Goal: Task Accomplishment & Management: Manage account settings

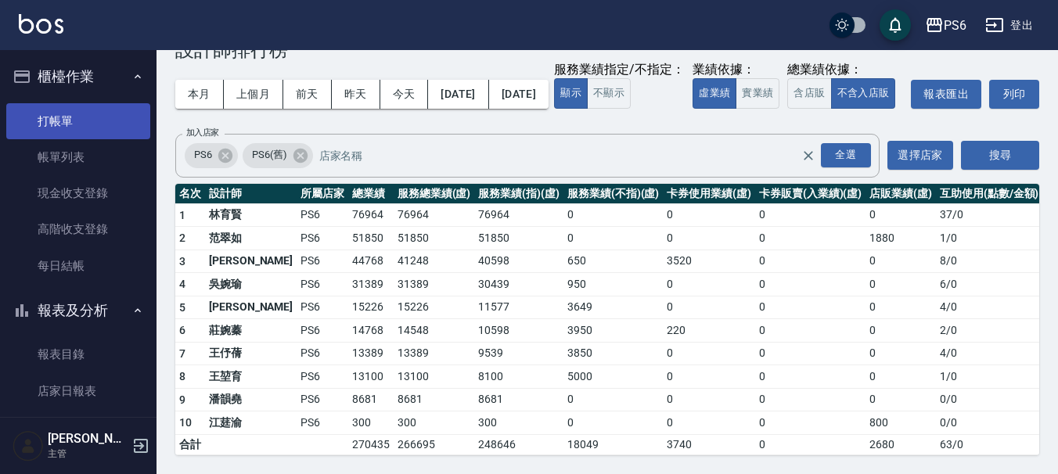
click at [88, 112] on link "打帳單" at bounding box center [78, 121] width 144 height 36
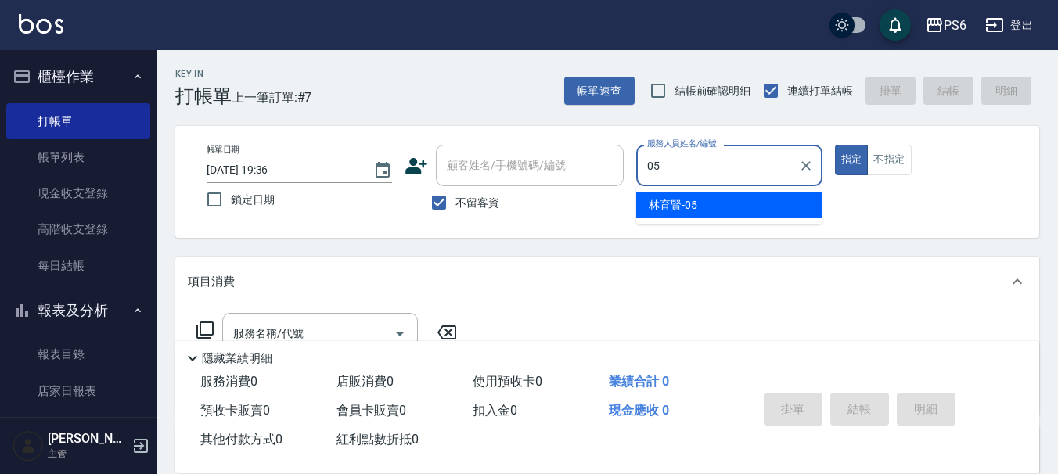
type input "林育賢-05"
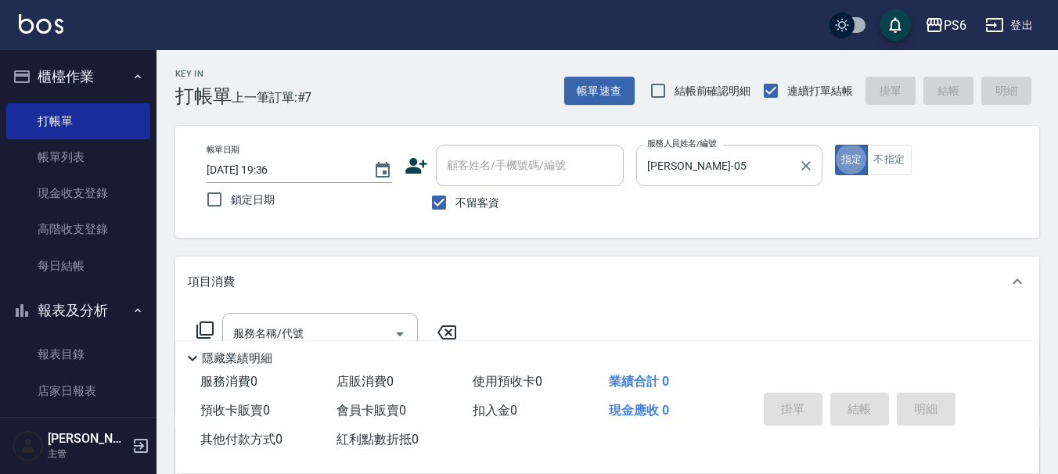
type button "true"
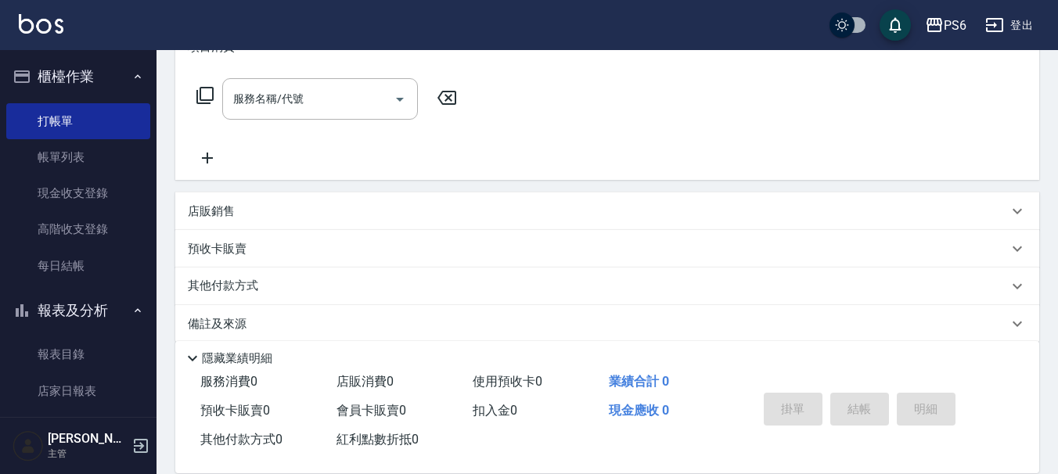
scroll to position [253, 0]
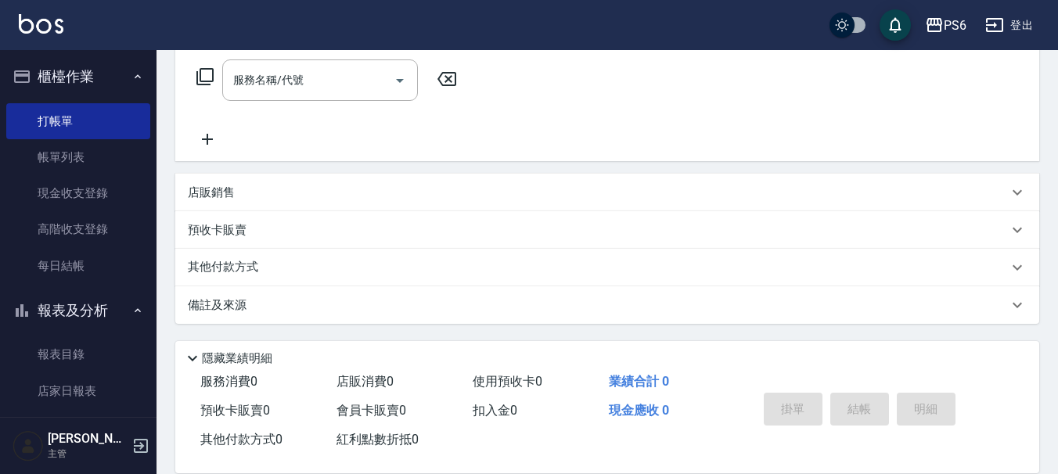
click at [227, 189] on p "店販銷售" at bounding box center [211, 193] width 47 height 16
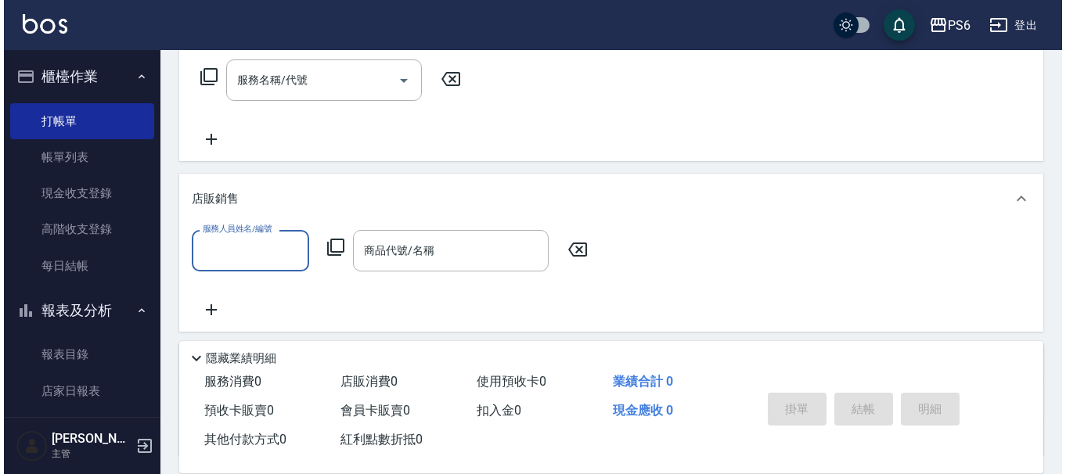
scroll to position [0, 0]
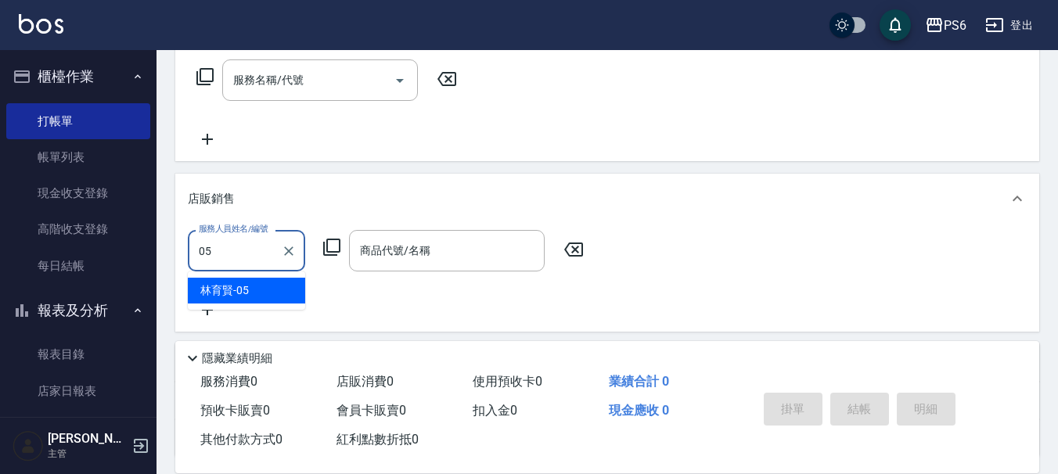
type input "林育賢-05"
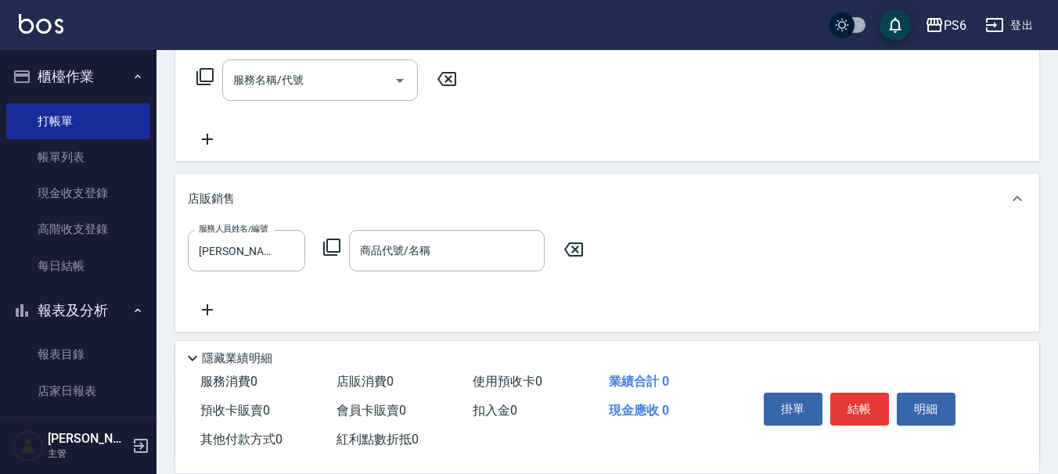
click at [336, 249] on icon at bounding box center [331, 247] width 19 height 19
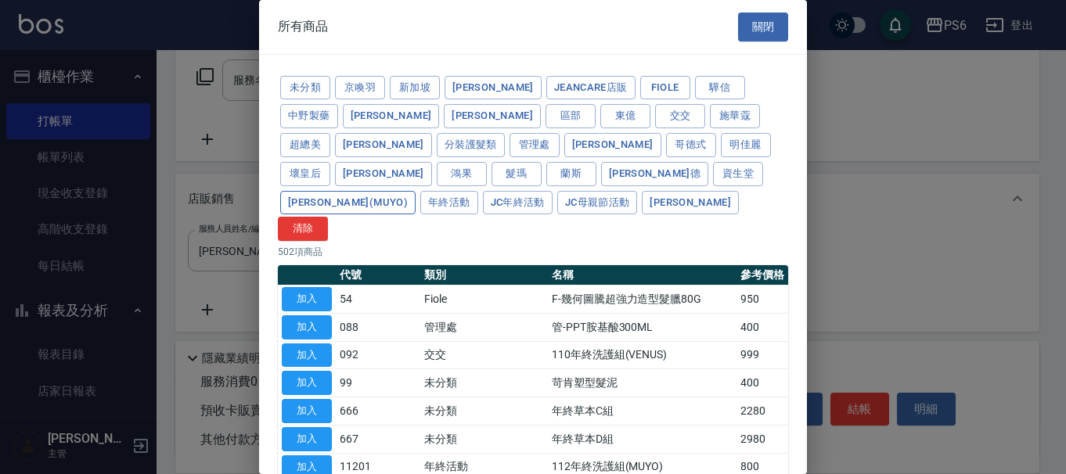
click at [415, 191] on button "雷娜塔(MUYO)" at bounding box center [347, 203] width 135 height 24
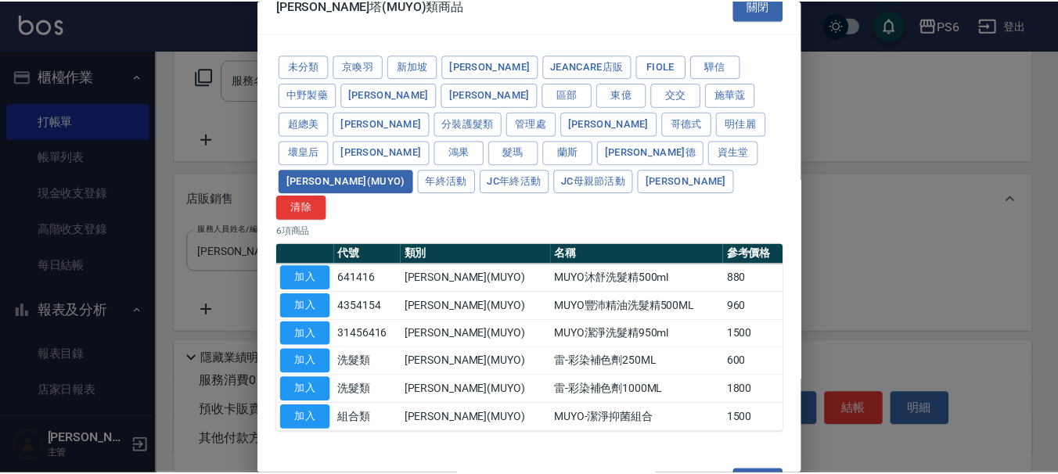
scroll to position [41, 0]
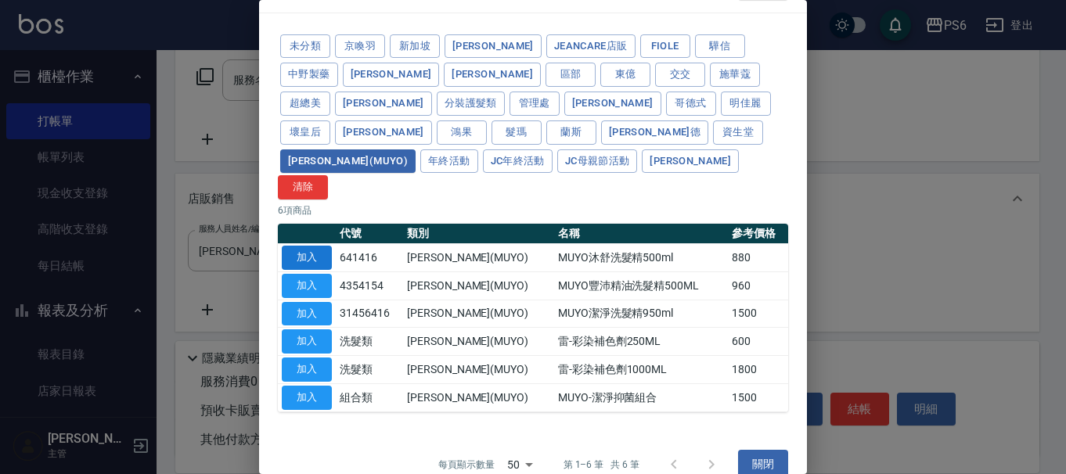
click at [321, 246] on button "加入" at bounding box center [307, 258] width 50 height 24
type input "MUYO沐舒洗髮精500ml"
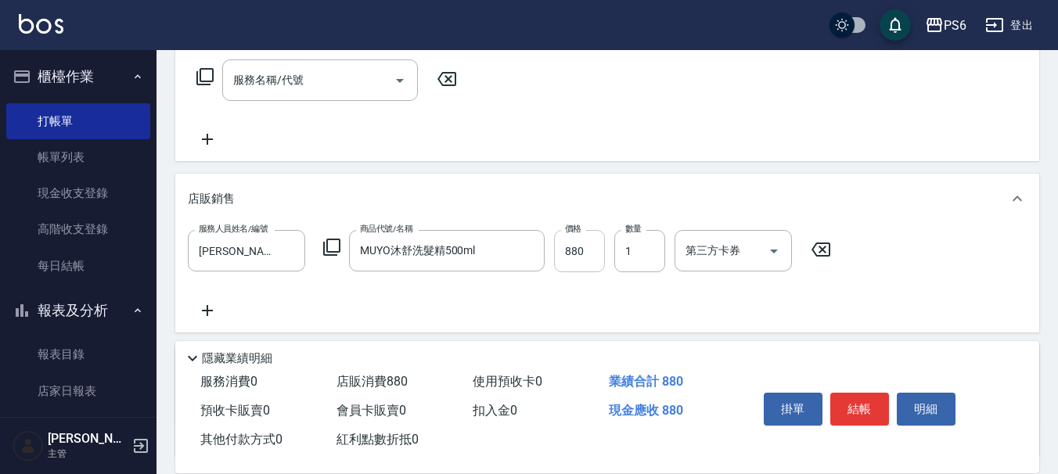
click at [573, 261] on input "880" at bounding box center [579, 251] width 51 height 42
type input "520"
click at [323, 250] on icon at bounding box center [331, 247] width 17 height 17
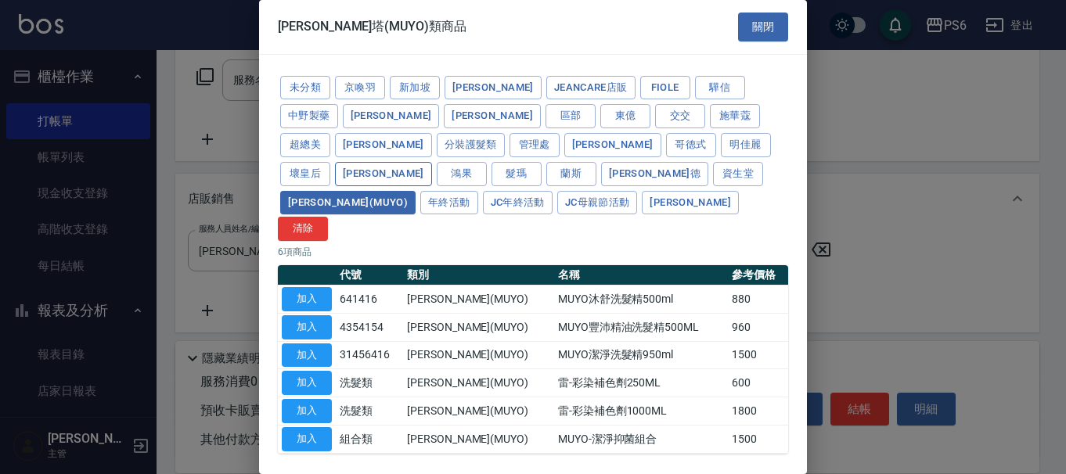
click at [432, 162] on button "里歐" at bounding box center [383, 174] width 97 height 24
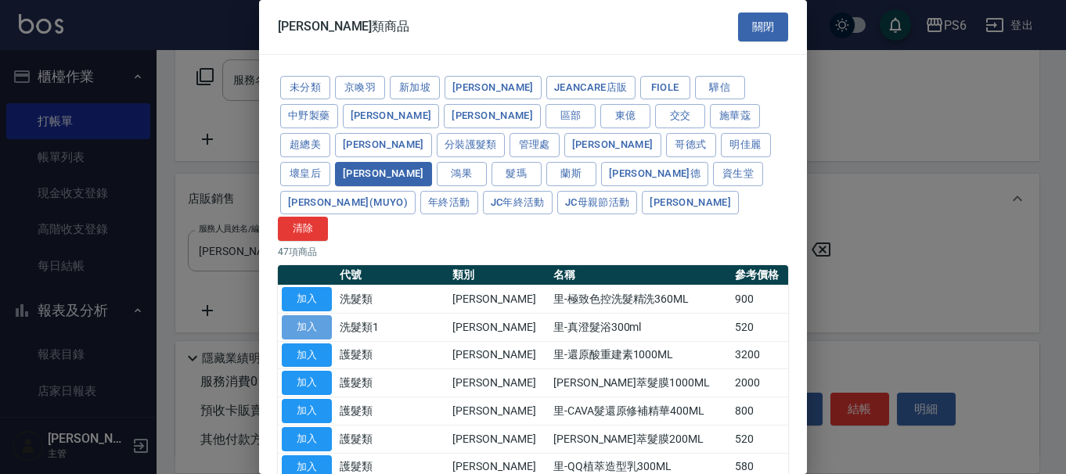
click at [315, 315] on button "加入" at bounding box center [307, 327] width 50 height 24
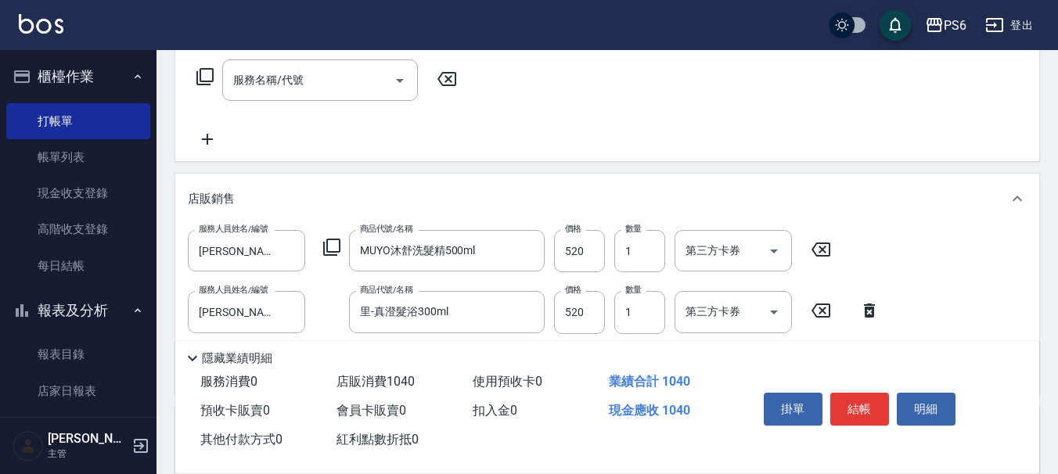
click at [829, 247] on icon at bounding box center [820, 250] width 19 height 14
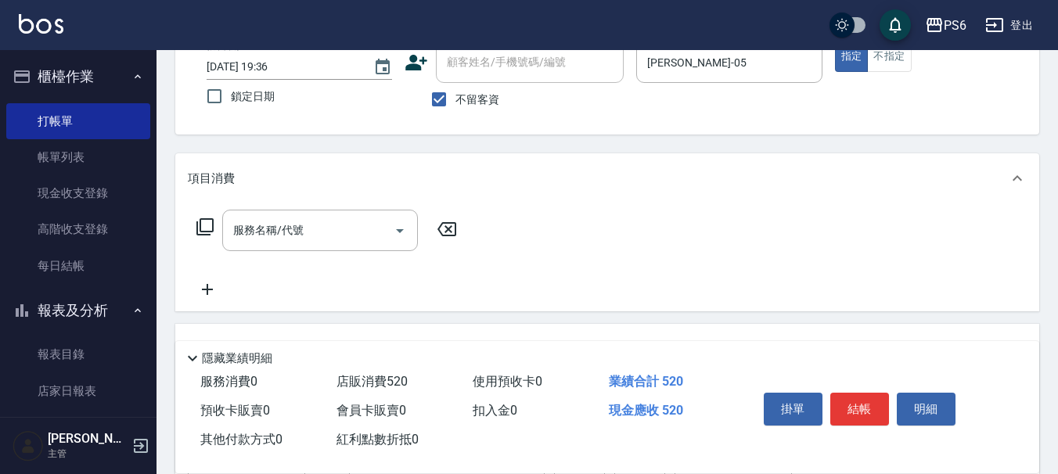
scroll to position [97, 0]
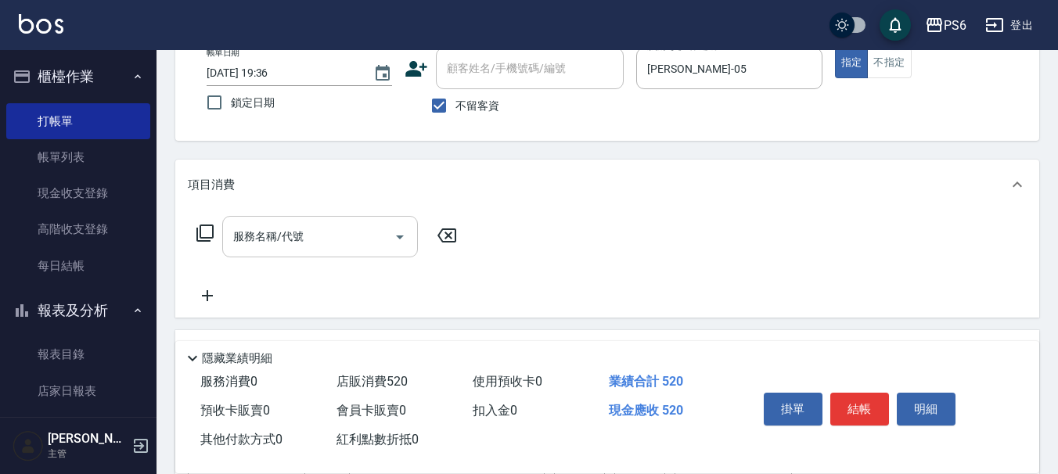
click at [252, 232] on div "服務名稱/代號 服務名稱/代號" at bounding box center [320, 236] width 196 height 41
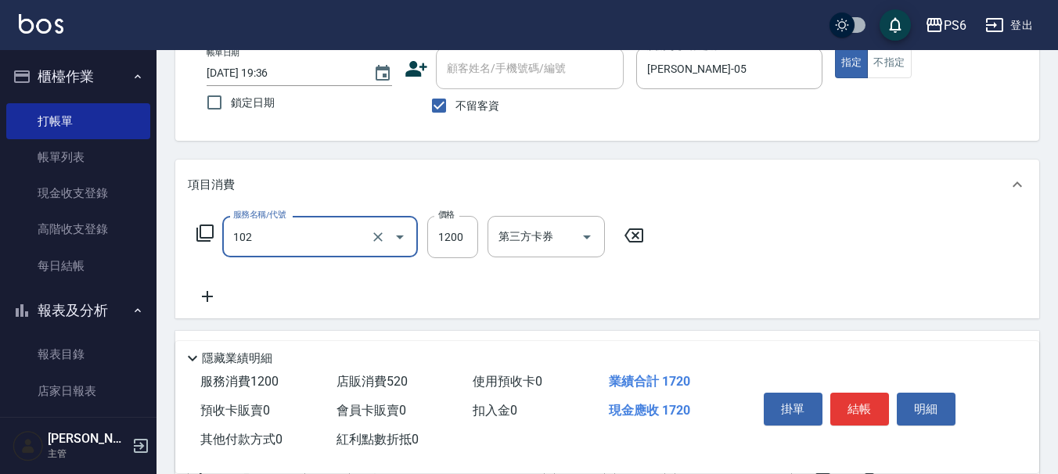
type input "頭皮深層養護(102)"
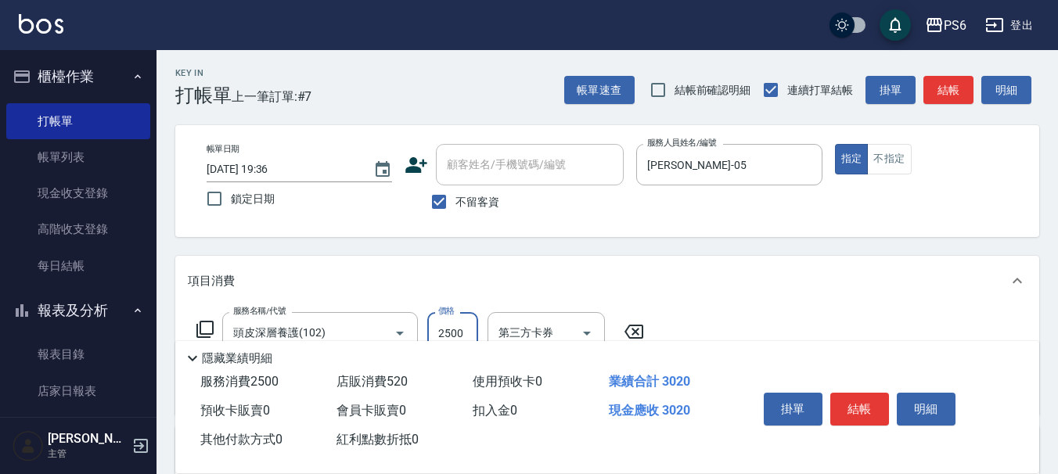
scroll to position [0, 0]
type input "2500"
click at [863, 401] on button "結帳" at bounding box center [859, 409] width 59 height 33
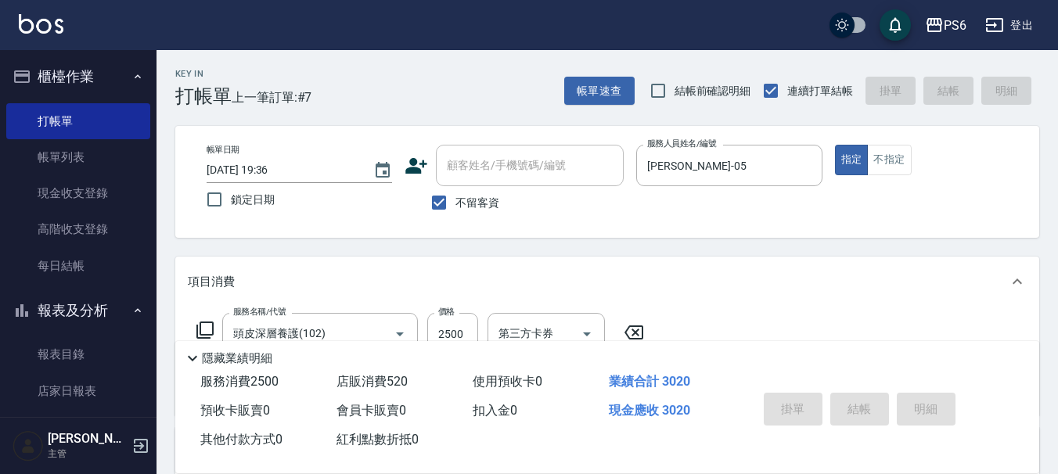
type input "2025/09/14 19:37"
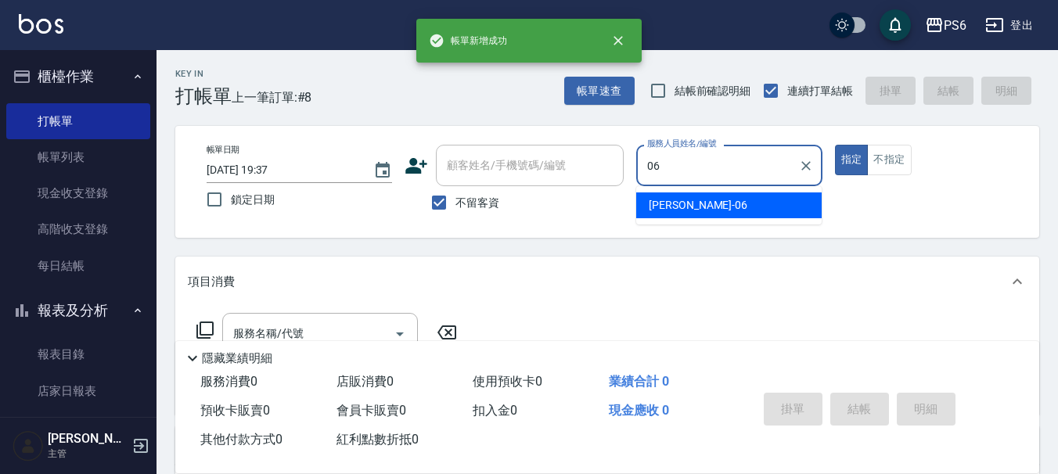
type input "李佳凌-06"
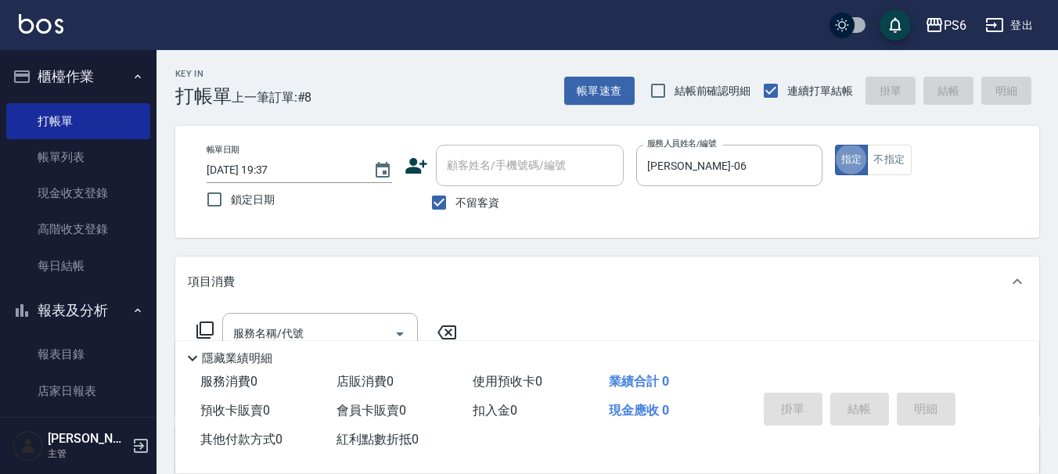
scroll to position [78, 0]
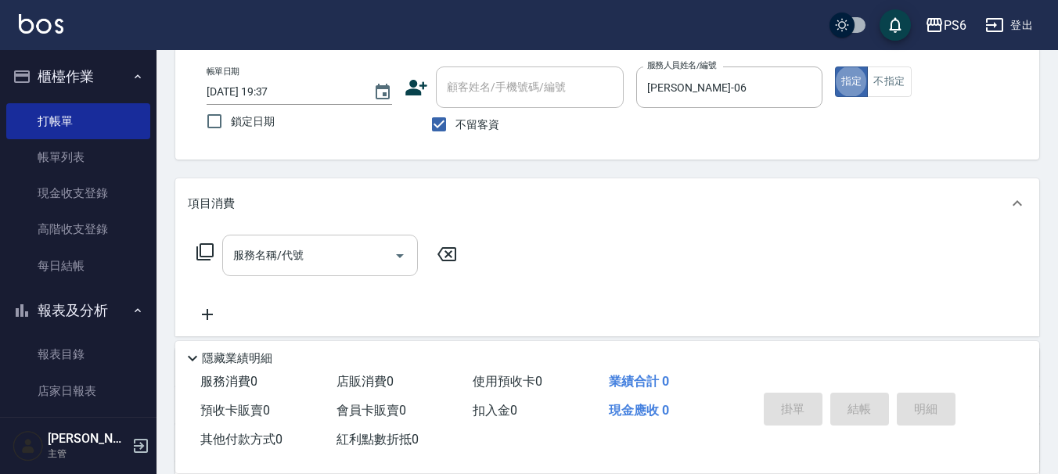
click at [351, 252] on input "服務名稱/代號" at bounding box center [308, 255] width 158 height 27
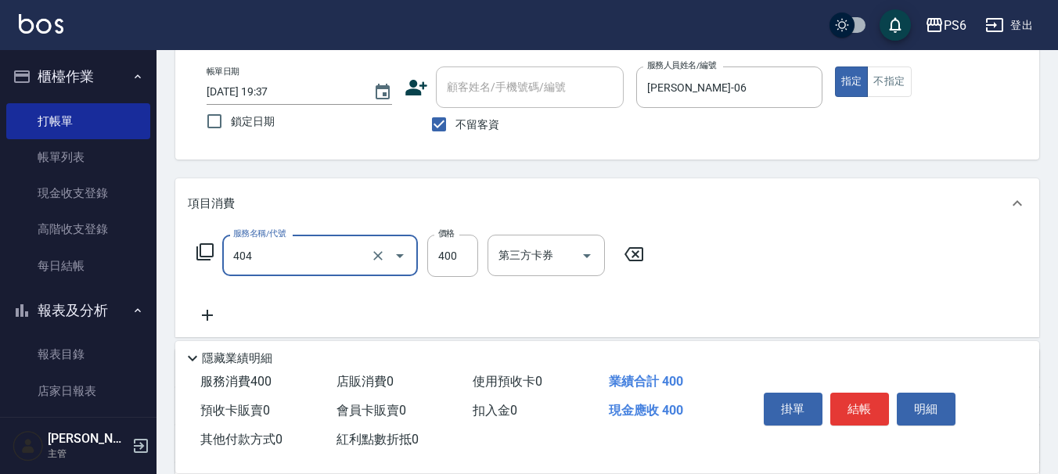
type input "B級剪髮(404)"
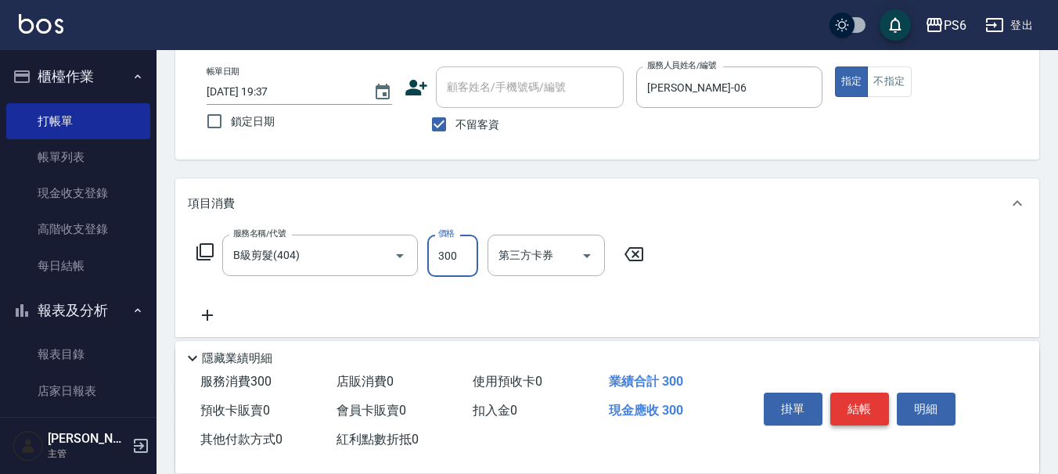
type input "300"
click at [866, 412] on button "結帳" at bounding box center [859, 409] width 59 height 33
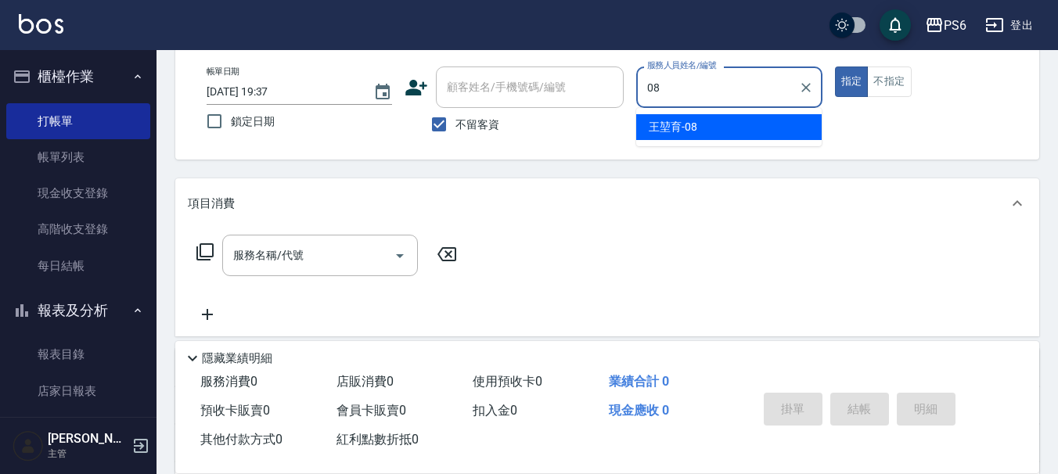
type input "王堃育-08"
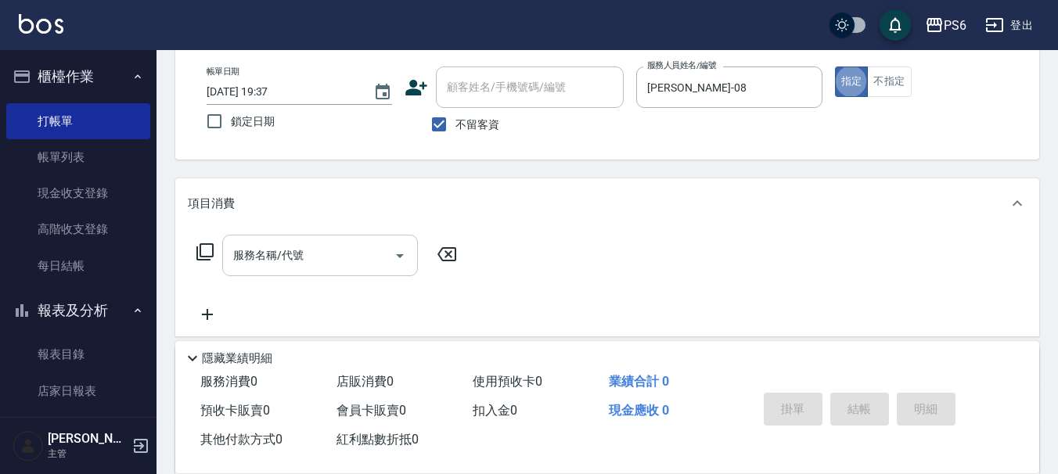
click at [329, 250] on input "服務名稱/代號" at bounding box center [308, 255] width 158 height 27
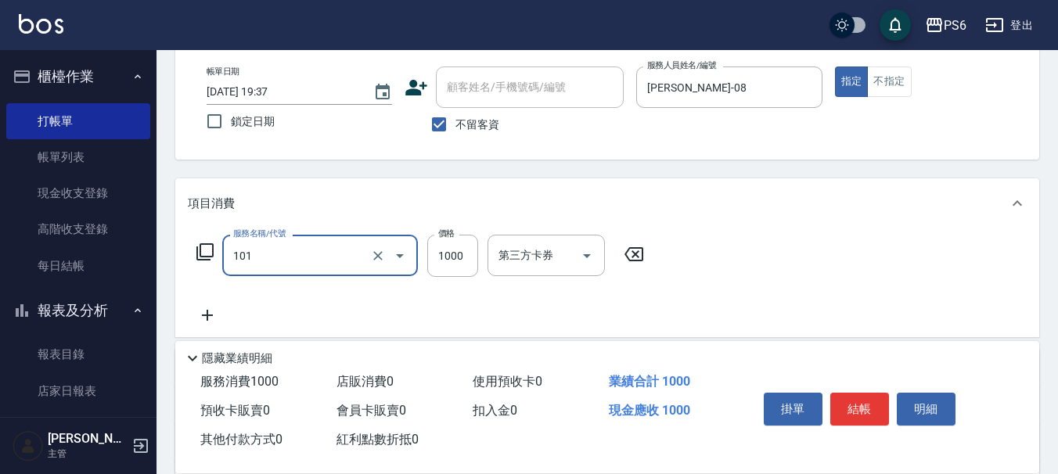
type input "頭皮基礎養護(101)"
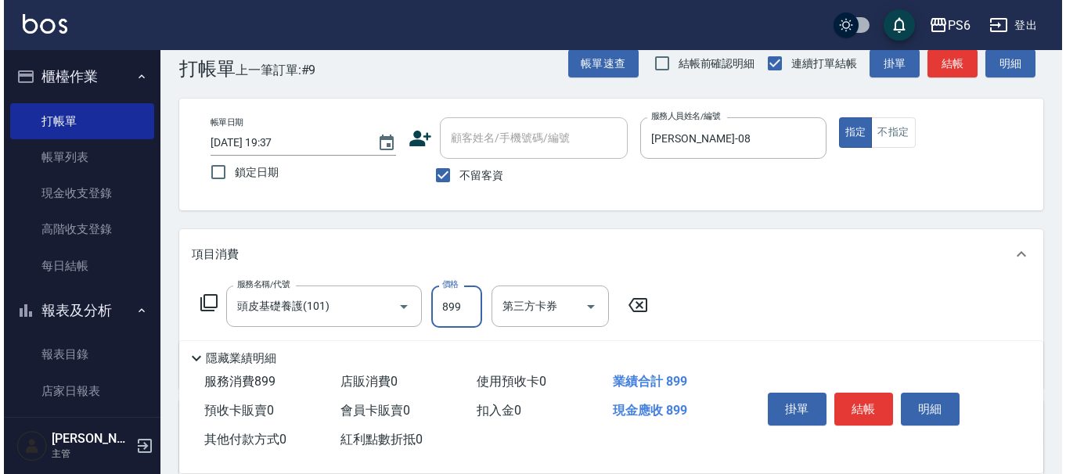
scroll to position [0, 0]
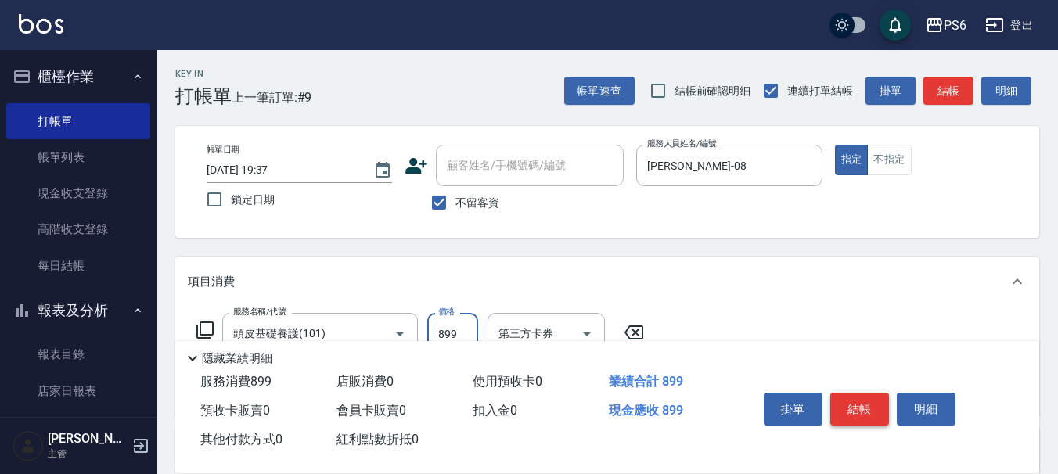
type input "899"
click at [868, 408] on button "結帳" at bounding box center [859, 409] width 59 height 33
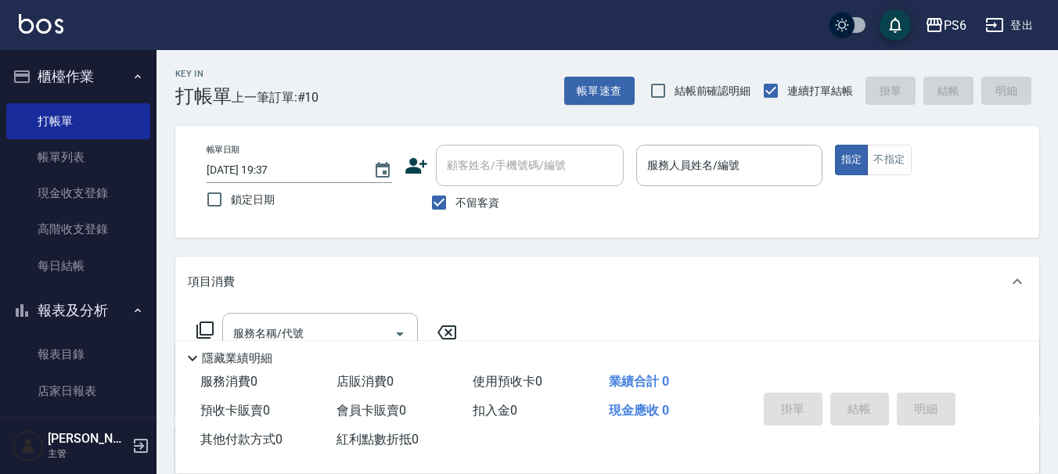
click at [422, 176] on icon at bounding box center [415, 165] width 23 height 23
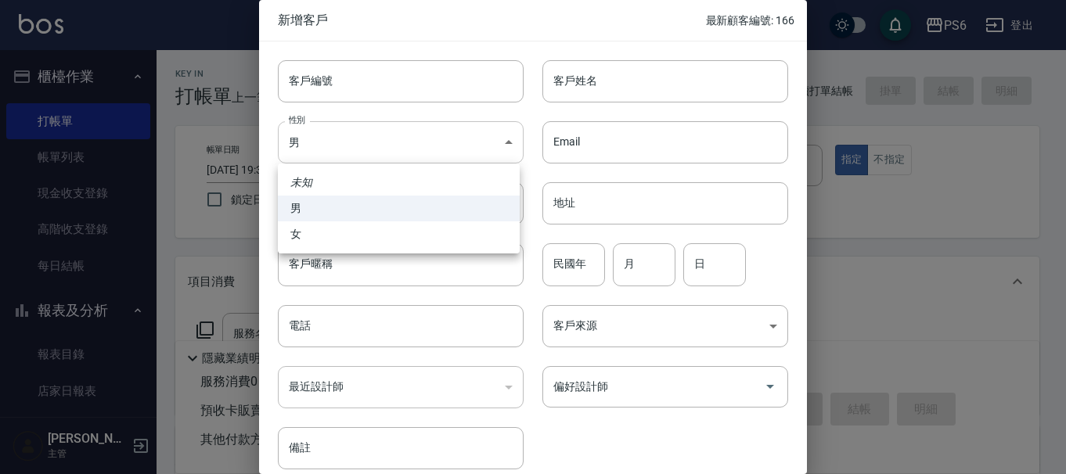
click at [338, 156] on body "PS6 登出 櫃檯作業 打帳單 帳單列表 現金收支登錄 高階收支登錄 每日結帳 報表及分析 報表目錄 店家日報表 互助日報表 互助排行榜 互助點數明細 設計師…" at bounding box center [533, 364] width 1066 height 728
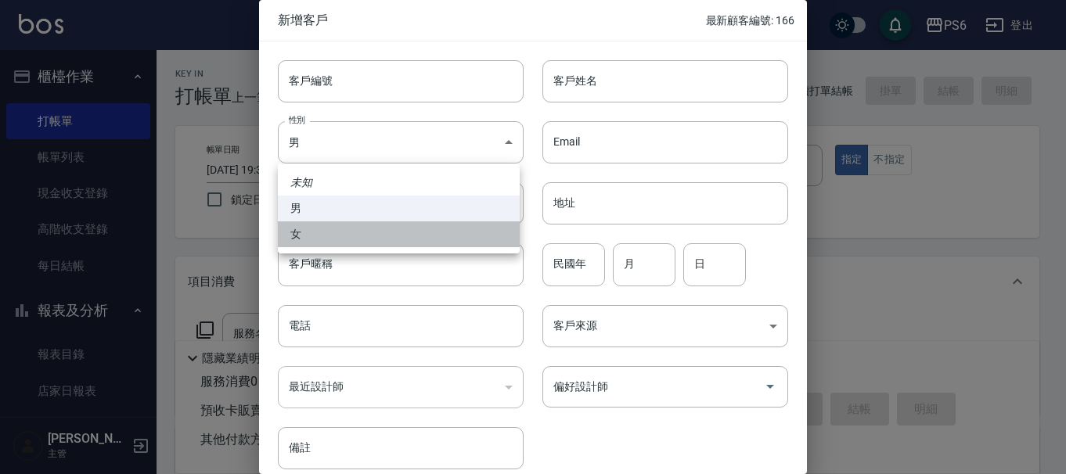
drag, startPoint x: 317, startPoint y: 228, endPoint x: 609, endPoint y: 84, distance: 325.4
click at [329, 225] on li "女" at bounding box center [399, 234] width 242 height 26
type input "FEMALE"
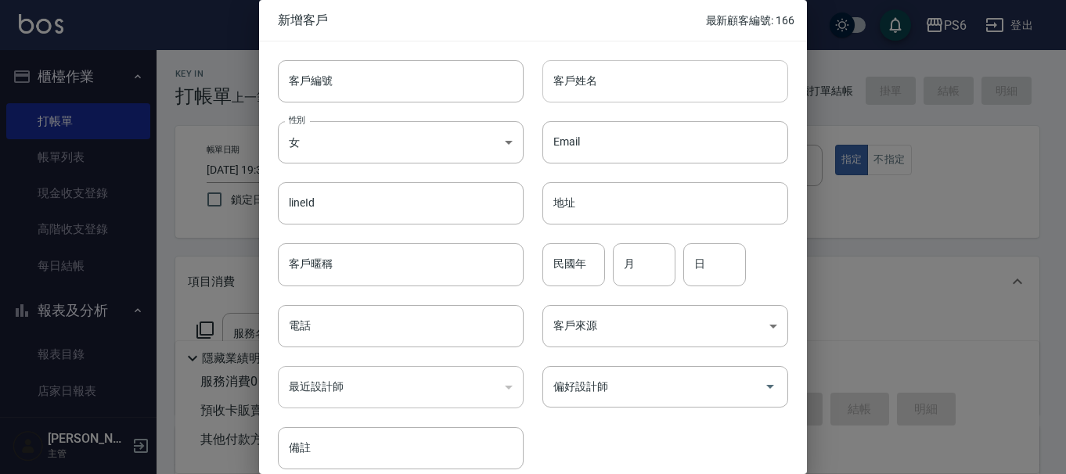
click at [642, 60] on div "客戶姓名 客戶姓名" at bounding box center [655, 71] width 264 height 61
click at [633, 75] on input "客戶姓名" at bounding box center [665, 81] width 246 height 42
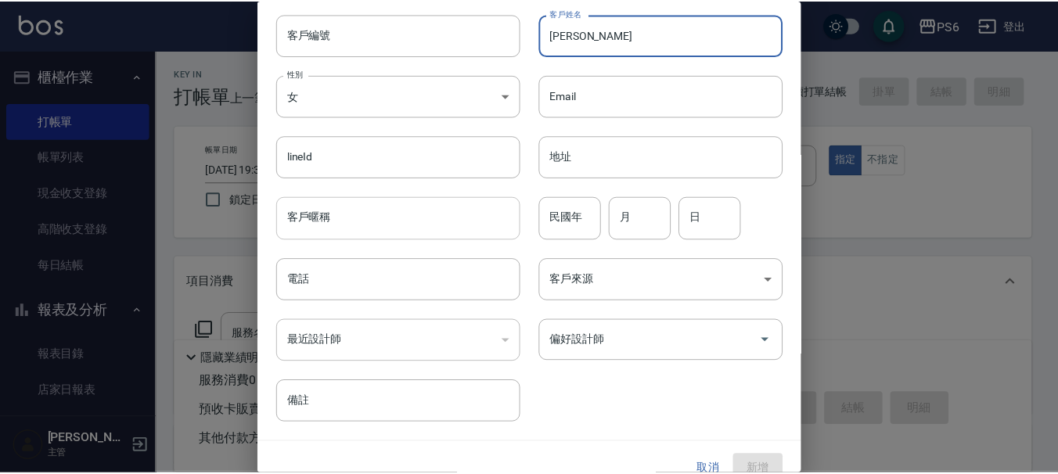
scroll to position [68, 0]
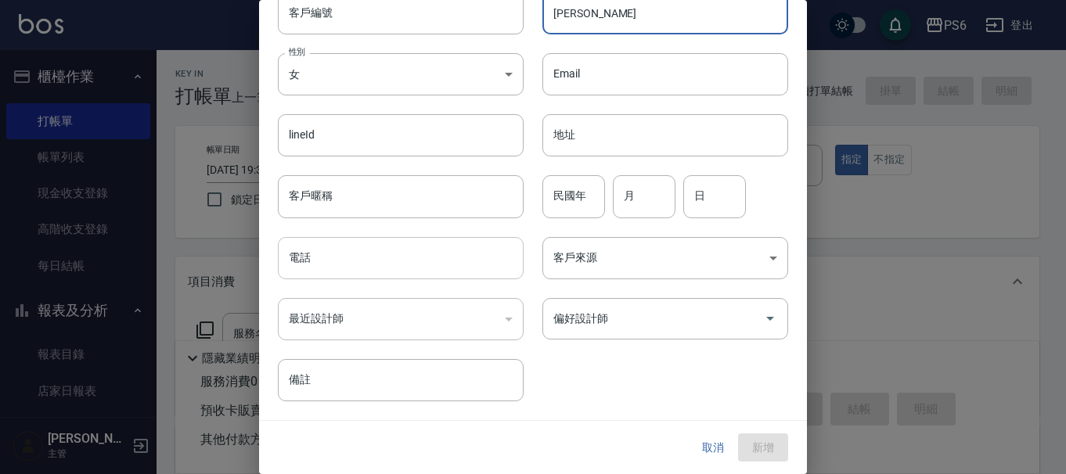
type input "賴秋萍"
click at [354, 265] on input "電話" at bounding box center [401, 258] width 246 height 42
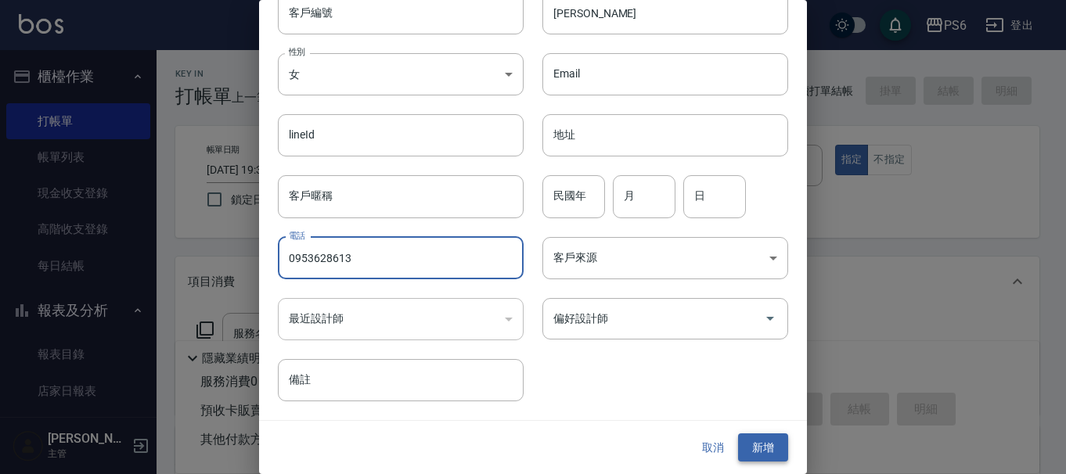
type input "0953628613"
click at [748, 450] on button "新增" at bounding box center [763, 447] width 50 height 29
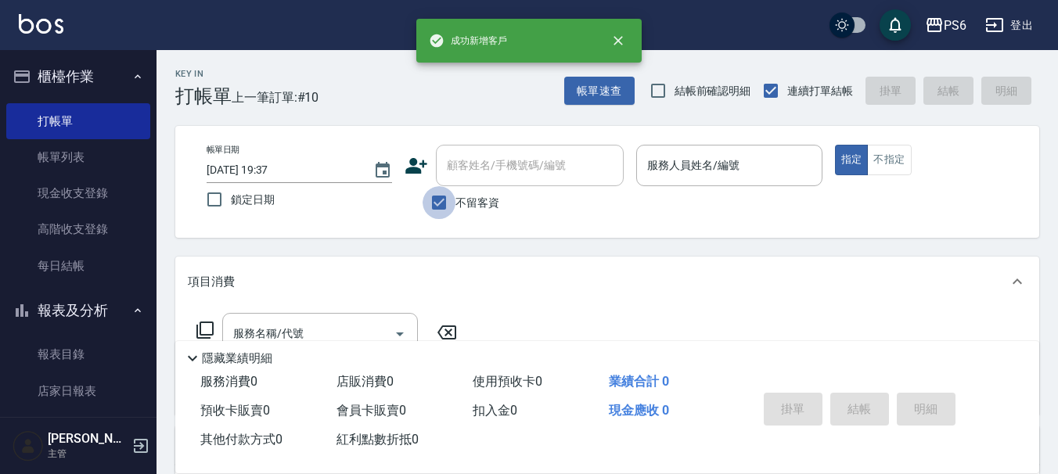
drag, startPoint x: 444, startPoint y: 206, endPoint x: 451, endPoint y: 167, distance: 39.7
click at [444, 205] on input "不留客資" at bounding box center [438, 202] width 33 height 33
checkbox input "false"
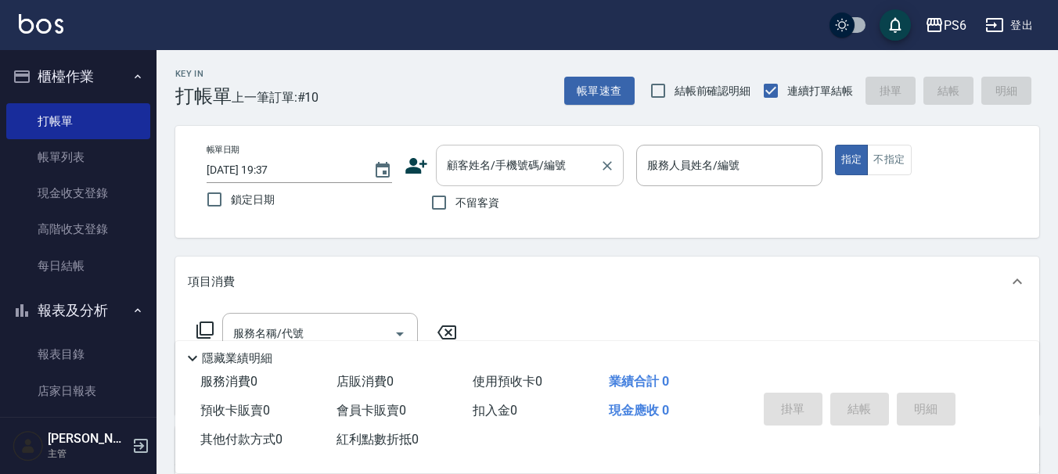
click at [451, 167] on div "顧客姓名/手機號碼/編號 顧客姓名/手機號碼/編號" at bounding box center [530, 165] width 188 height 41
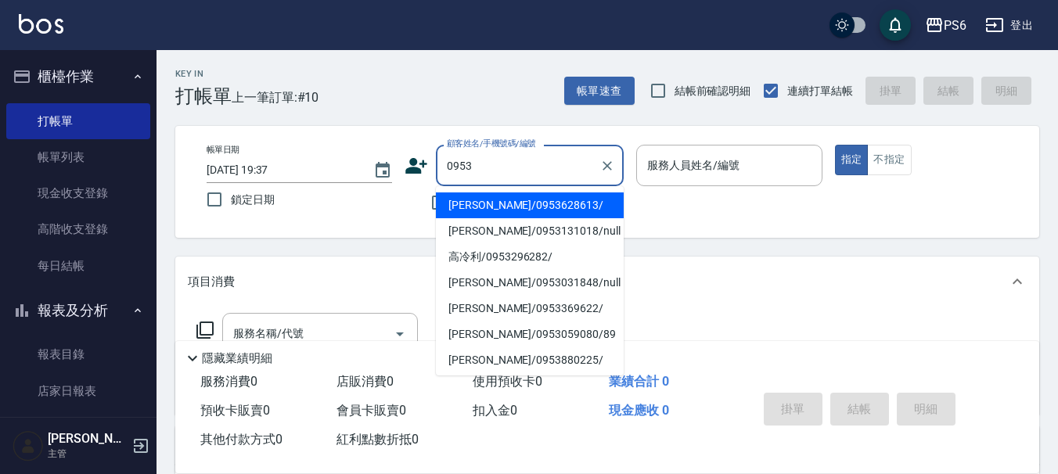
click at [512, 212] on li "賴秋萍/0953628613/" at bounding box center [530, 205] width 188 height 26
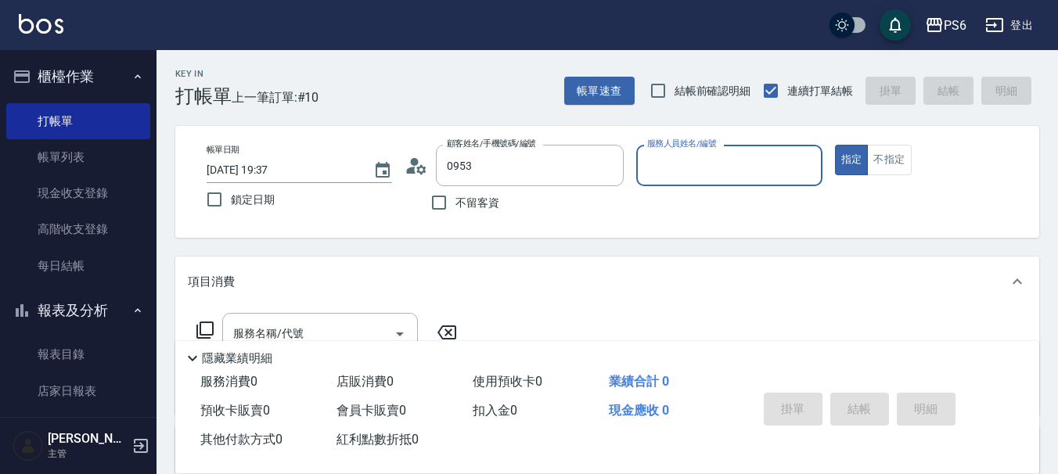
type input "賴秋萍/0953628613/"
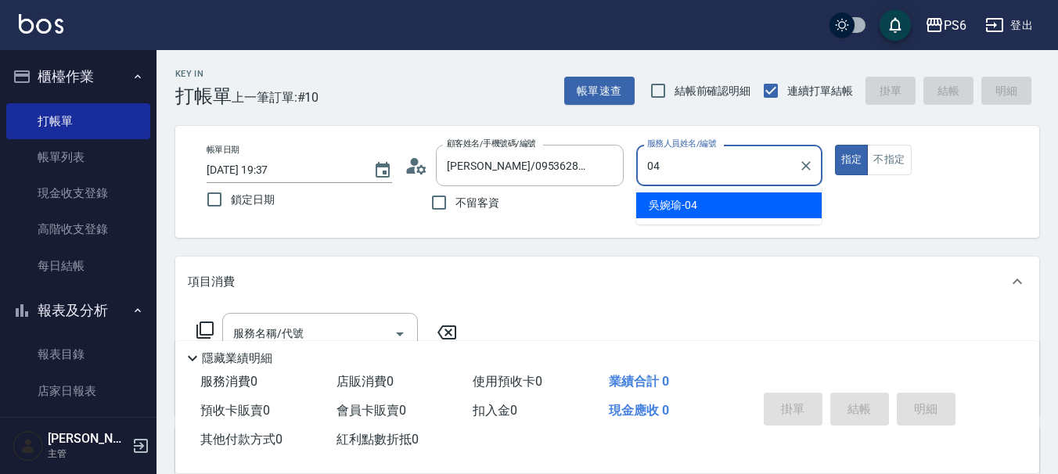
type input "吳婉瑜-04"
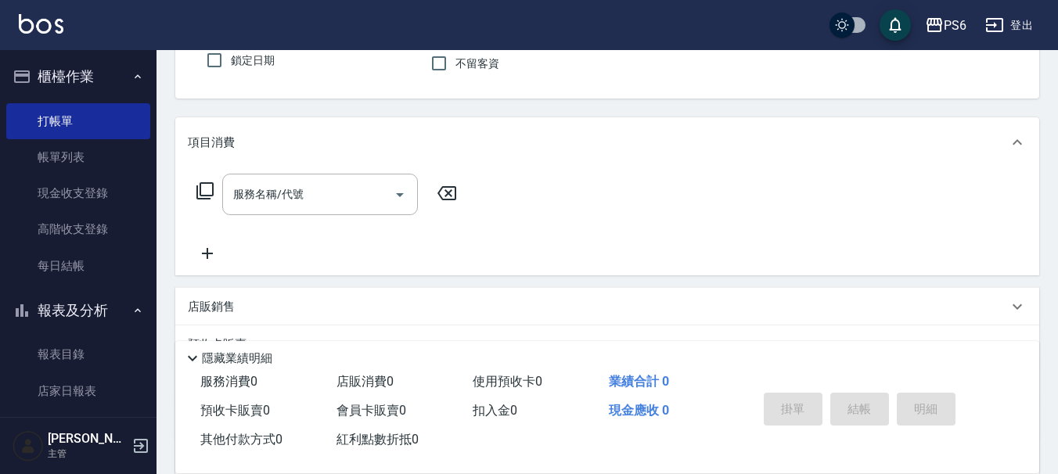
scroll to position [156, 0]
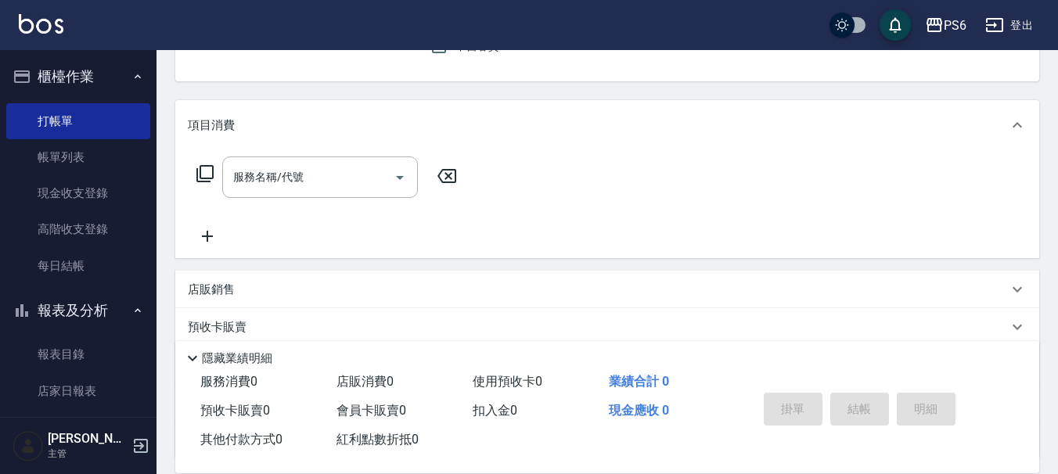
click at [204, 176] on icon at bounding box center [205, 173] width 19 height 19
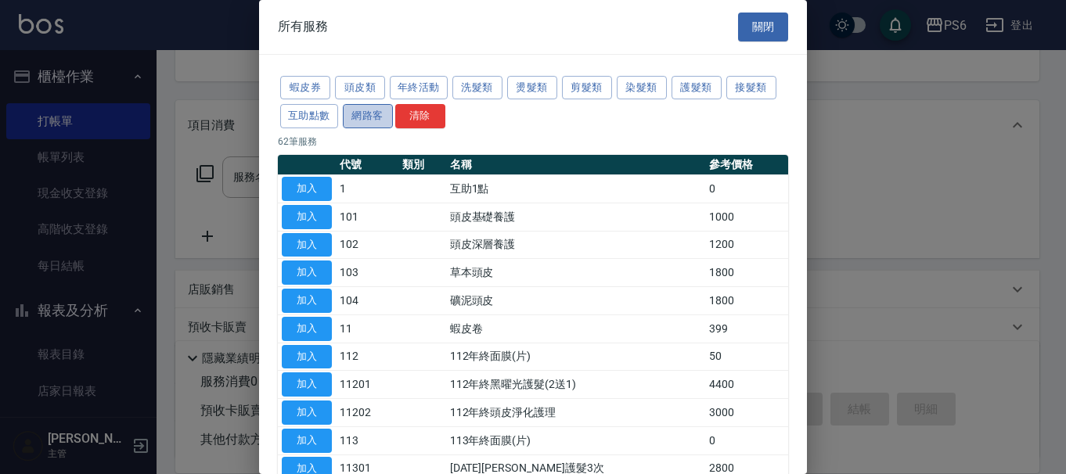
click at [377, 123] on button "網路客" at bounding box center [368, 116] width 50 height 24
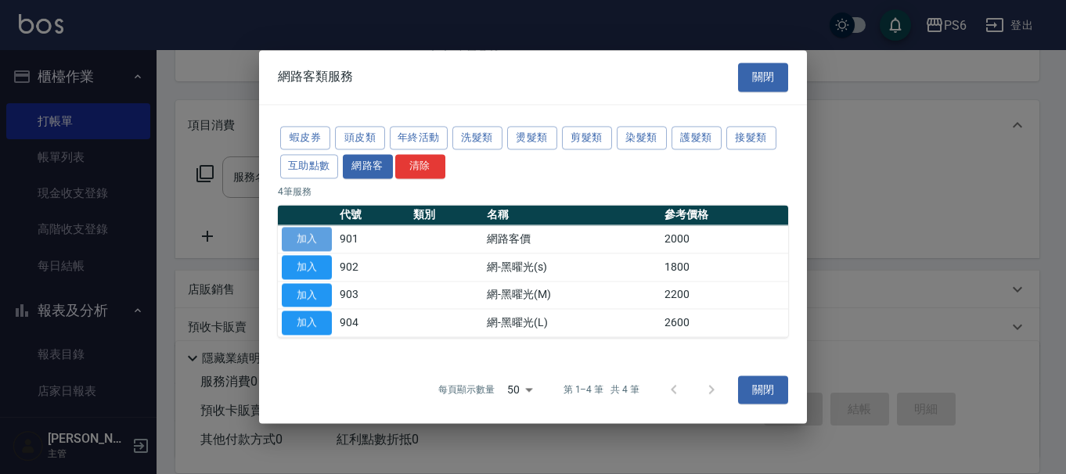
click at [305, 234] on button "加入" at bounding box center [307, 239] width 50 height 24
type input "網路客價(901)"
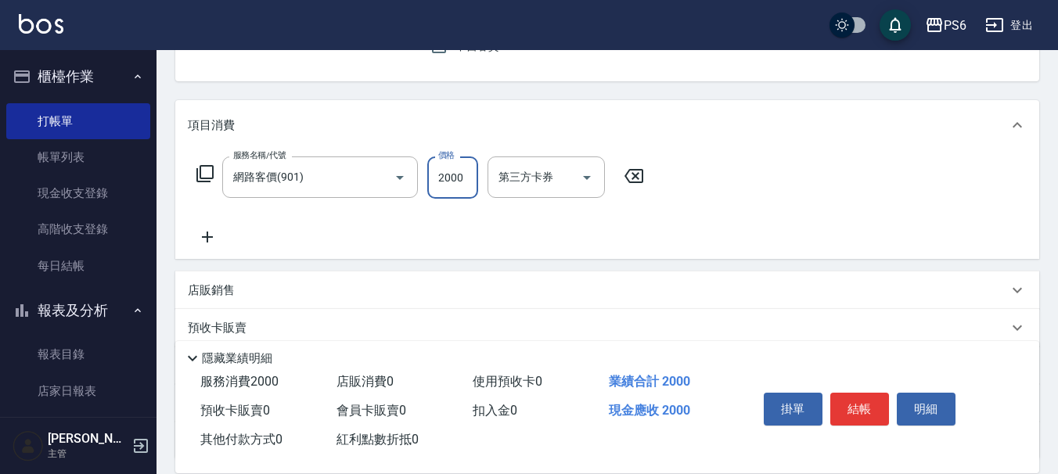
click at [455, 189] on input "2000" at bounding box center [452, 177] width 51 height 42
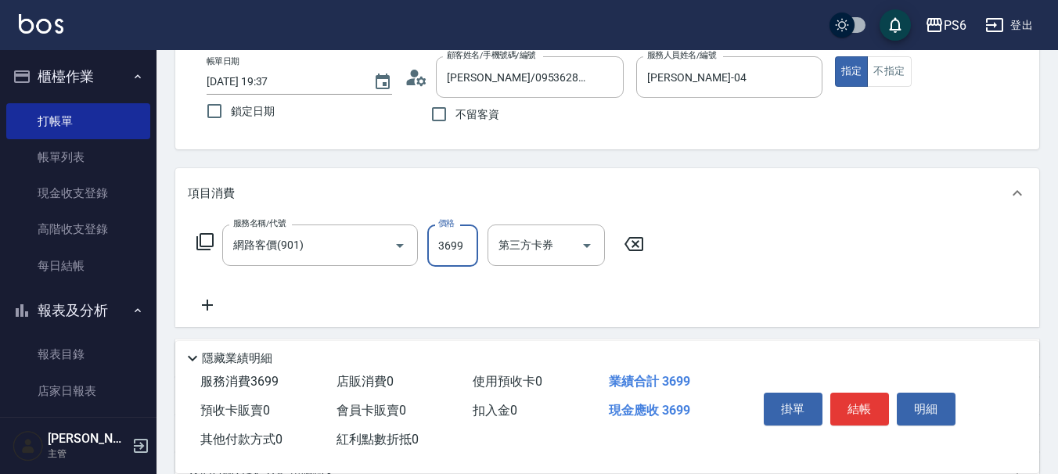
scroll to position [0, 0]
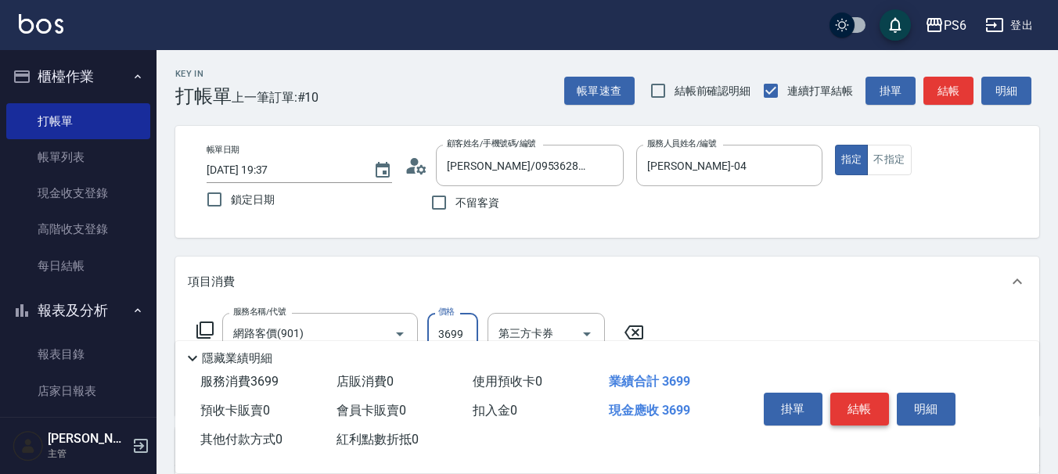
type input "3699"
click at [850, 402] on button "結帳" at bounding box center [859, 409] width 59 height 33
type input "2025/09/14 19:38"
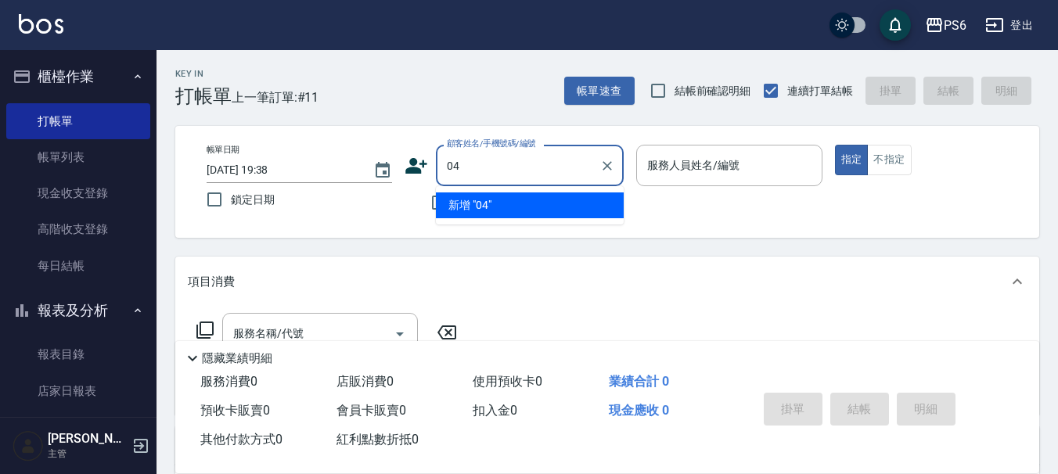
type input "0"
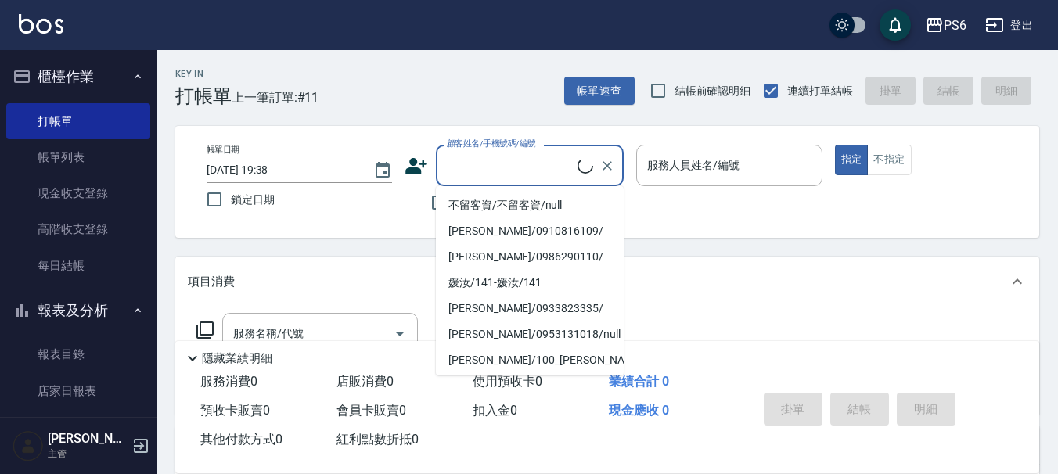
drag, startPoint x: 465, startPoint y: 78, endPoint x: 455, endPoint y: 169, distance: 91.4
click at [465, 83] on div "Key In 打帳單 上一筆訂單:#11 帳單速查 結帳前確認明細 連續打單結帳 掛單 結帳 明細" at bounding box center [597, 78] width 882 height 57
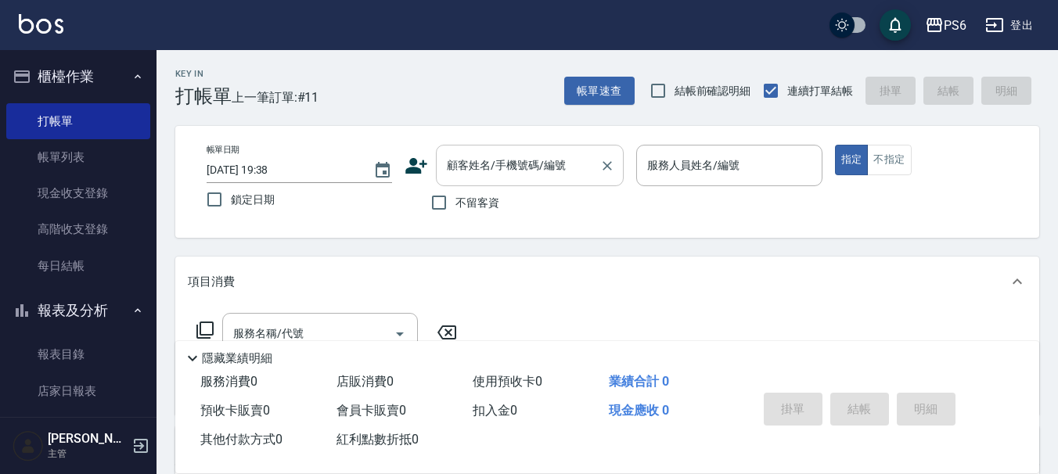
drag, startPoint x: 440, startPoint y: 197, endPoint x: 580, endPoint y: 171, distance: 142.4
click at [454, 197] on input "不留客資" at bounding box center [438, 202] width 33 height 33
checkbox input "true"
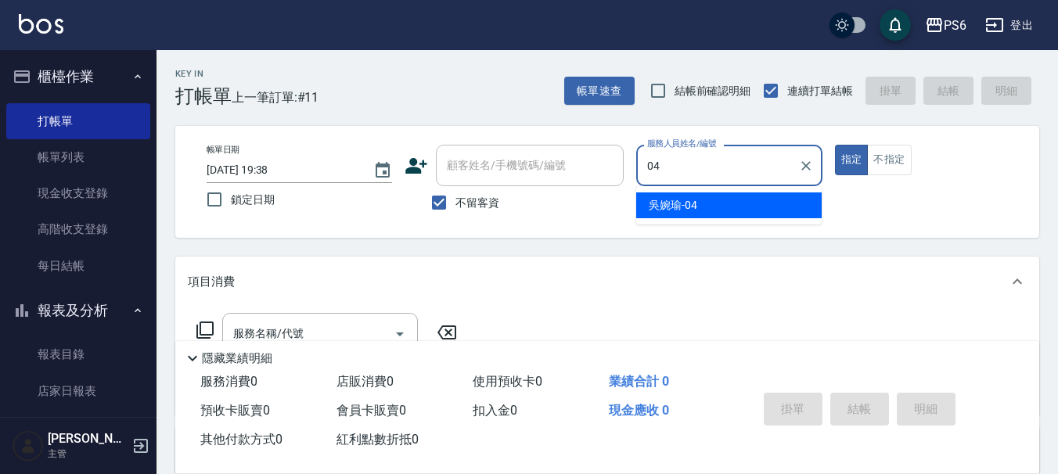
type input "吳婉瑜-04"
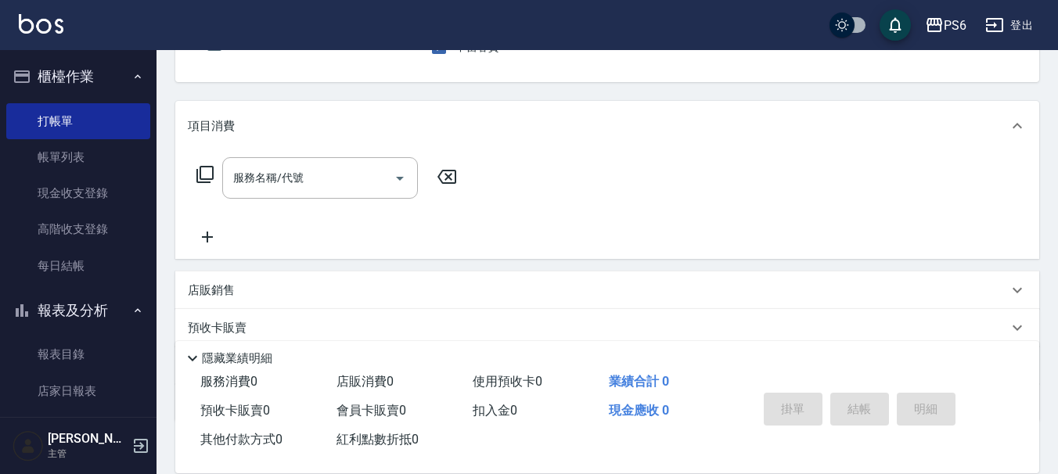
scroll to position [156, 0]
click at [325, 187] on div "服務名稱/代號" at bounding box center [320, 176] width 196 height 41
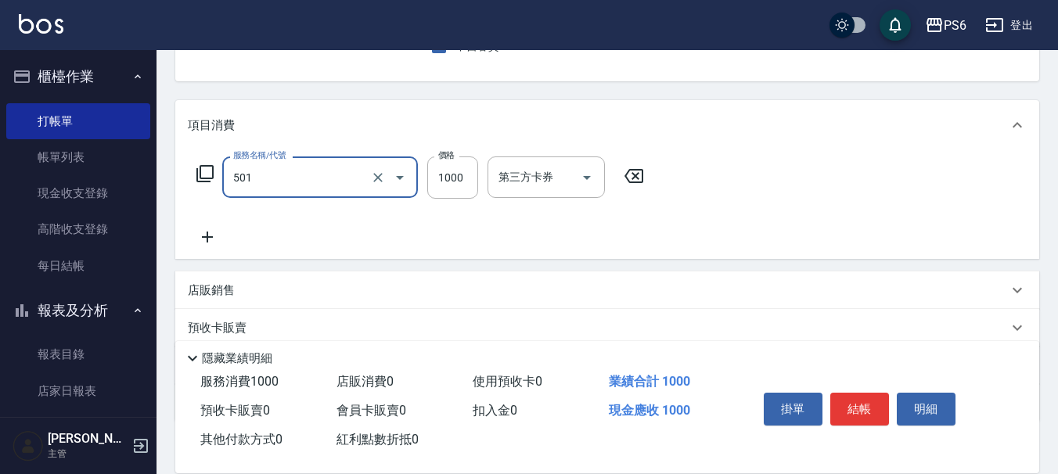
type input "局部染髮(501)"
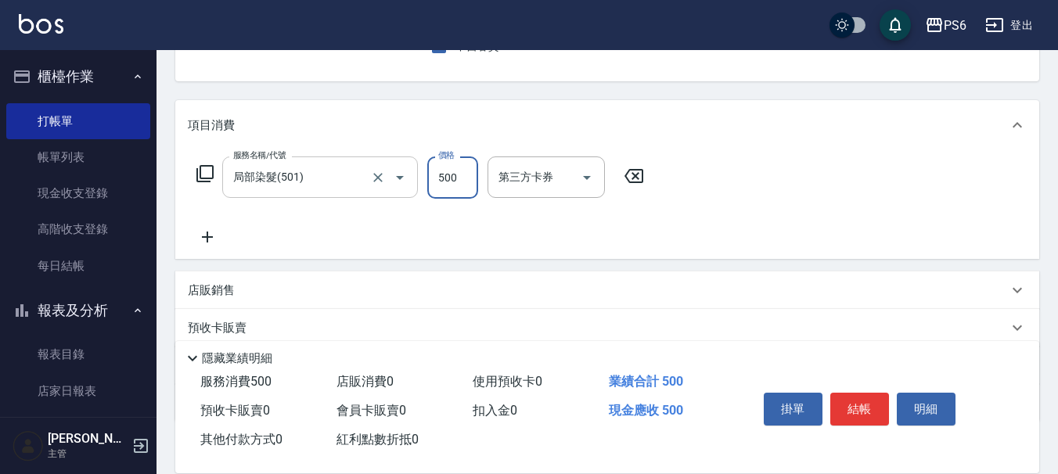
type input "500"
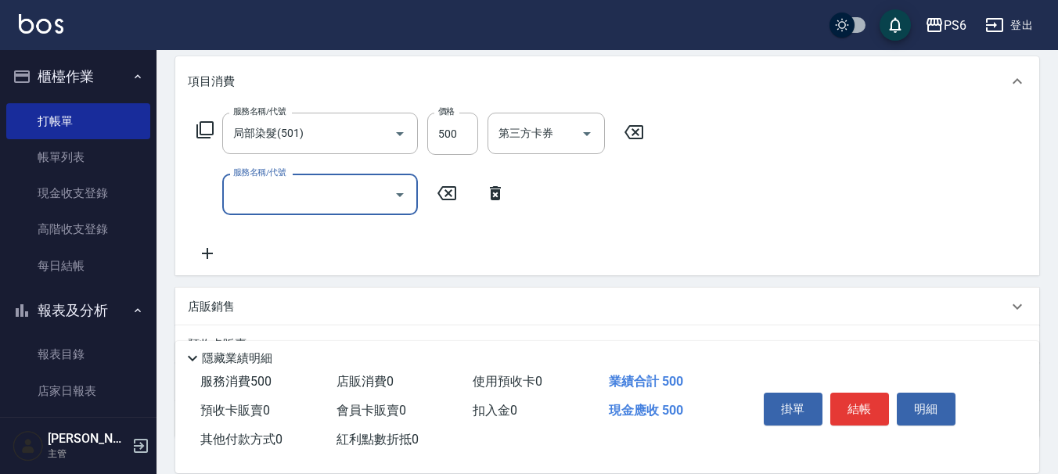
scroll to position [235, 0]
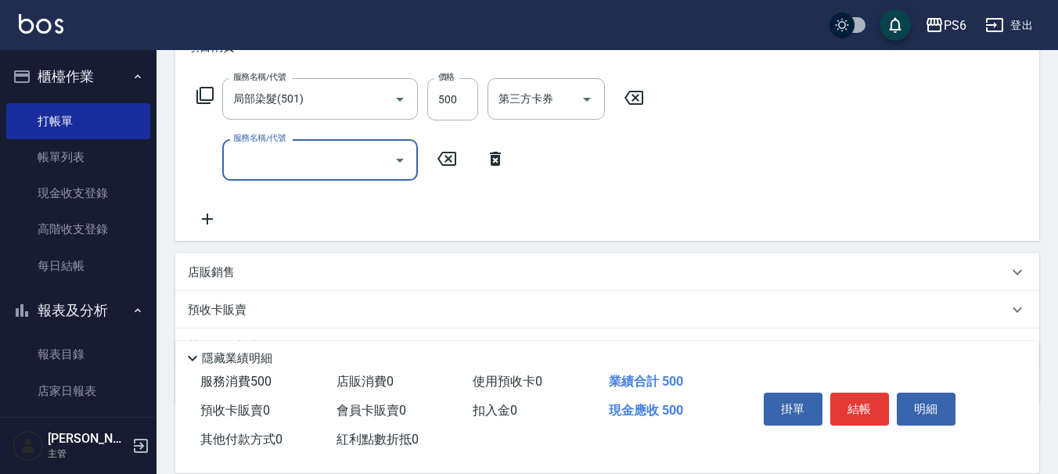
click at [306, 162] on input "服務名稱/代號" at bounding box center [308, 159] width 158 height 27
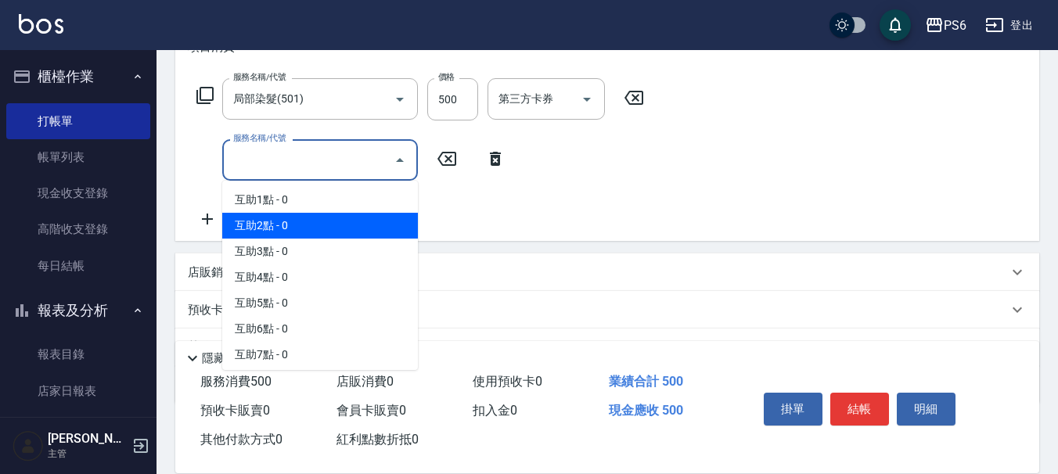
drag, startPoint x: 307, startPoint y: 229, endPoint x: 493, endPoint y: 199, distance: 187.8
click at [311, 229] on span "互助2點 - 0" at bounding box center [320, 226] width 196 height 26
type input "互助2點(2)"
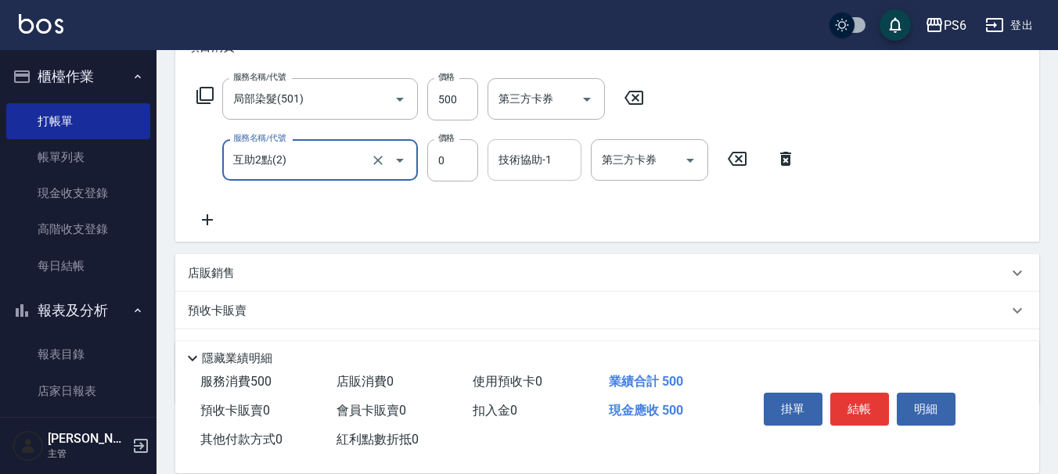
click at [543, 164] on div "技術協助-1 技術協助-1" at bounding box center [534, 159] width 94 height 41
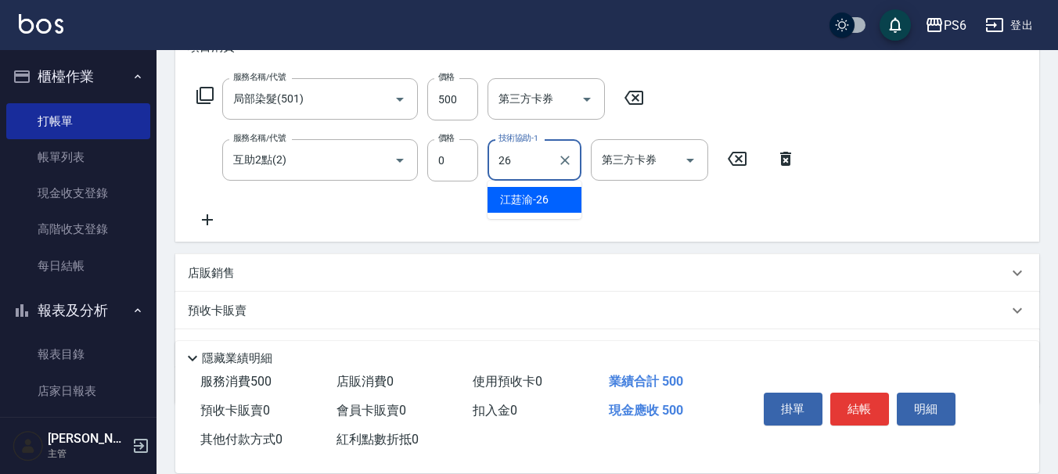
type input "江莛渝-26"
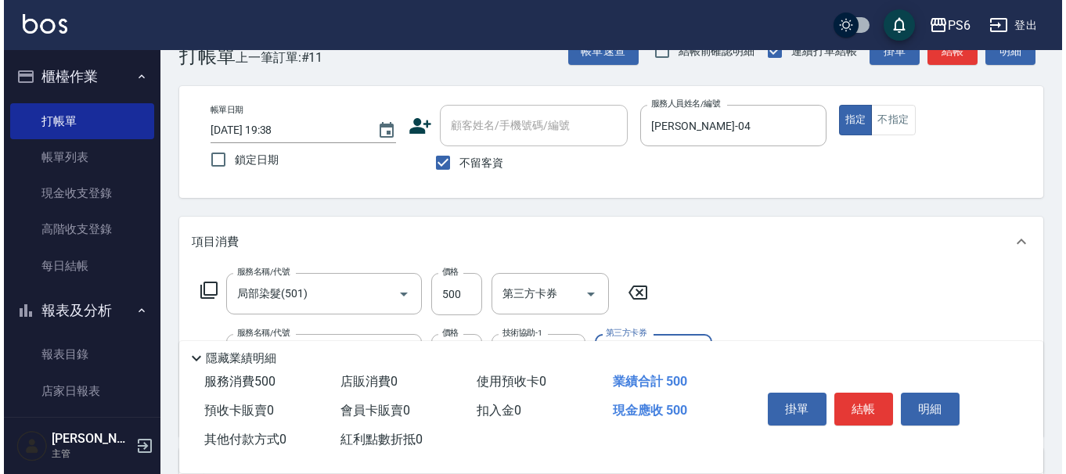
scroll to position [0, 0]
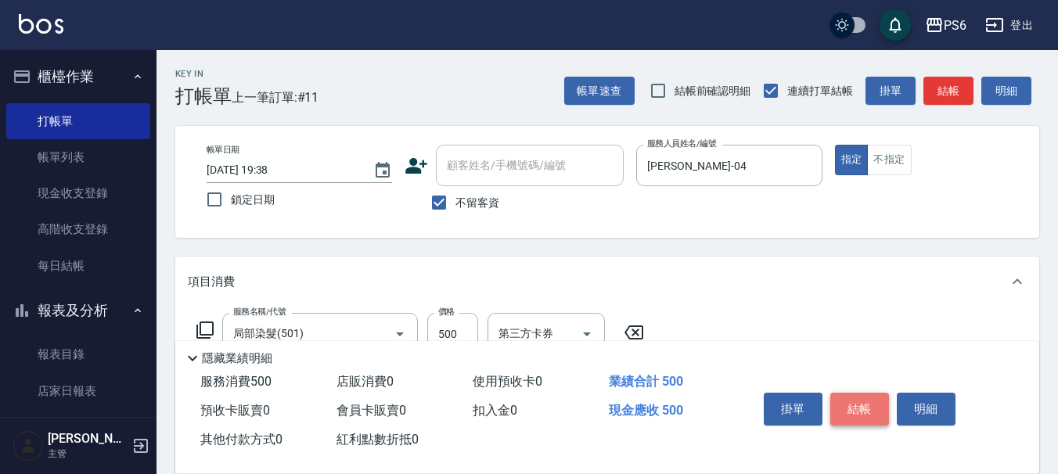
click at [861, 399] on button "結帳" at bounding box center [859, 409] width 59 height 33
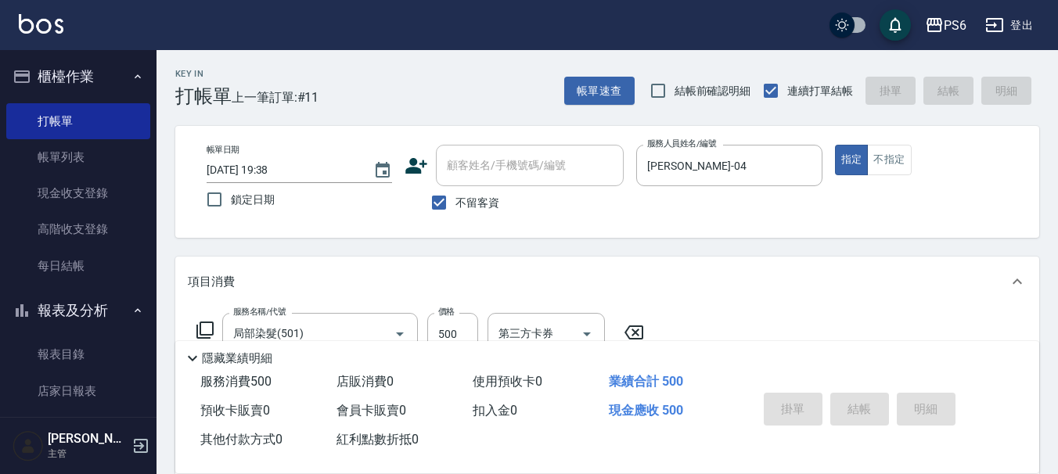
type input "2025/09/14 19:39"
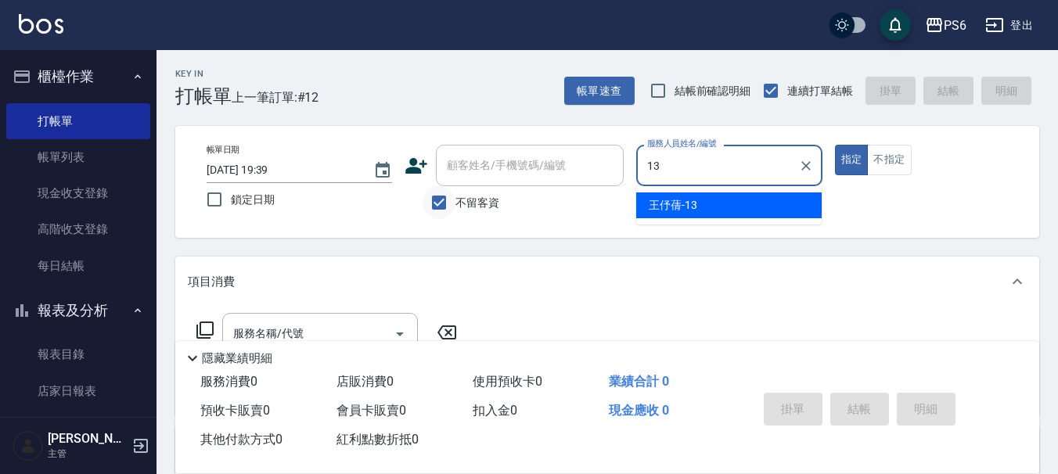
type input "13"
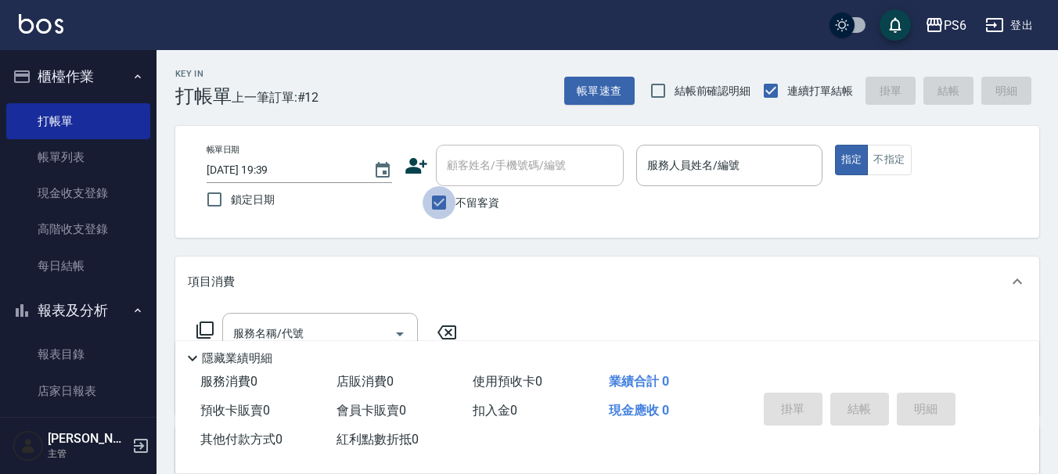
click at [443, 208] on input "不留客資" at bounding box center [438, 202] width 33 height 33
checkbox input "false"
click at [408, 162] on icon at bounding box center [415, 165] width 23 height 23
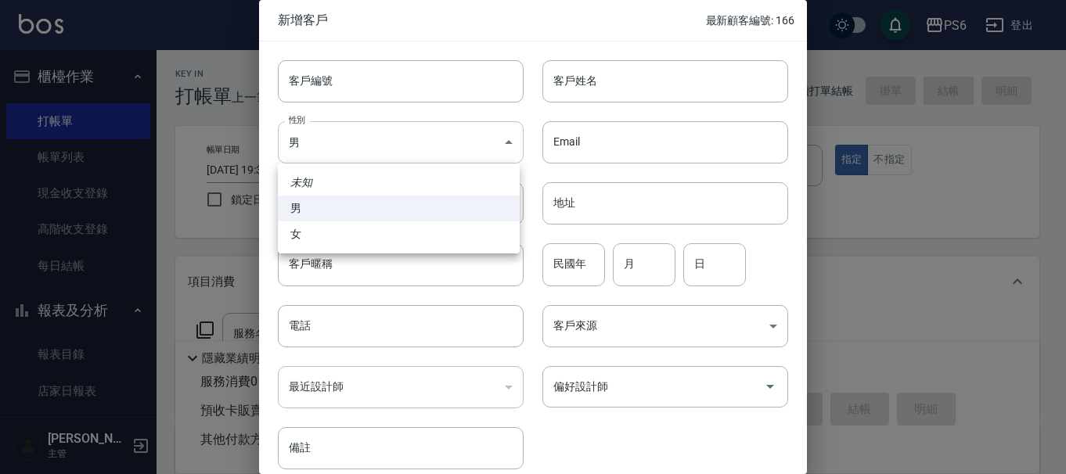
click at [438, 149] on body "PS6 登出 櫃檯作業 打帳單 帳單列表 現金收支登錄 高階收支登錄 每日結帳 報表及分析 報表目錄 店家日報表 互助日報表 互助排行榜 互助點數明細 設計師…" at bounding box center [533, 382] width 1066 height 765
click at [316, 237] on li "女" at bounding box center [399, 234] width 242 height 26
type input "FEMALE"
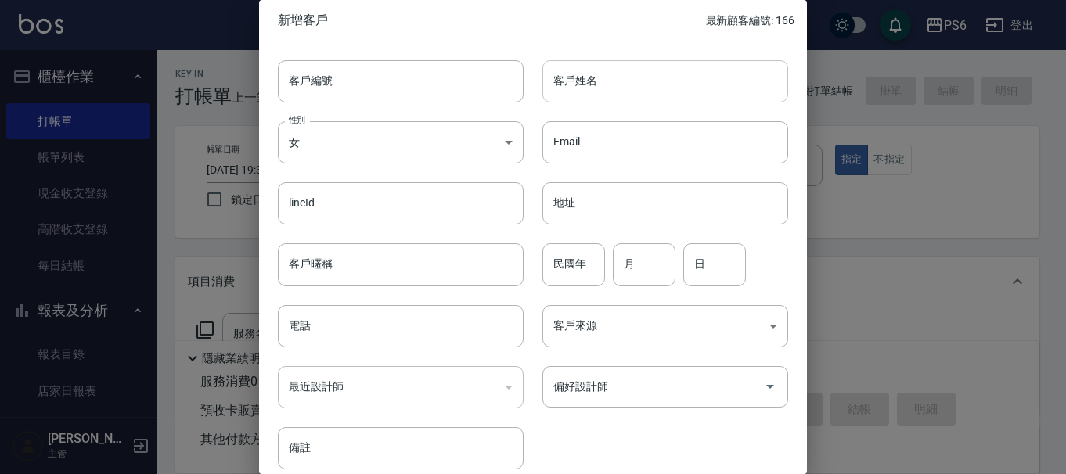
click at [614, 86] on input "客戶姓名" at bounding box center [665, 81] width 246 height 42
type input "李"
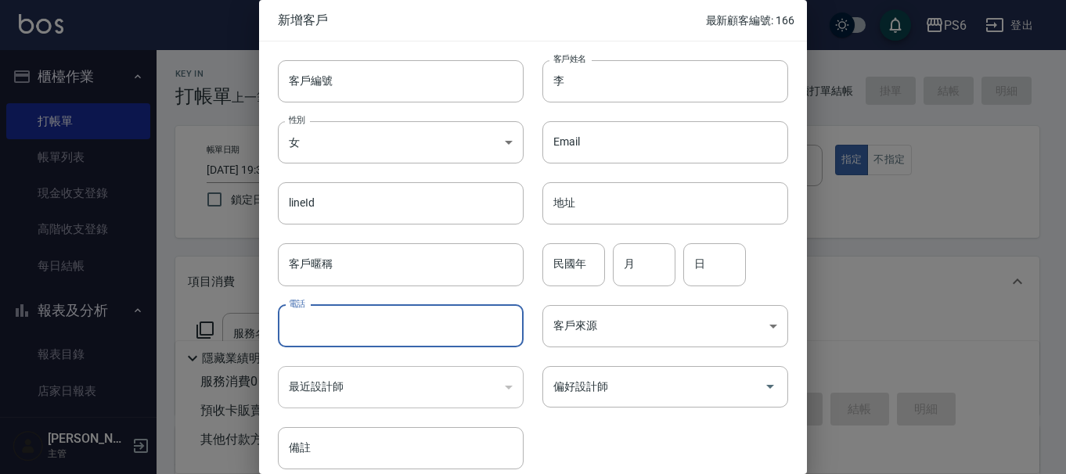
click at [366, 334] on input "電話" at bounding box center [401, 326] width 246 height 42
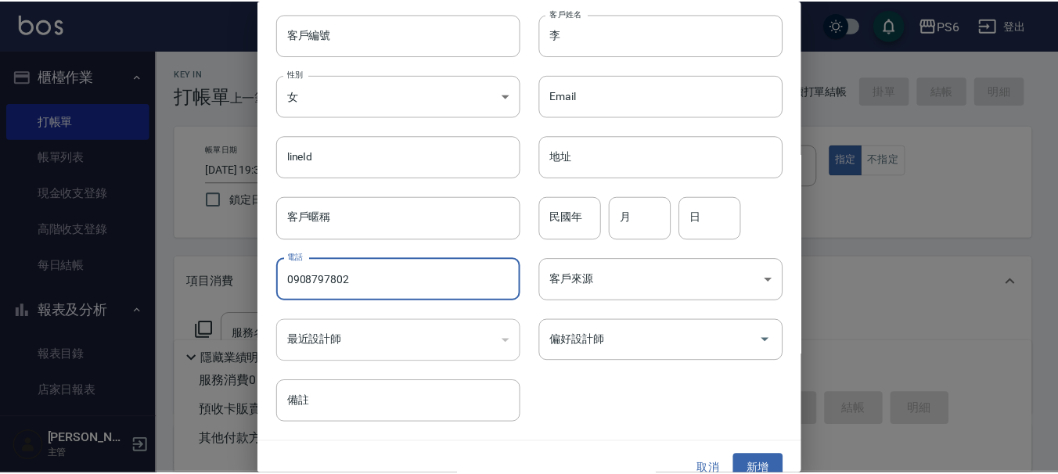
scroll to position [68, 0]
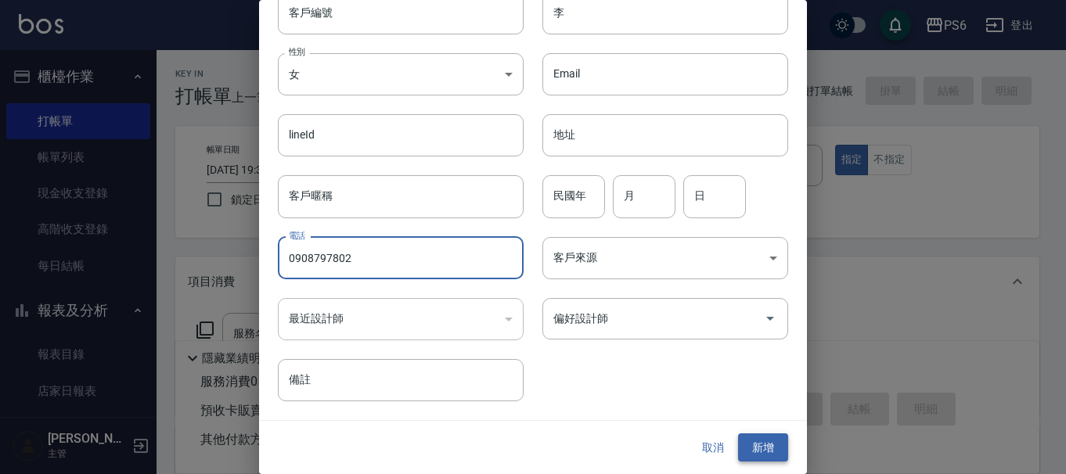
type input "0908797802"
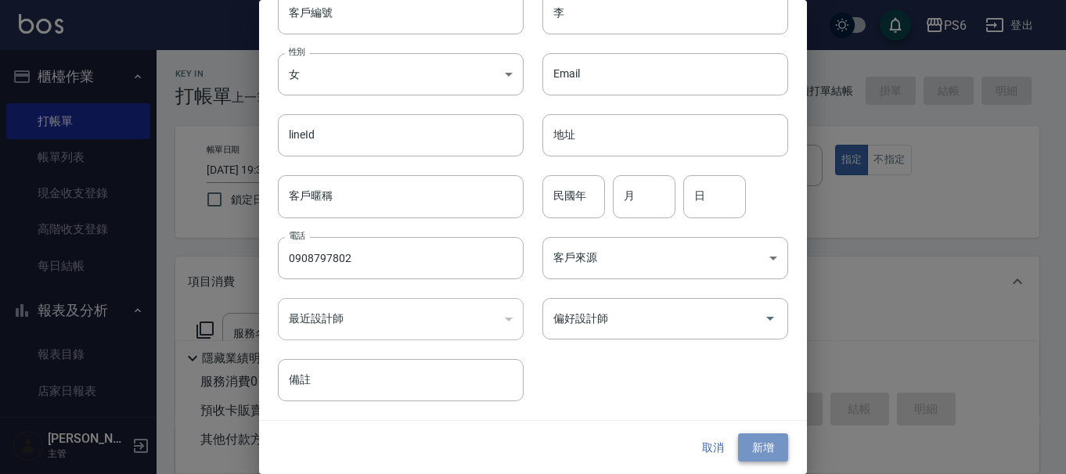
click at [751, 455] on button "新增" at bounding box center [763, 447] width 50 height 29
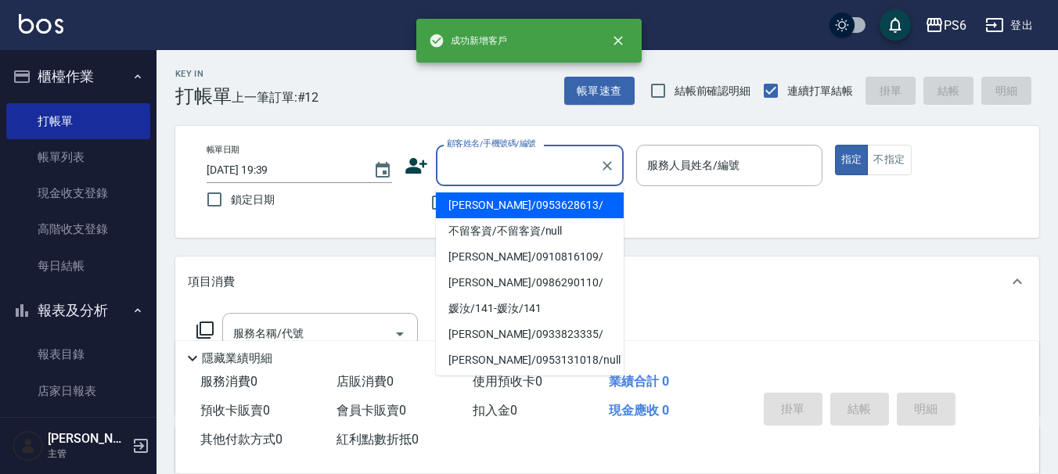
click at [460, 169] on div "顧客姓名/手機號碼/編號 顧客姓名/手機號碼/編號" at bounding box center [530, 165] width 188 height 41
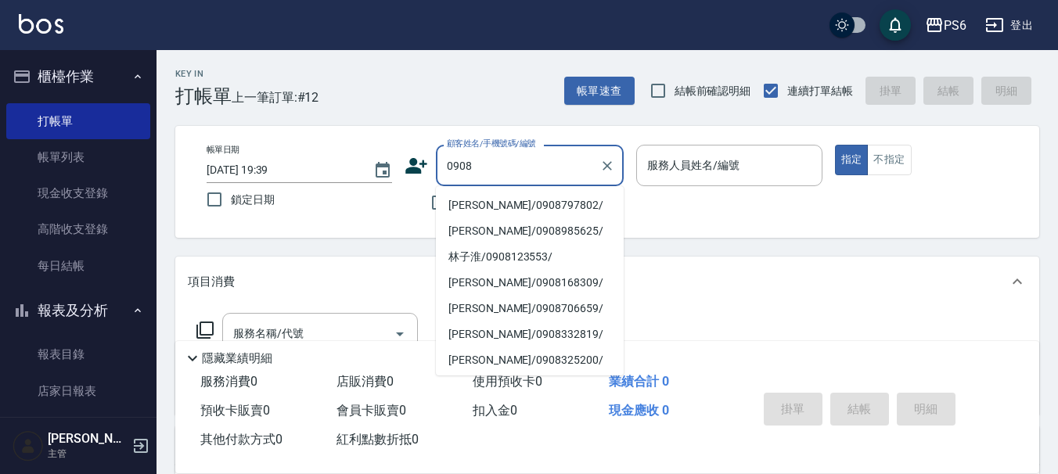
click at [525, 207] on li "李/0908797802/" at bounding box center [530, 205] width 188 height 26
type input "李/0908797802/"
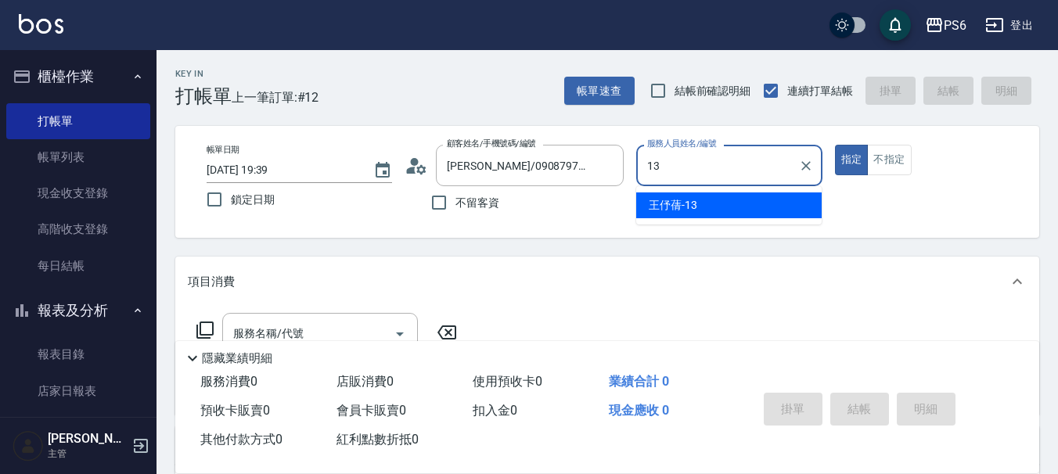
type input "王伃蒨-13"
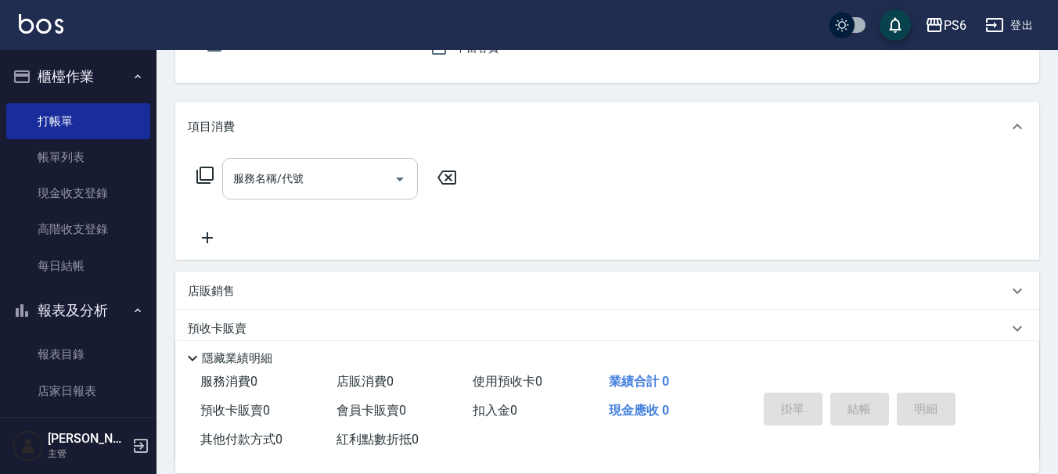
scroll to position [156, 0]
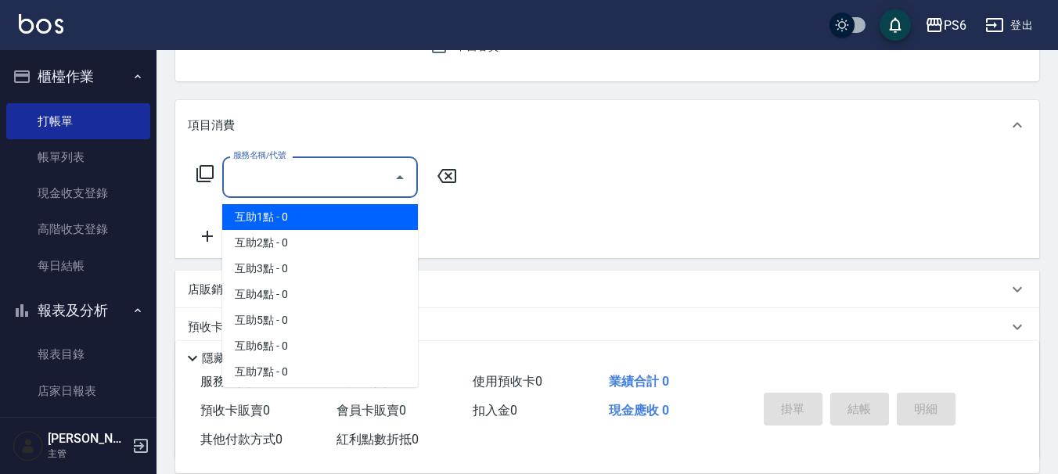
click at [343, 168] on input "服務名稱/代號" at bounding box center [308, 177] width 158 height 27
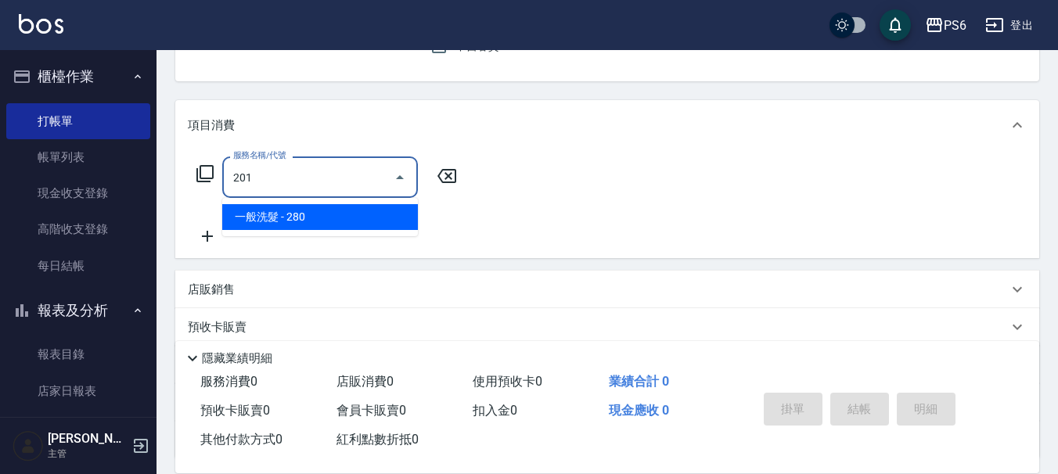
type input "一般洗髮(201)"
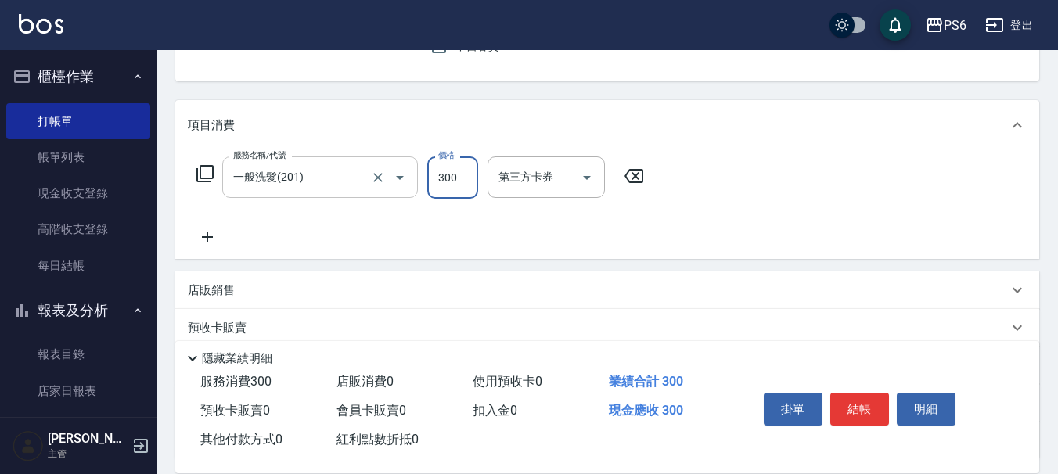
type input "300"
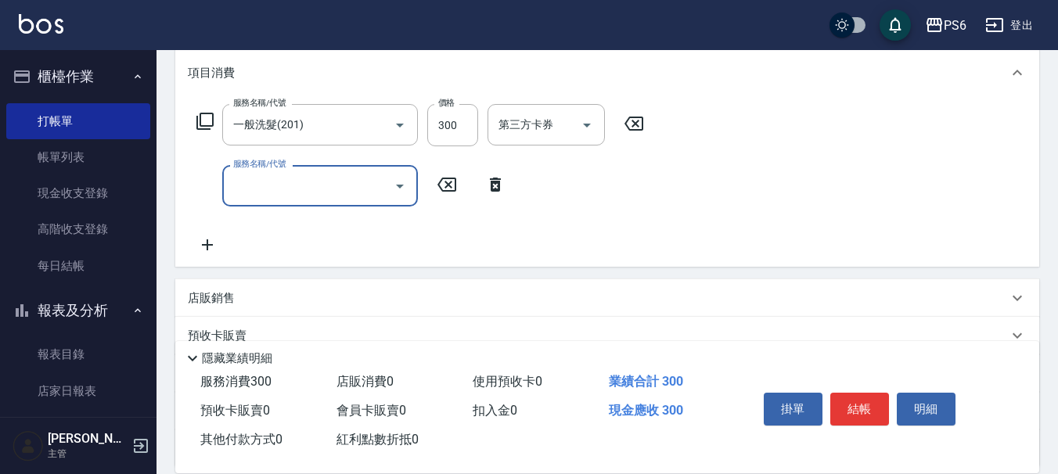
scroll to position [235, 0]
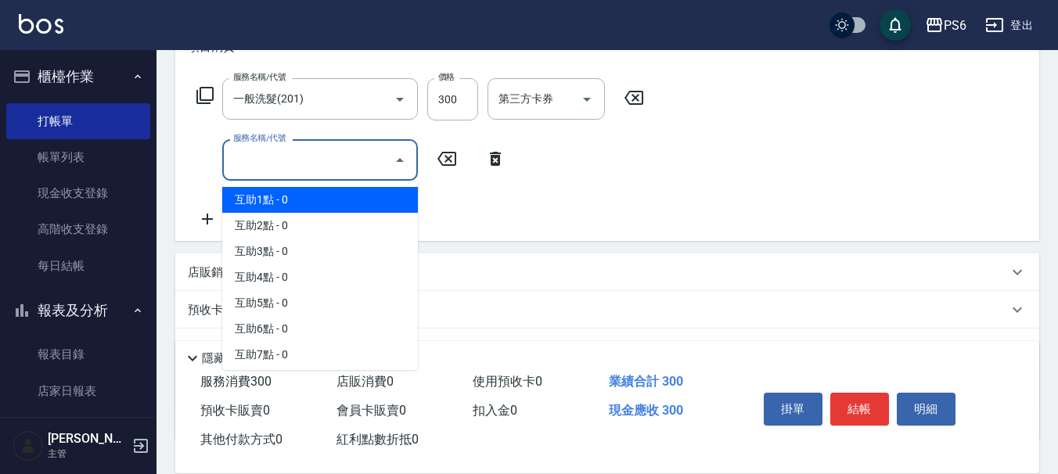
click at [307, 151] on input "服務名稱/代號" at bounding box center [308, 159] width 158 height 27
drag, startPoint x: 310, startPoint y: 201, endPoint x: 452, endPoint y: 186, distance: 143.2
click at [311, 202] on span "互助1點 - 0" at bounding box center [320, 200] width 196 height 26
type input "互助1點(1)"
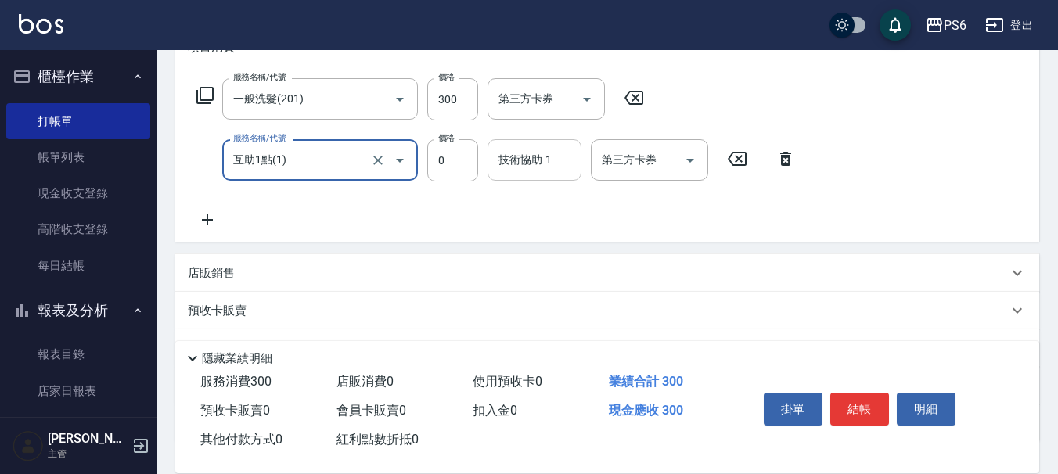
click at [521, 171] on input "技術協助-1" at bounding box center [534, 159] width 80 height 27
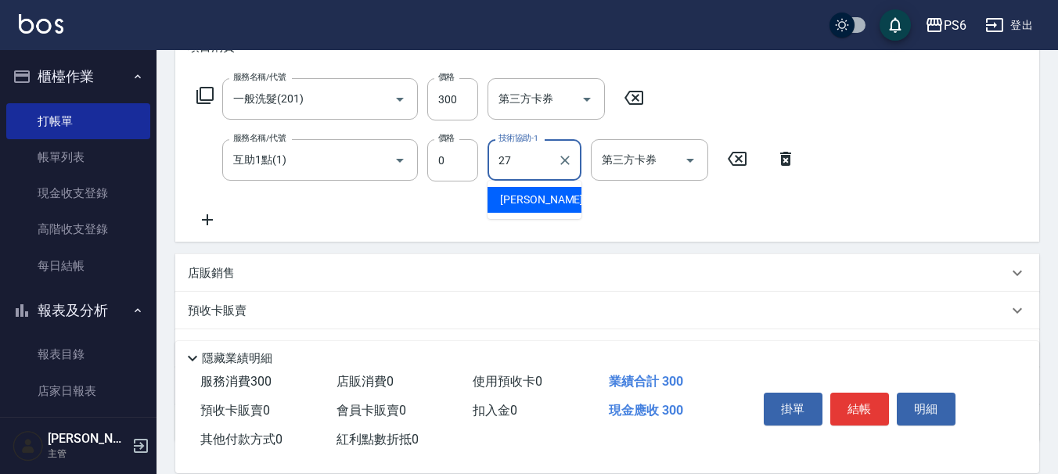
type input "莊志玲-27"
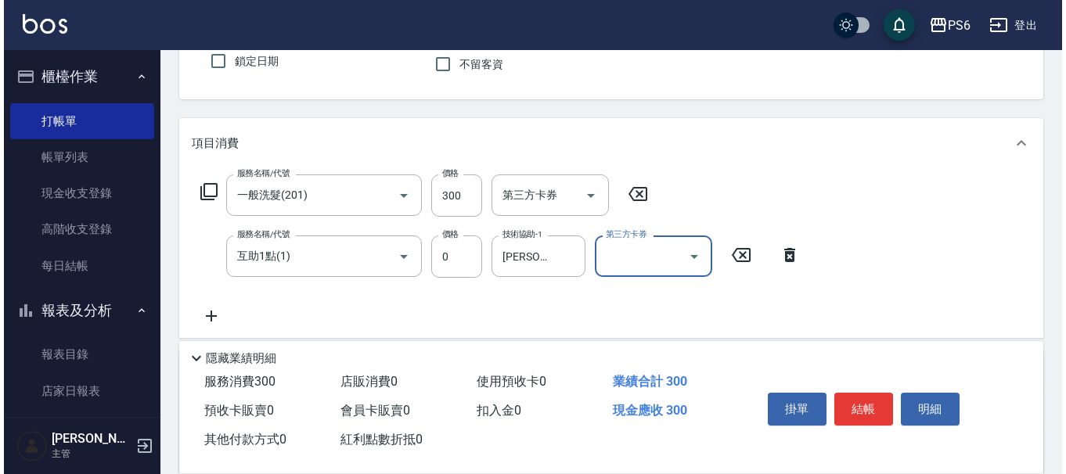
scroll to position [0, 0]
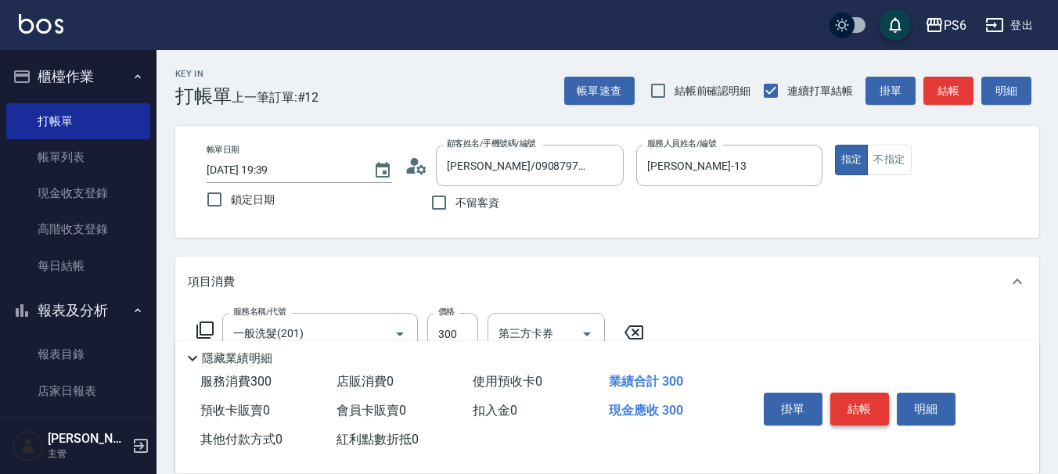
click at [866, 393] on button "結帳" at bounding box center [859, 409] width 59 height 33
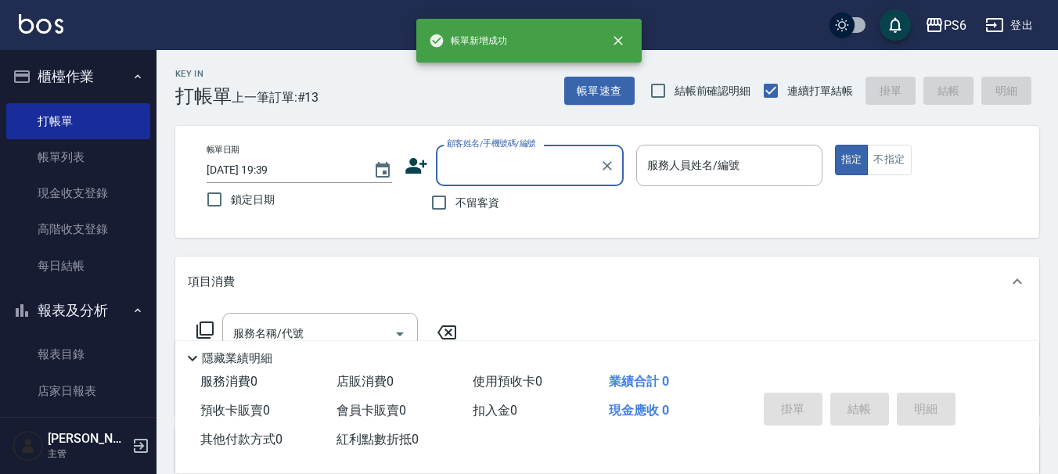
click at [415, 164] on icon at bounding box center [417, 166] width 22 height 16
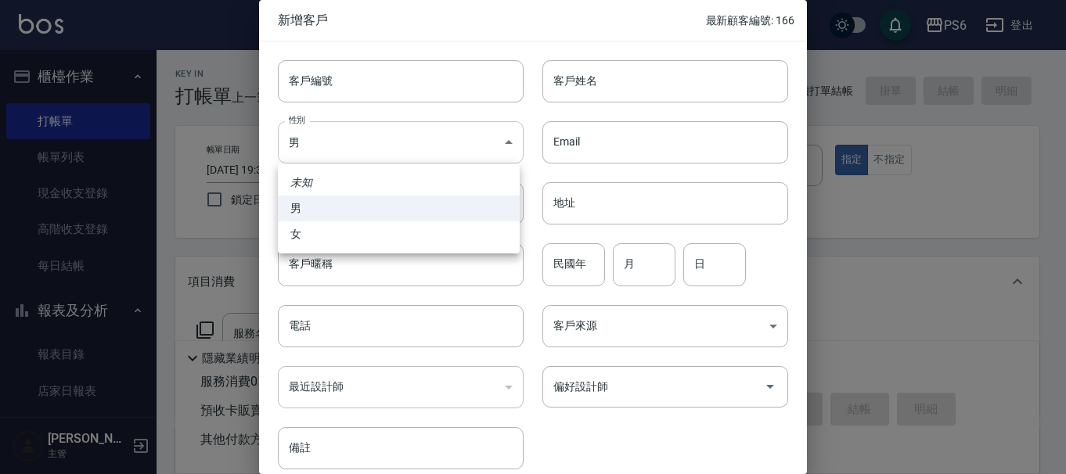
click at [372, 153] on body "PS6 登出 櫃檯作業 打帳單 帳單列表 現金收支登錄 高階收支登錄 每日結帳 報表及分析 報表目錄 店家日報表 互助日報表 互助排行榜 互助點數明細 設計師…" at bounding box center [533, 382] width 1066 height 765
click at [570, 75] on div at bounding box center [533, 237] width 1066 height 474
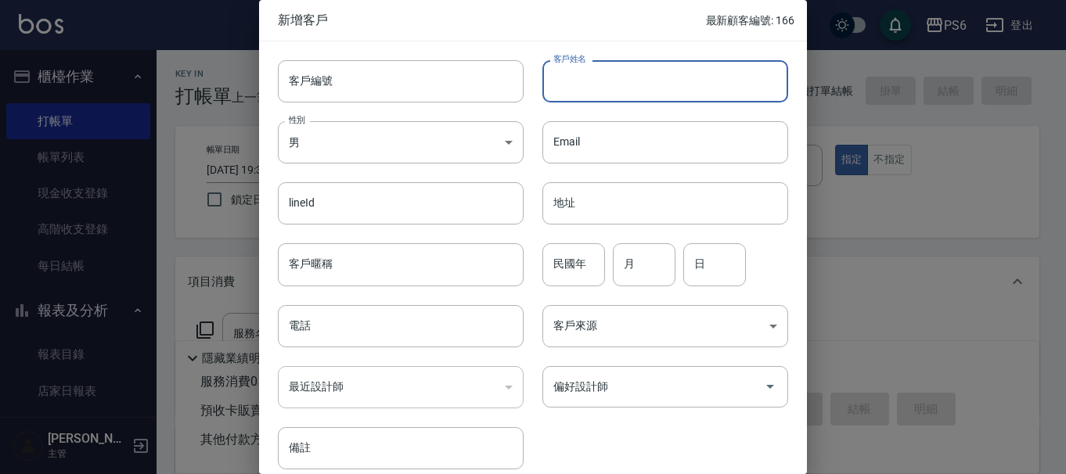
click at [570, 83] on input "客戶姓名" at bounding box center [665, 81] width 246 height 42
type input "李先生"
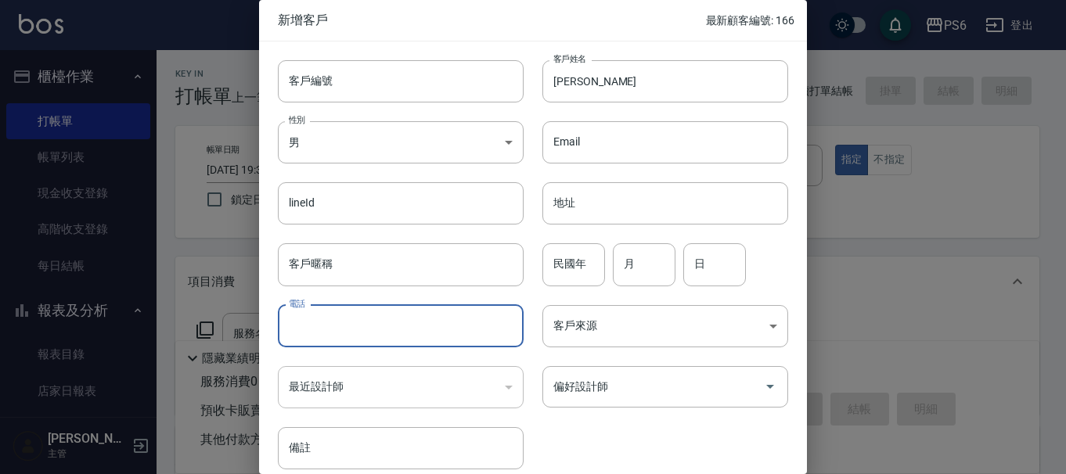
click at [324, 323] on input "電話" at bounding box center [401, 326] width 246 height 42
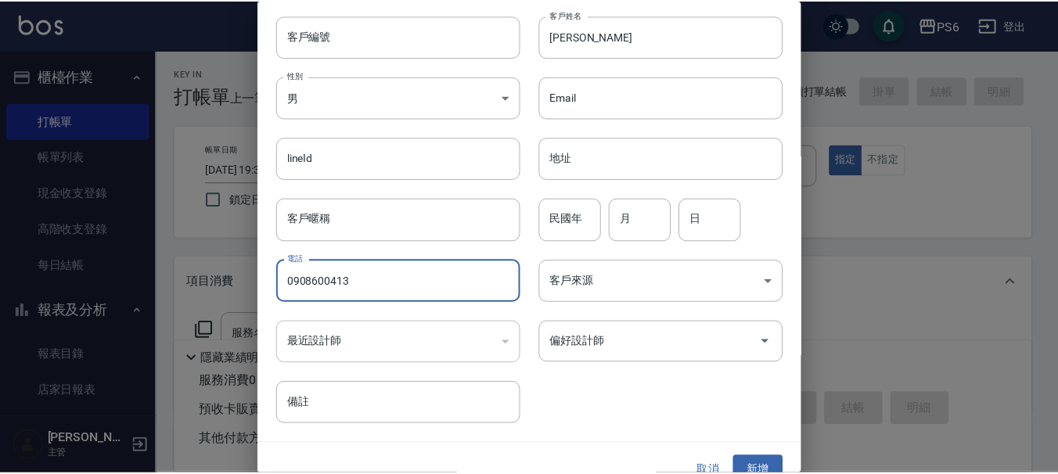
scroll to position [68, 0]
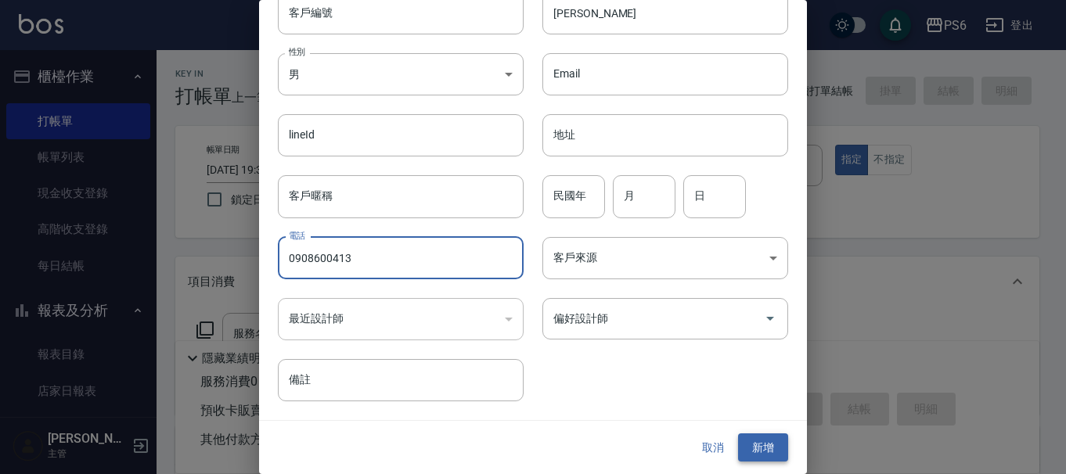
type input "0908600413"
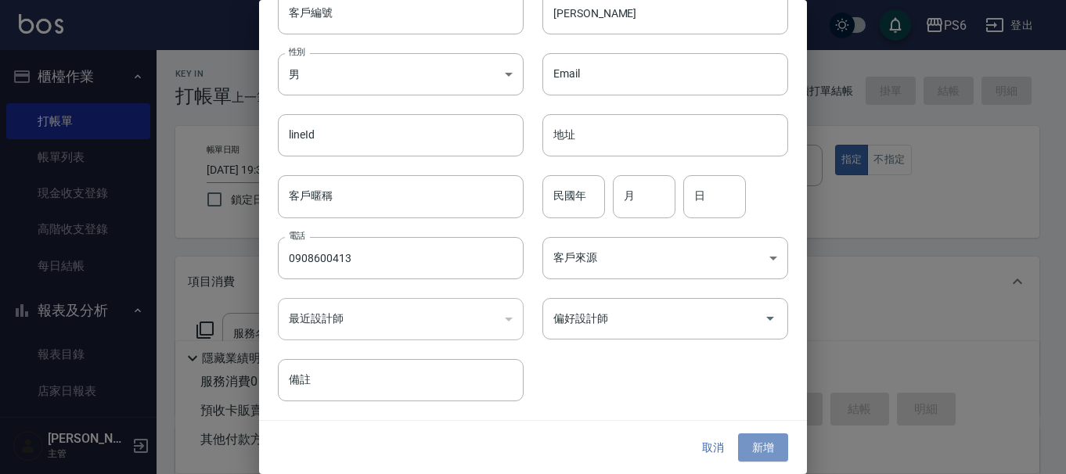
drag, startPoint x: 745, startPoint y: 448, endPoint x: 575, endPoint y: 245, distance: 264.9
click at [745, 445] on button "新增" at bounding box center [763, 447] width 50 height 29
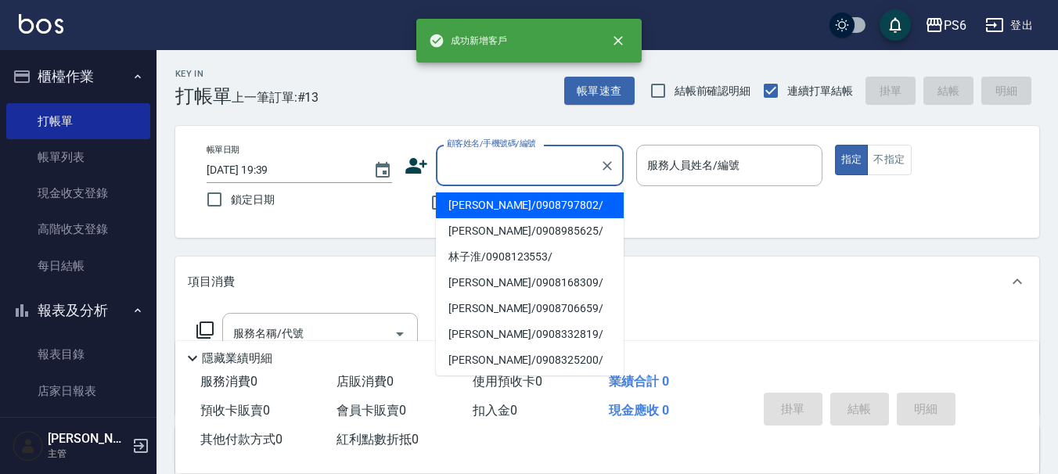
click at [469, 168] on input "顧客姓名/手機號碼/編號" at bounding box center [518, 165] width 150 height 27
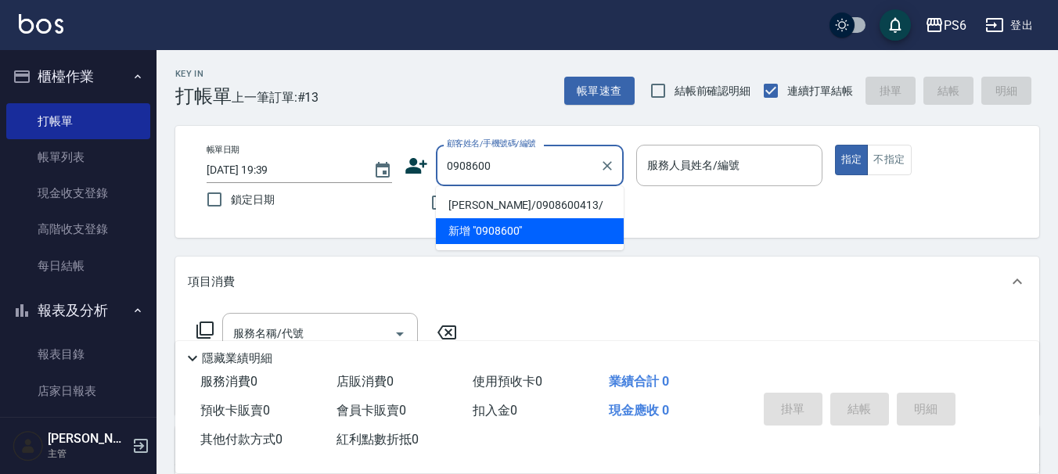
click at [567, 209] on li "李先生/0908600413/" at bounding box center [530, 205] width 188 height 26
type input "李先生/0908600413/"
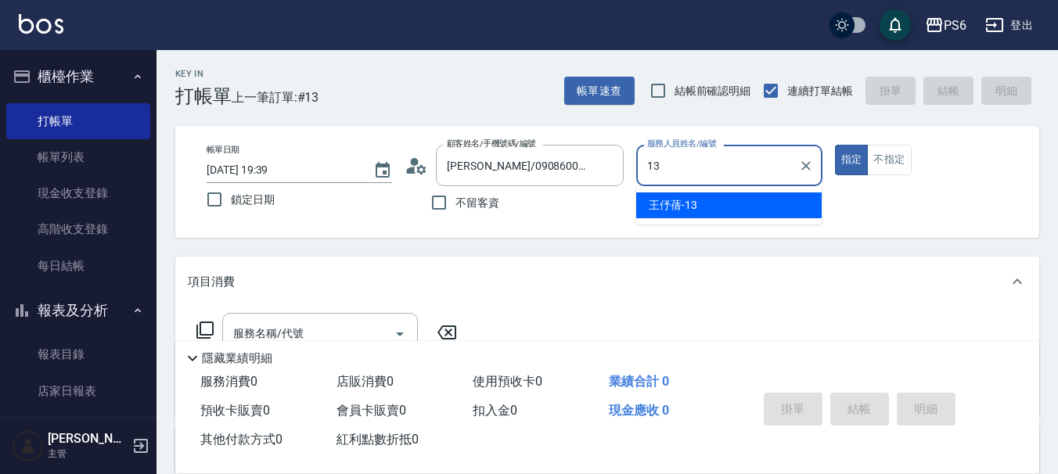
type input "王伃蒨-13"
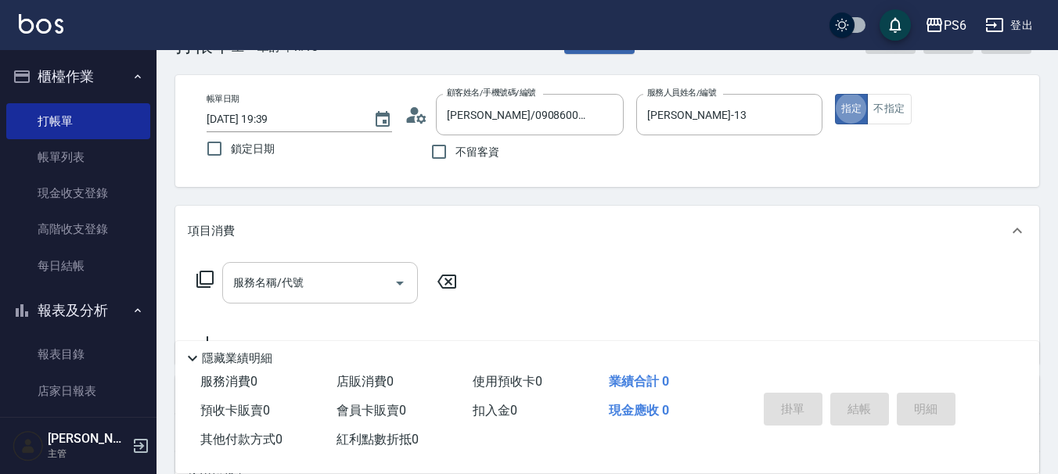
scroll to position [78, 0]
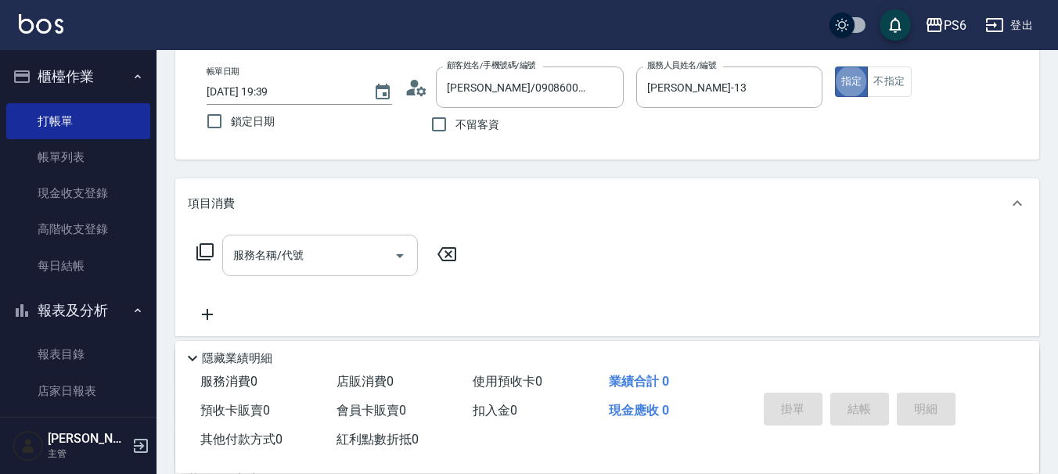
click at [332, 252] on input "服務名稱/代號" at bounding box center [308, 255] width 158 height 27
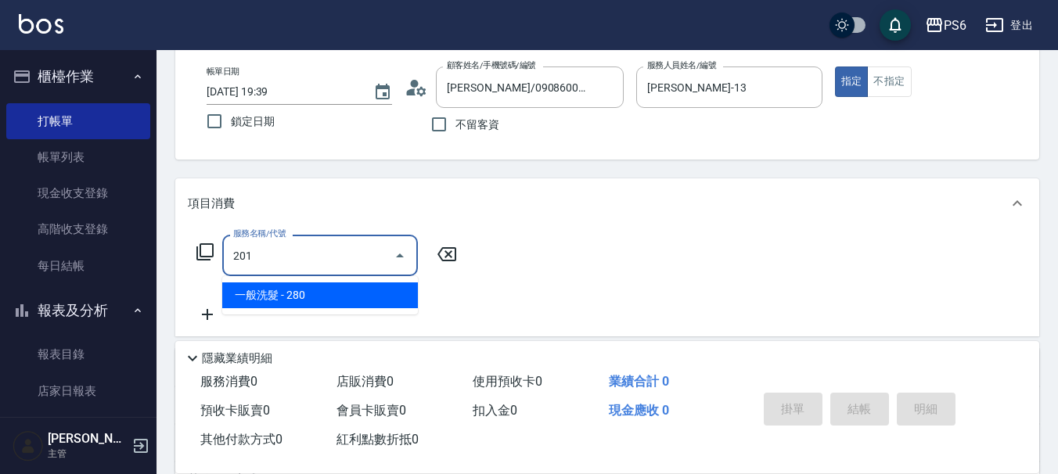
type input "一般洗髮(201)"
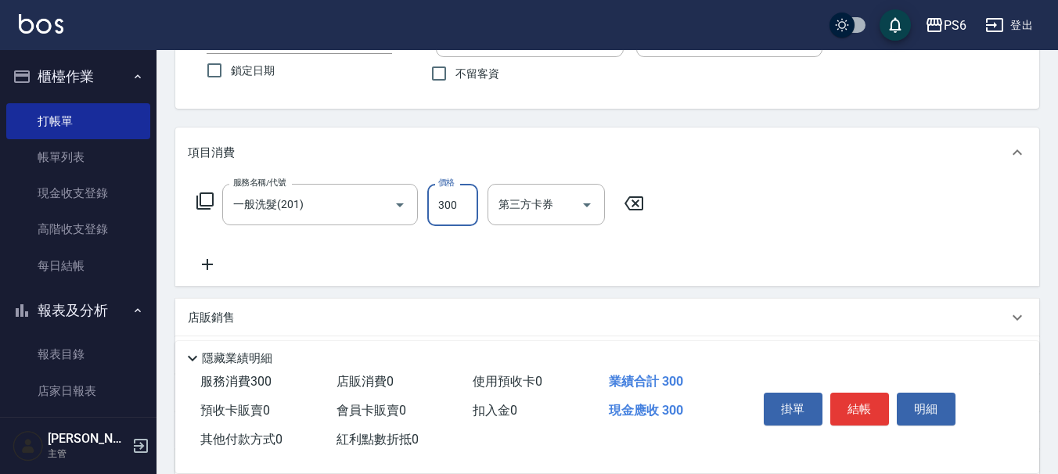
scroll to position [156, 0]
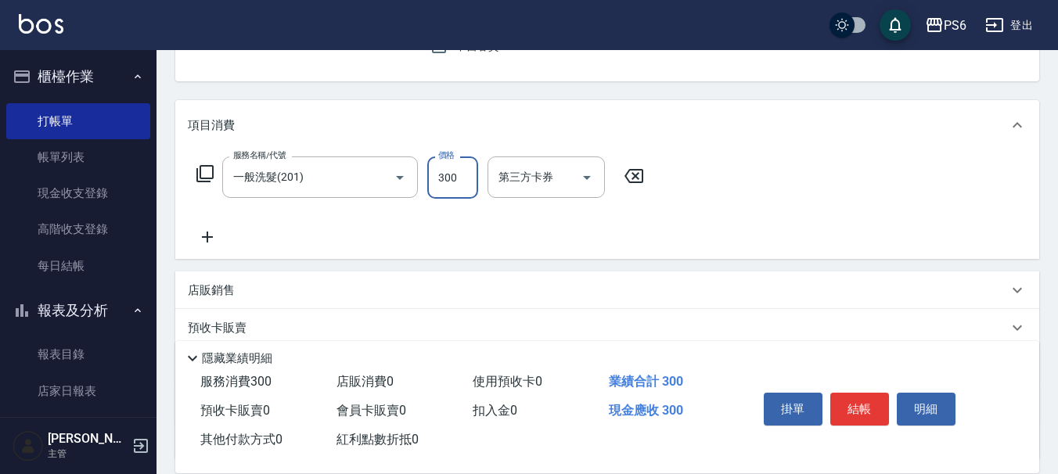
type input "300"
click at [212, 236] on icon at bounding box center [207, 237] width 39 height 19
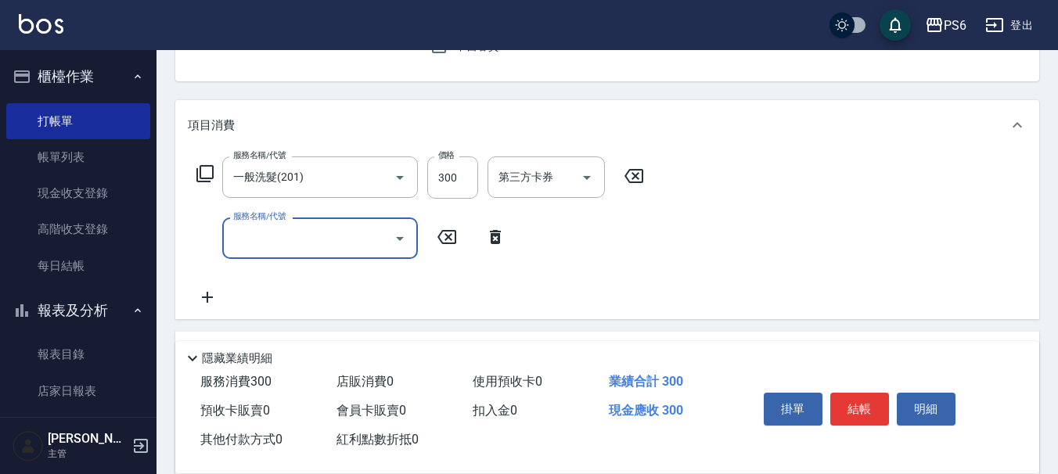
click at [282, 228] on input "服務名稱/代號" at bounding box center [308, 238] width 158 height 27
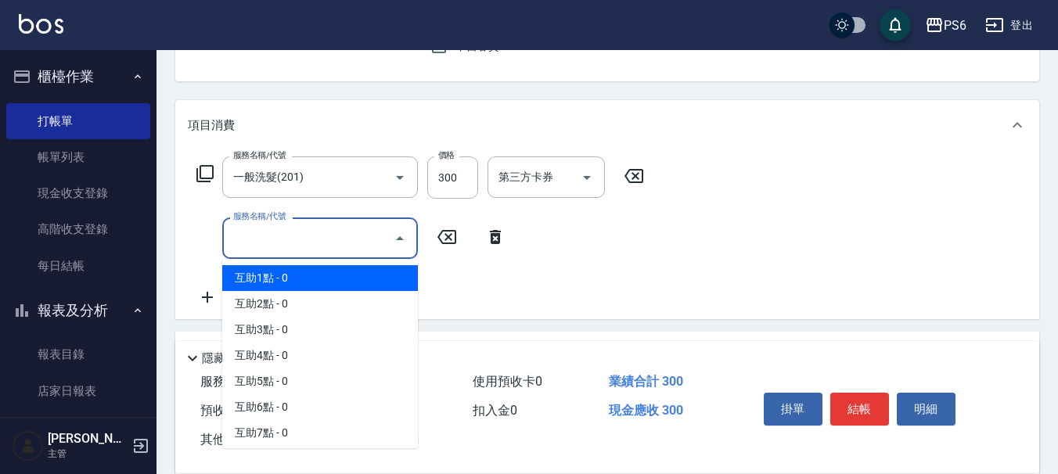
drag, startPoint x: 292, startPoint y: 282, endPoint x: 426, endPoint y: 253, distance: 137.0
click at [300, 282] on span "互助1點 - 0" at bounding box center [320, 278] width 196 height 26
type input "互助1點(1)"
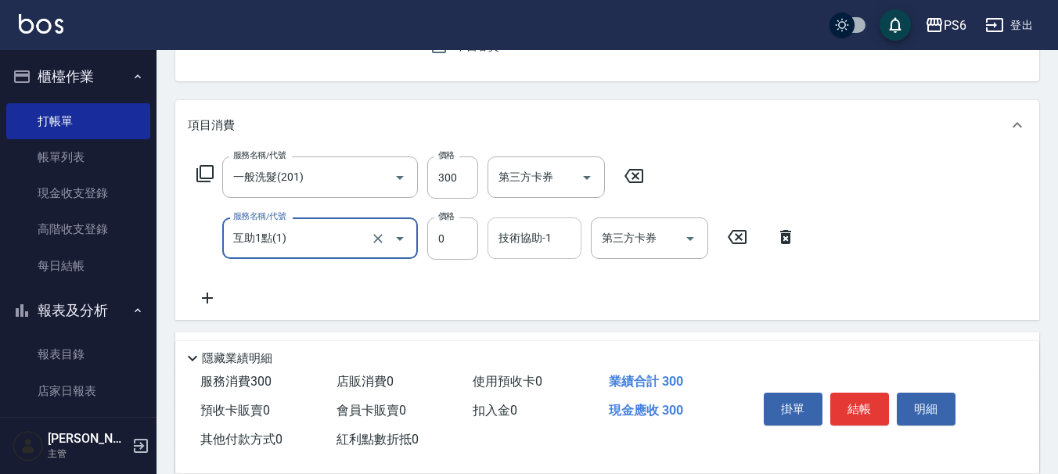
click at [500, 241] on div "技術協助-1 技術協助-1" at bounding box center [534, 237] width 94 height 41
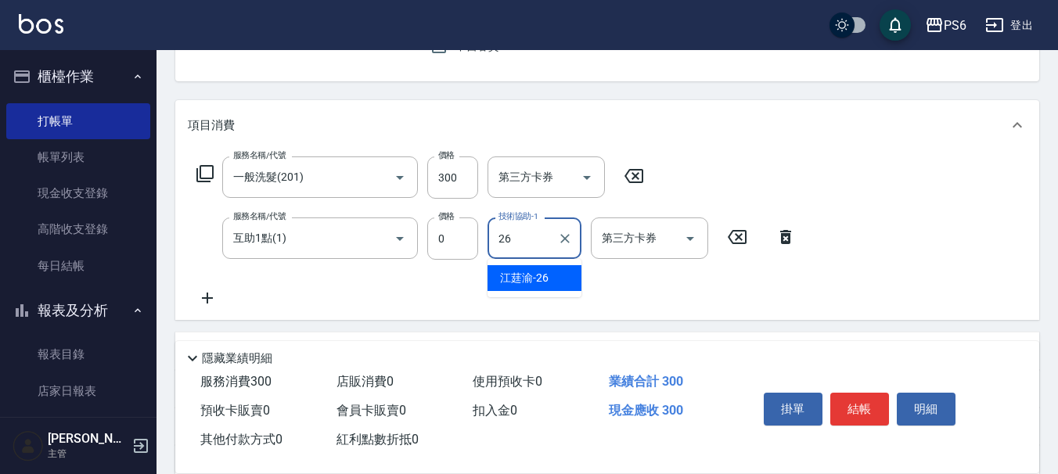
type input "江莛渝-26"
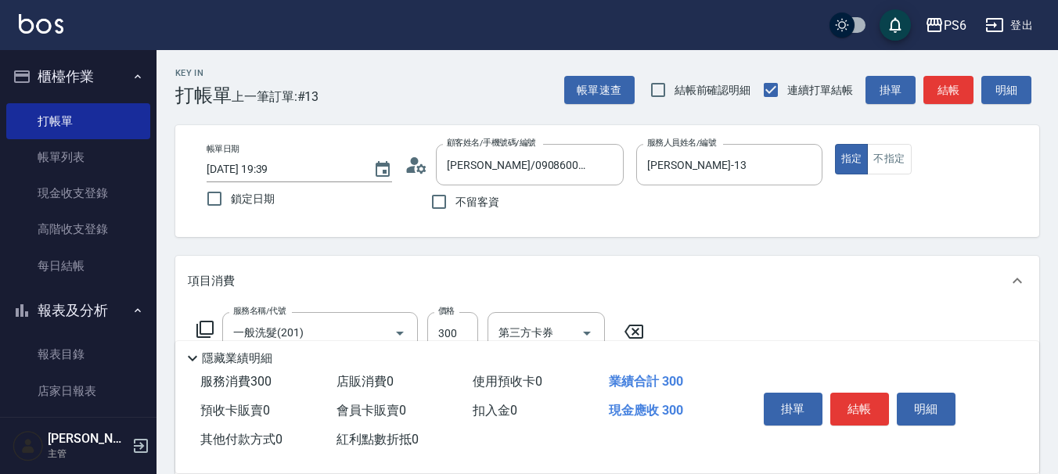
scroll to position [0, 0]
click at [866, 394] on button "結帳" at bounding box center [859, 409] width 59 height 33
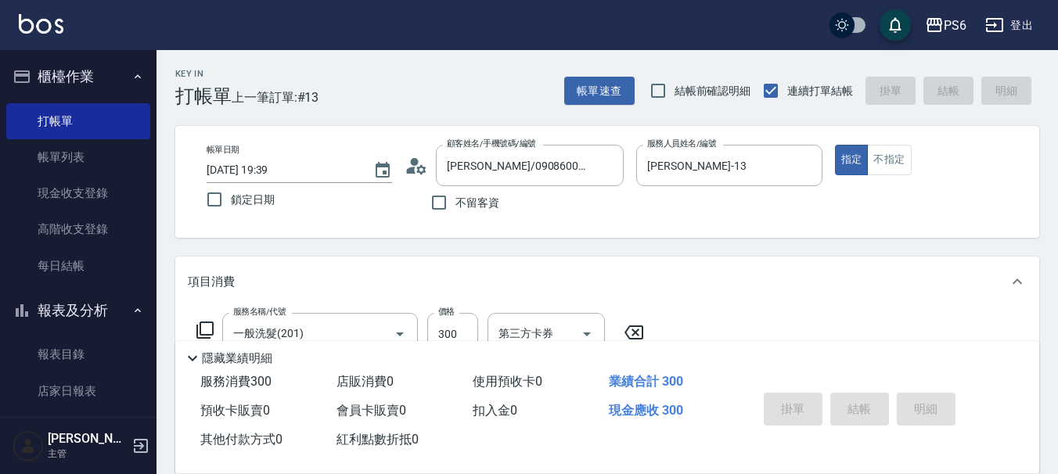
type input "2025/09/14 19:40"
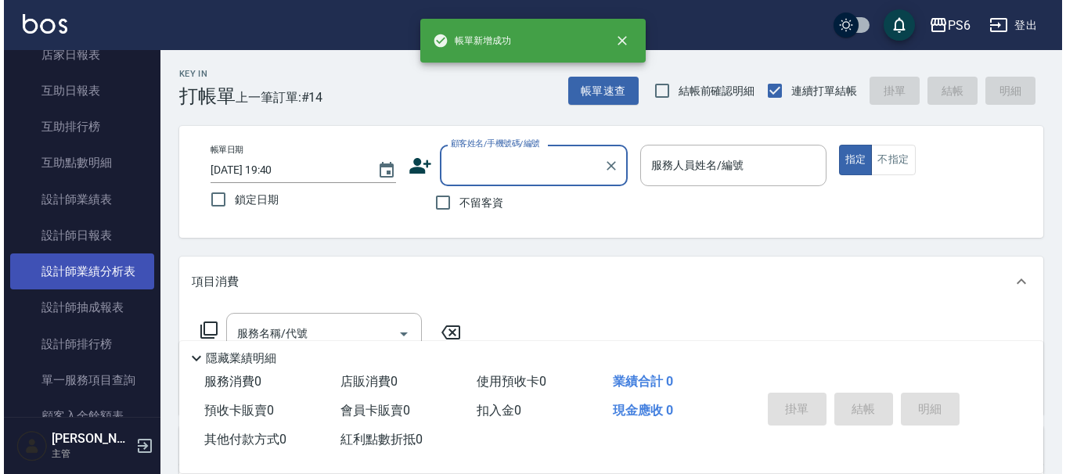
scroll to position [313, 0]
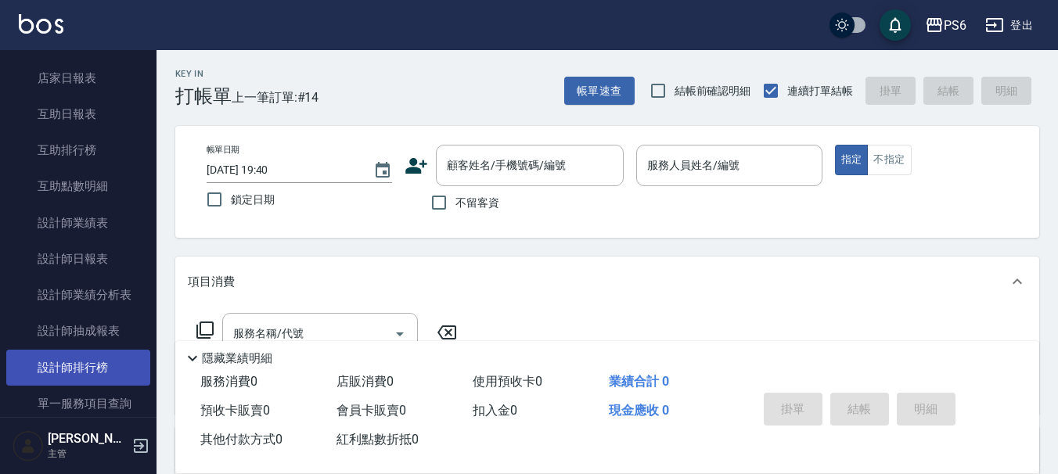
click at [105, 379] on link "設計師排行榜" at bounding box center [78, 368] width 144 height 36
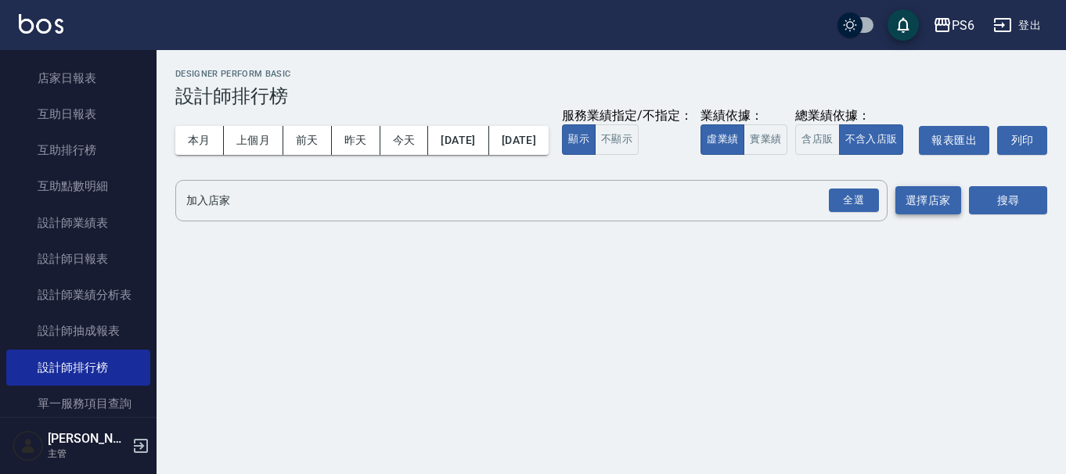
click at [866, 213] on div "全選" at bounding box center [853, 201] width 50 height 24
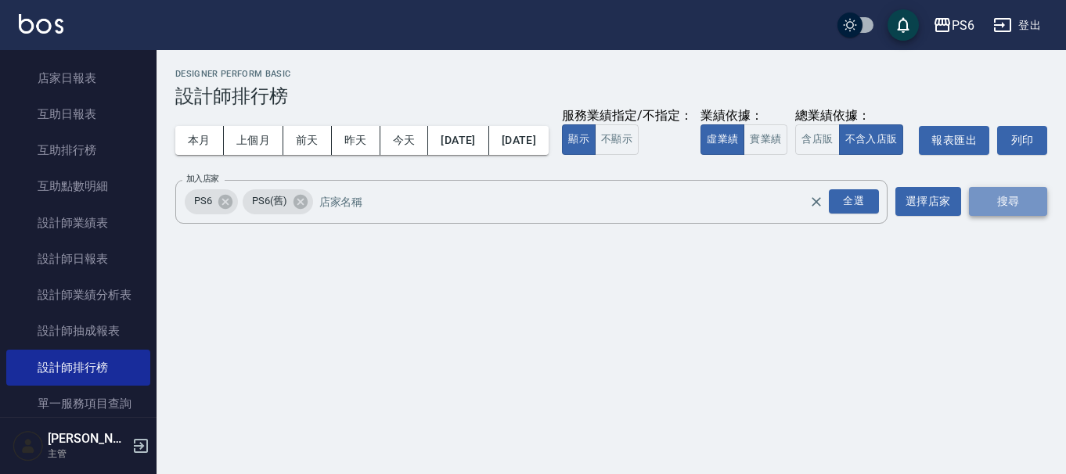
click at [975, 216] on button "搜尋" at bounding box center [1008, 201] width 78 height 29
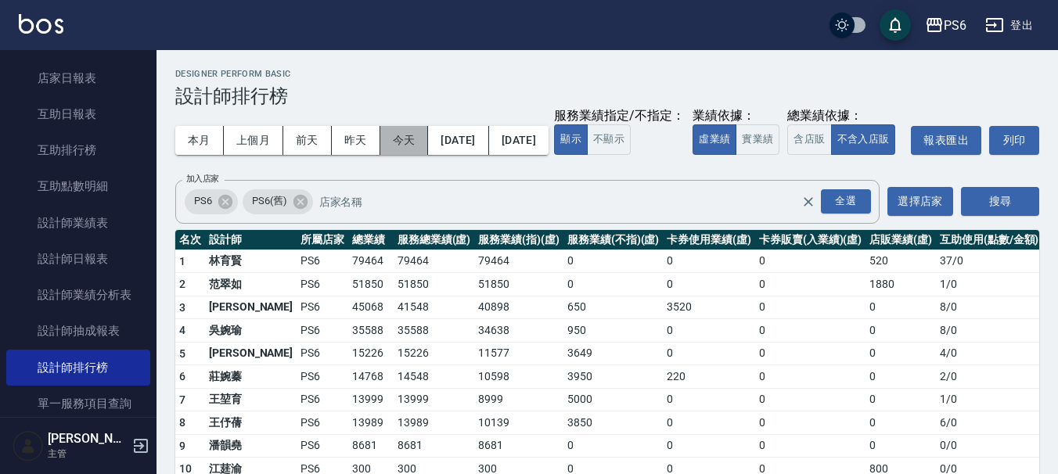
click at [419, 144] on button "今天" at bounding box center [404, 140] width 49 height 29
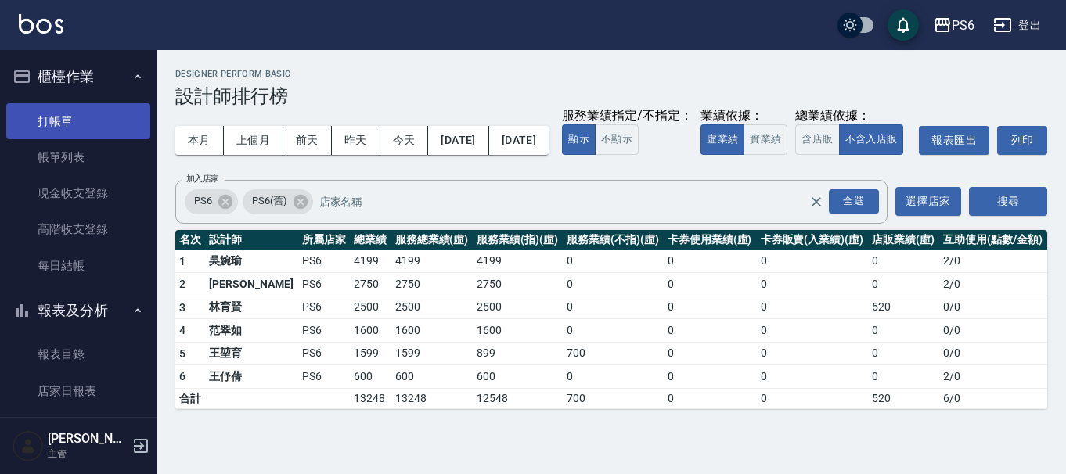
click at [56, 131] on link "打帳單" at bounding box center [78, 121] width 144 height 36
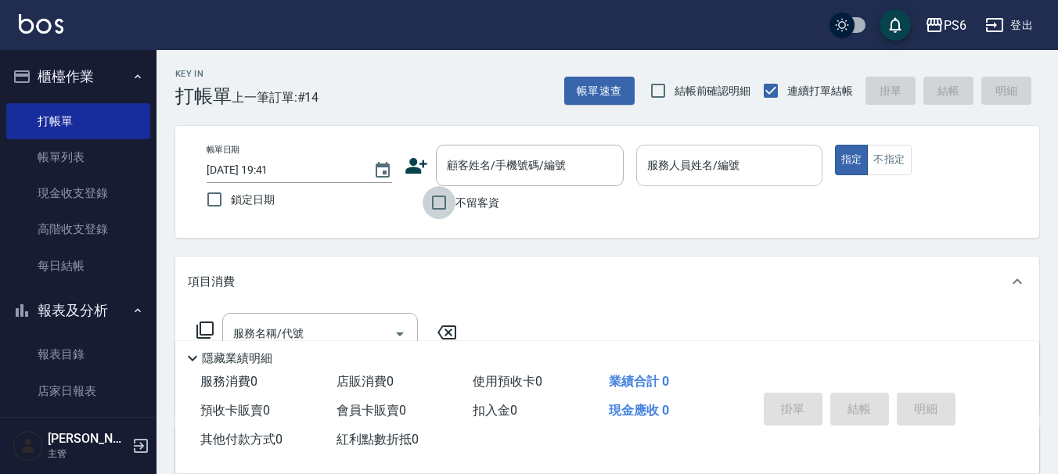
drag, startPoint x: 447, startPoint y: 206, endPoint x: 759, endPoint y: 158, distance: 315.8
click at [487, 199] on label "不留客資" at bounding box center [460, 202] width 77 height 33
click at [455, 199] on input "不留客資" at bounding box center [438, 202] width 33 height 33
checkbox input "true"
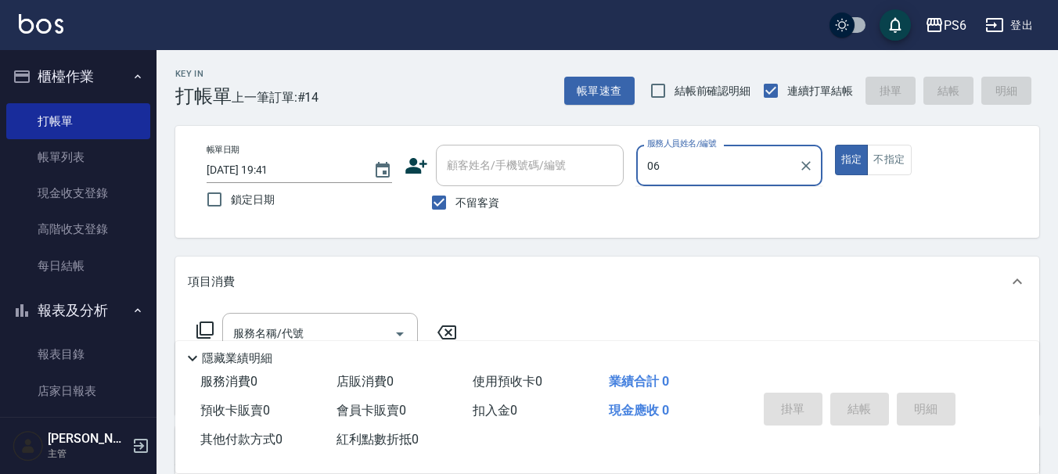
type input "李佳凌-06"
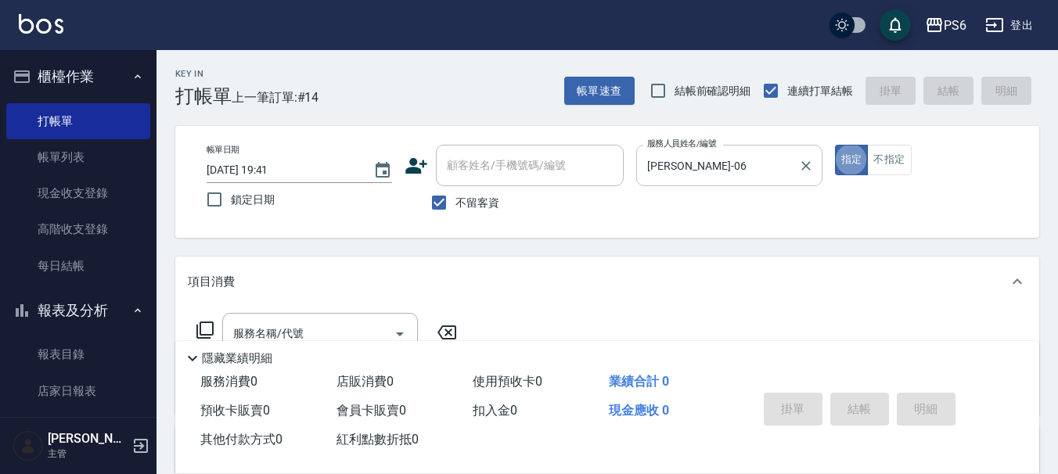
type button "true"
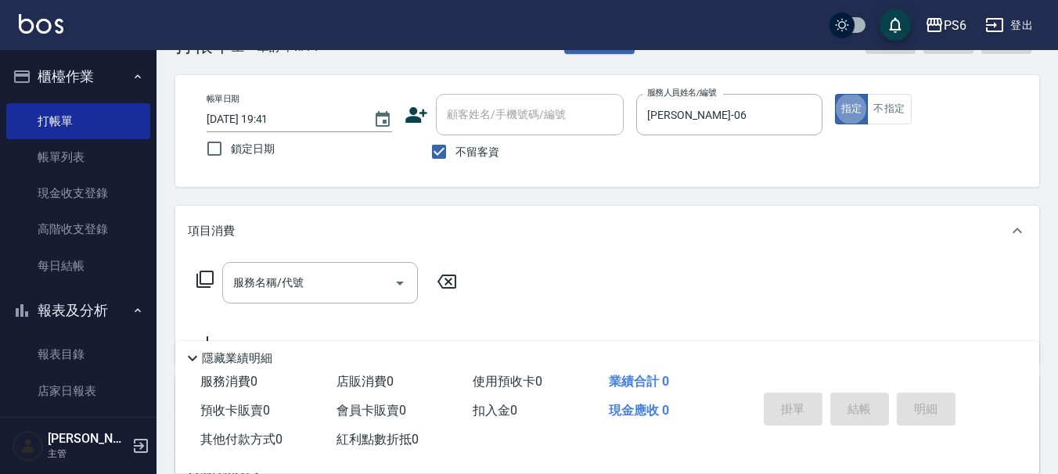
scroll to position [78, 0]
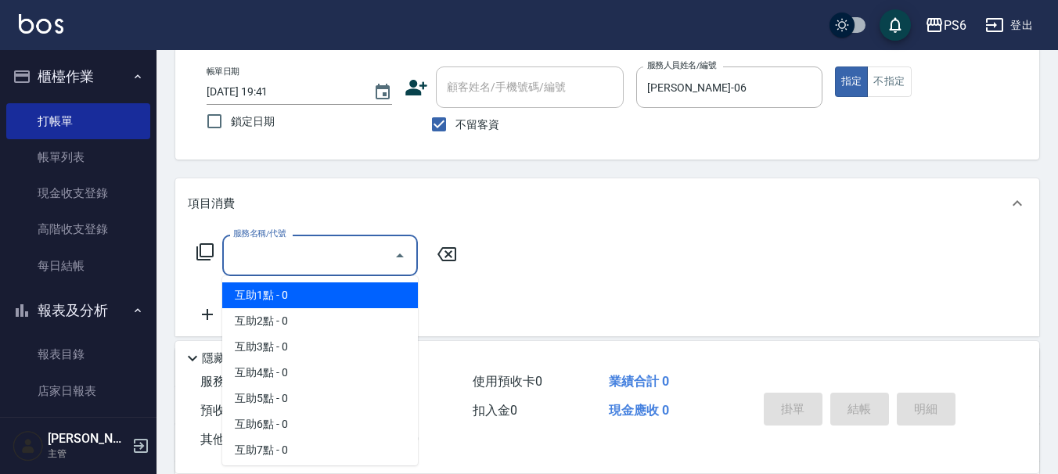
click at [329, 260] on input "服務名稱/代號" at bounding box center [308, 255] width 158 height 27
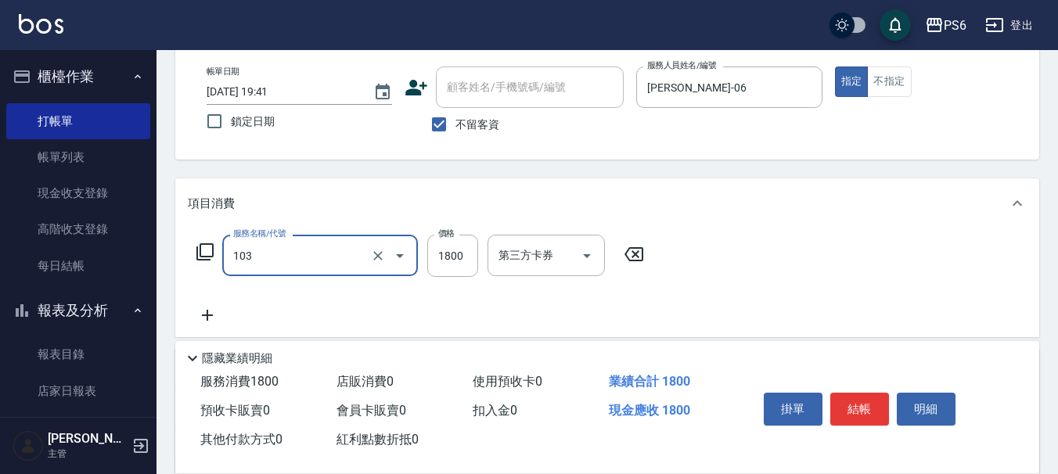
type input "草本頭皮(103)"
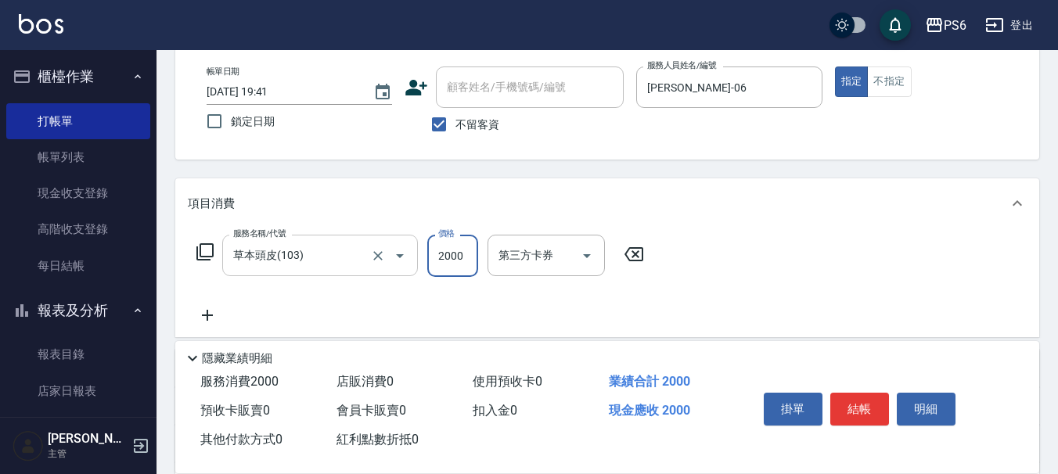
type input "2000"
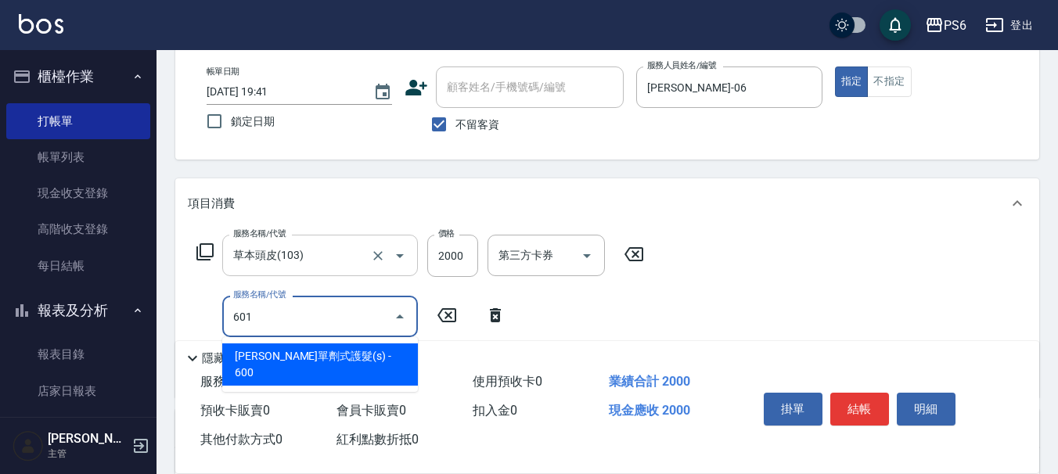
type input "艾德單劑式護髮(s)(601)"
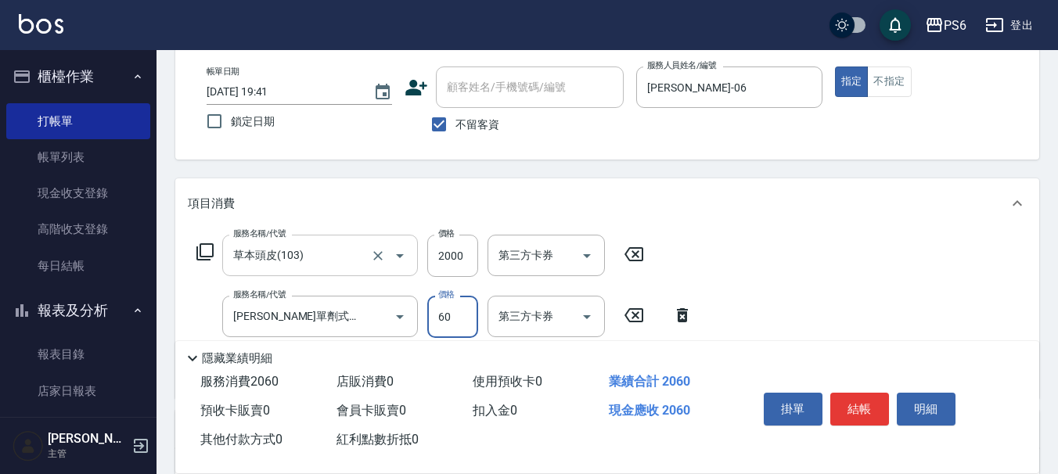
type input "600"
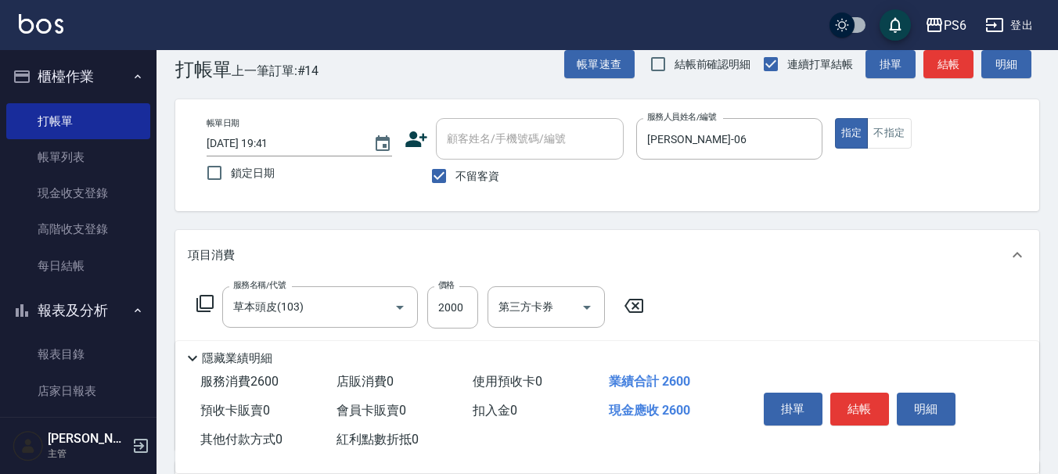
scroll to position [0, 0]
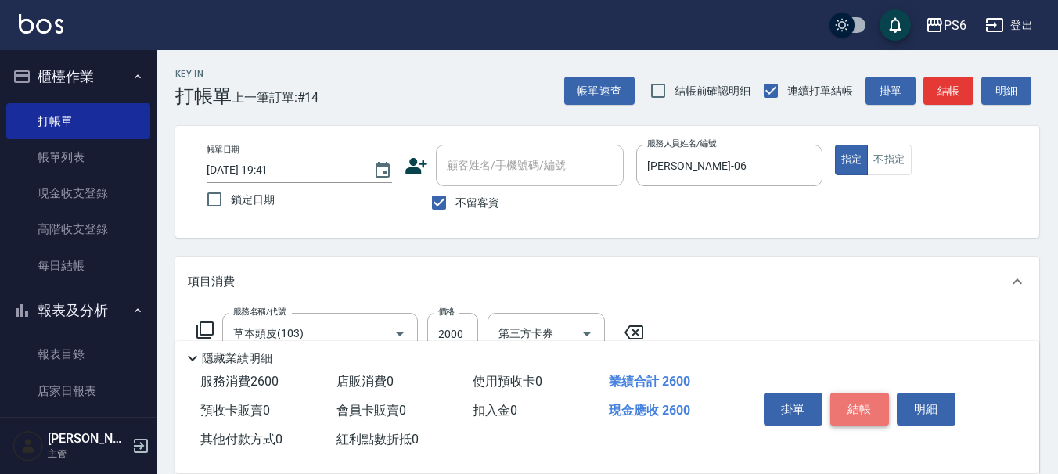
click at [863, 401] on button "結帳" at bounding box center [859, 409] width 59 height 33
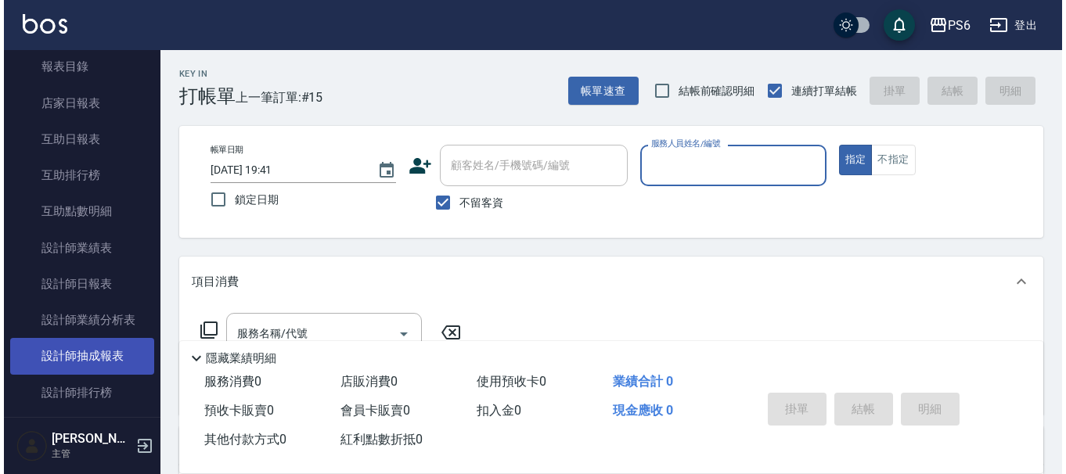
scroll to position [313, 0]
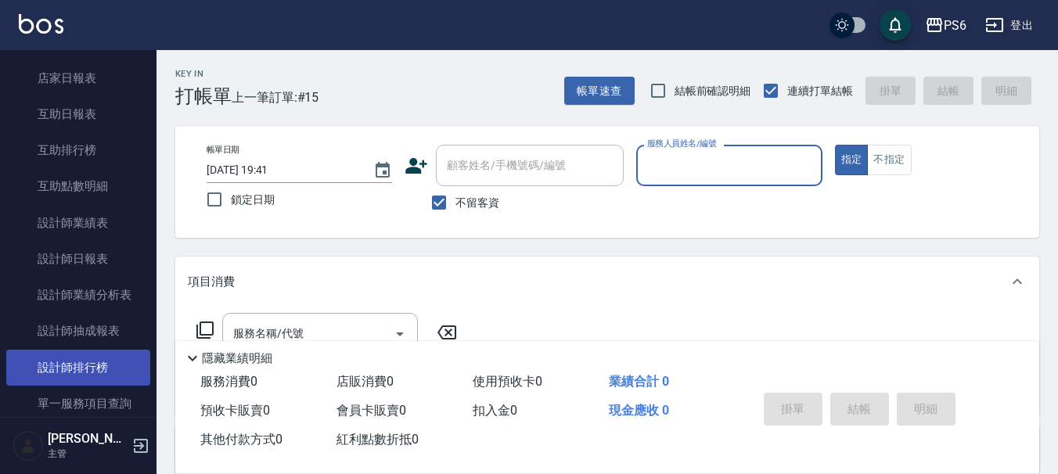
click at [90, 374] on link "設計師排行榜" at bounding box center [78, 368] width 144 height 36
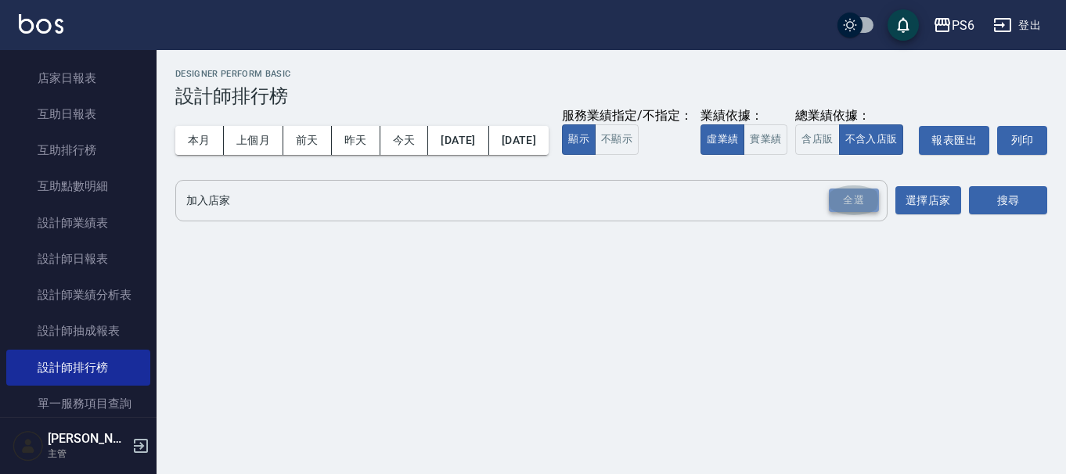
click at [855, 213] on div "全選" at bounding box center [853, 201] width 50 height 24
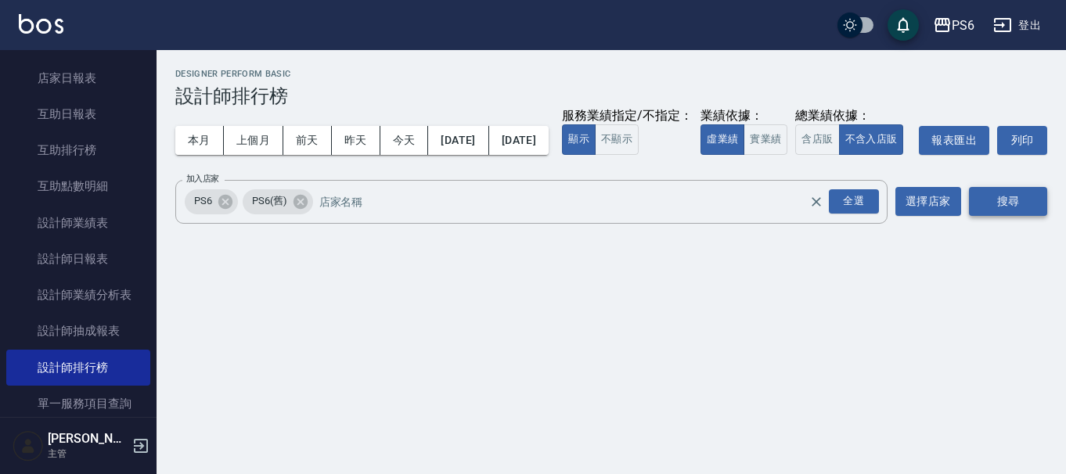
click at [997, 216] on button "搜尋" at bounding box center [1008, 201] width 78 height 29
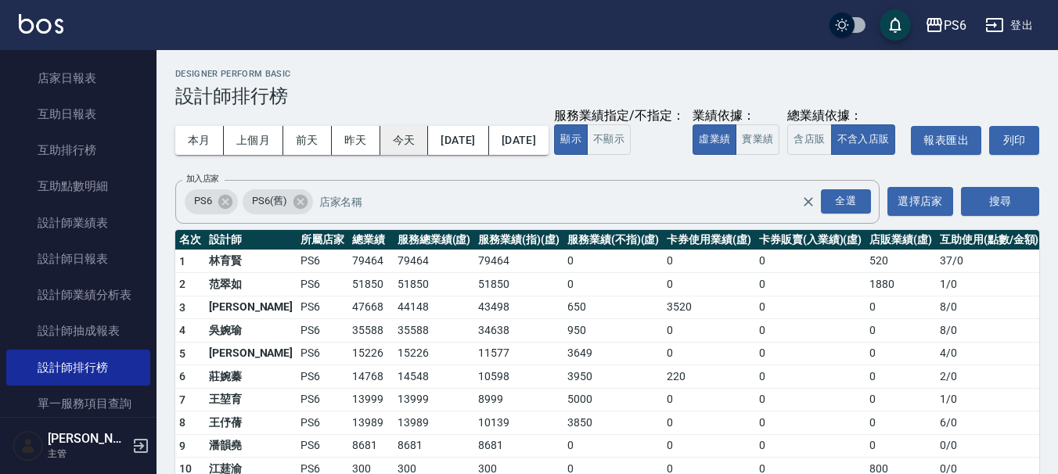
click at [418, 135] on button "今天" at bounding box center [404, 140] width 49 height 29
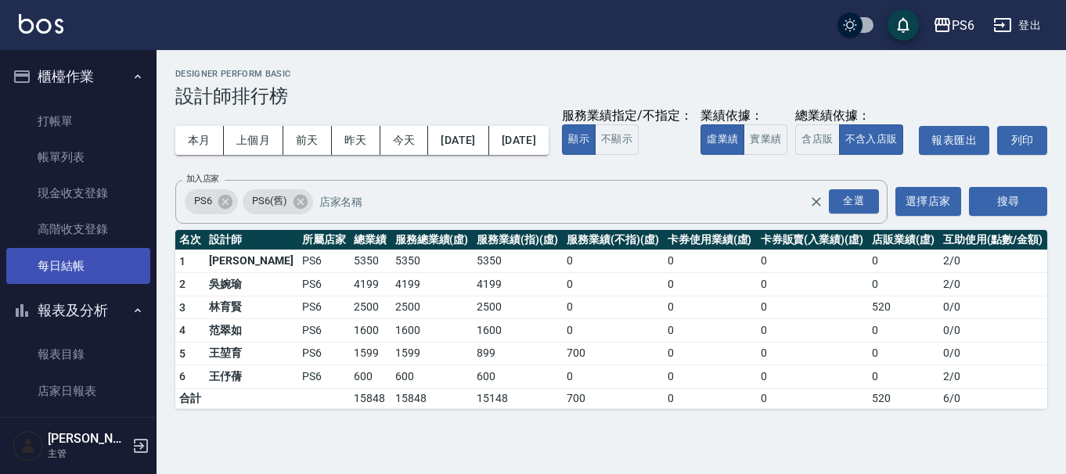
click at [105, 272] on link "每日結帳" at bounding box center [78, 266] width 144 height 36
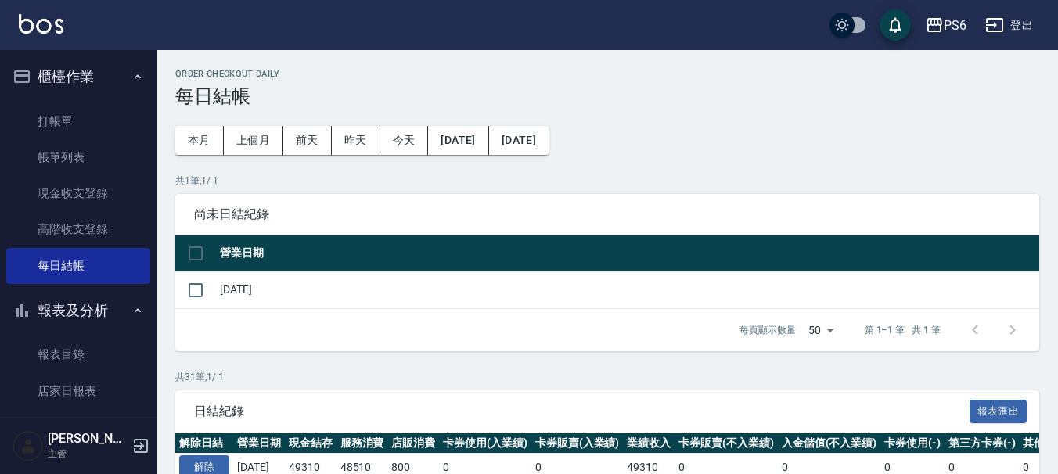
drag, startPoint x: 187, startPoint y: 252, endPoint x: 404, endPoint y: 311, distance: 225.3
click at [220, 261] on tr "營業日期" at bounding box center [607, 253] width 864 height 37
click at [193, 256] on input "checkbox" at bounding box center [195, 253] width 33 height 33
checkbox input "true"
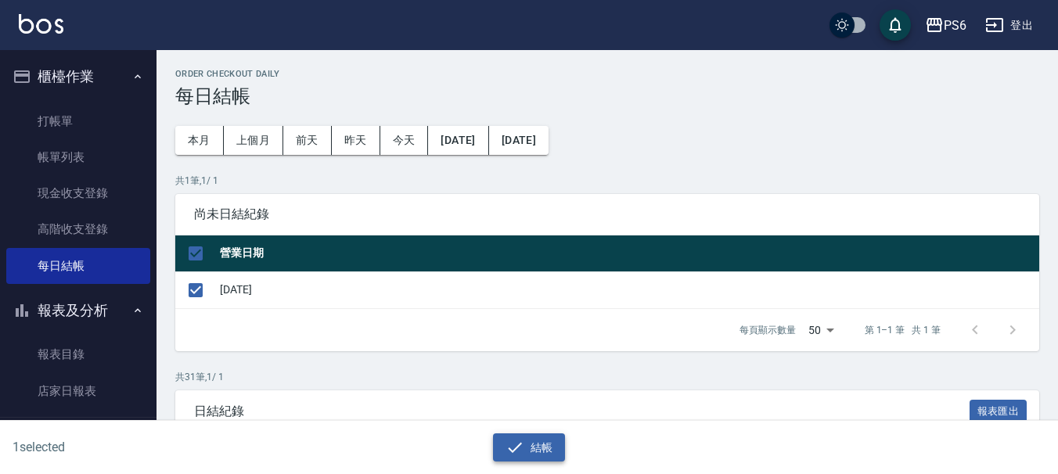
click at [511, 452] on icon "button" at bounding box center [514, 447] width 19 height 19
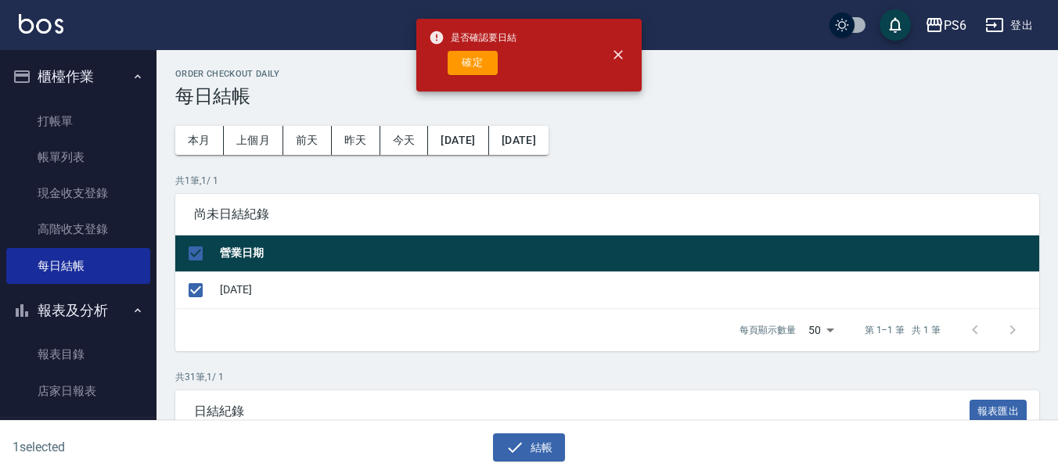
click at [481, 75] on div "是否確認要日結 確定" at bounding box center [473, 54] width 88 height 63
click at [481, 67] on button "確定" at bounding box center [472, 63] width 50 height 24
checkbox input "false"
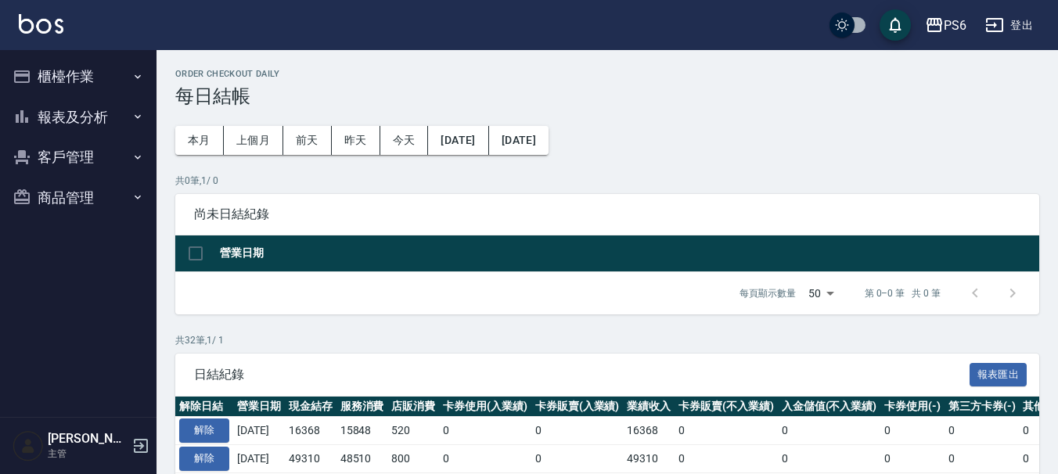
click at [51, 117] on button "報表及分析" at bounding box center [78, 117] width 144 height 41
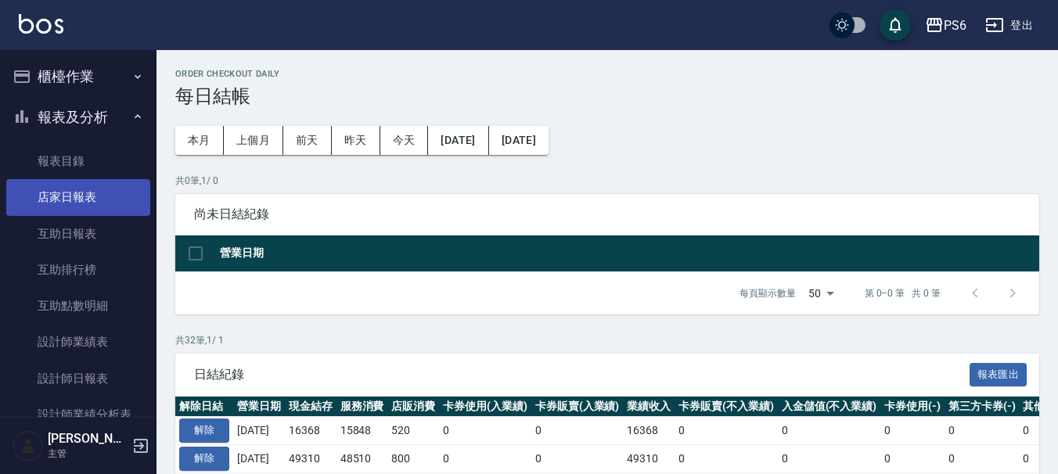
click at [86, 192] on link "店家日報表" at bounding box center [78, 197] width 144 height 36
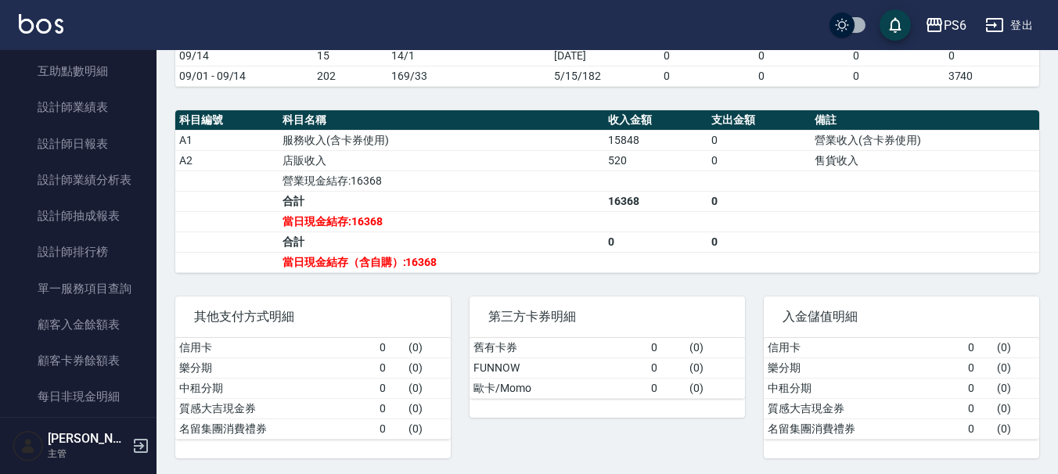
scroll to position [511, 0]
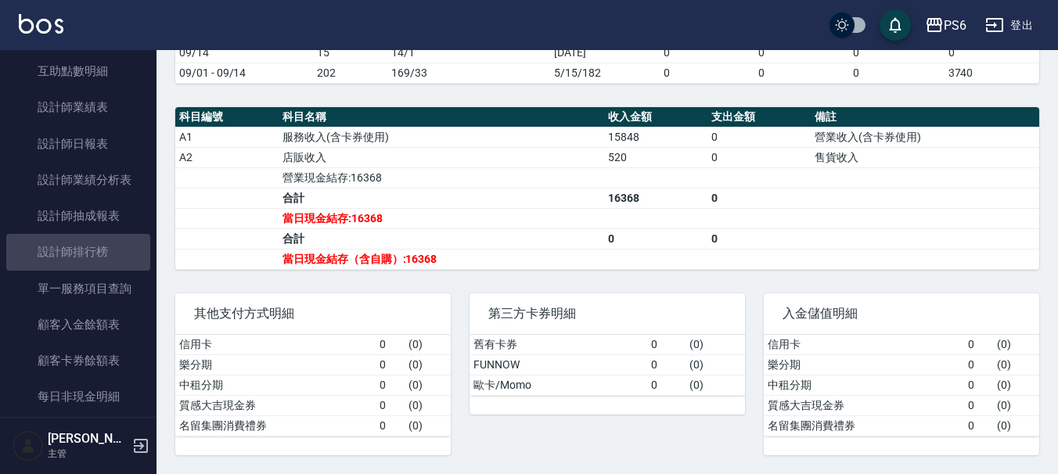
drag, startPoint x: 100, startPoint y: 240, endPoint x: 827, endPoint y: 233, distance: 726.8
click at [100, 241] on link "設計師排行榜" at bounding box center [78, 252] width 144 height 36
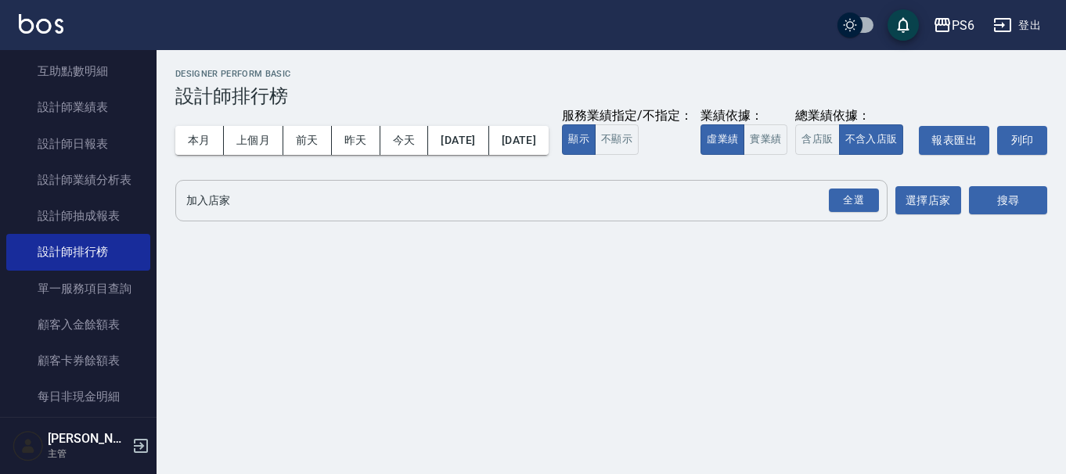
click at [858, 215] on div "全選" at bounding box center [852, 200] width 55 height 41
click at [865, 213] on div "全選" at bounding box center [853, 201] width 50 height 24
click at [1003, 216] on button "搜尋" at bounding box center [1008, 201] width 78 height 29
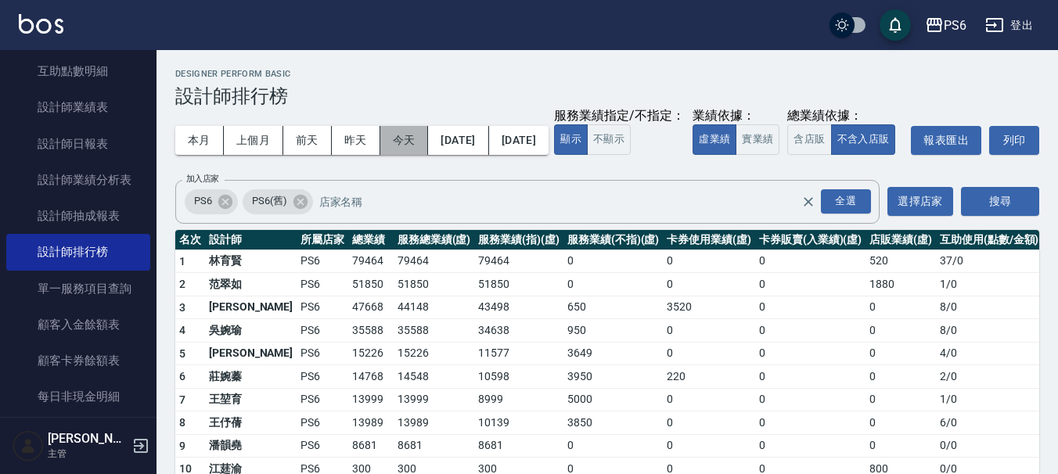
click at [412, 135] on button "今天" at bounding box center [404, 140] width 49 height 29
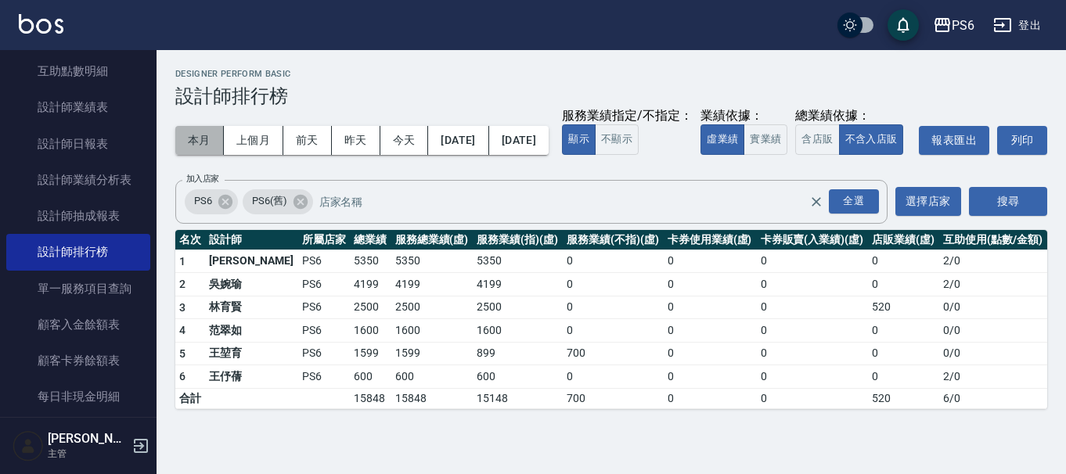
click at [207, 139] on button "本月" at bounding box center [199, 140] width 49 height 29
